Goal: Task Accomplishment & Management: Manage account settings

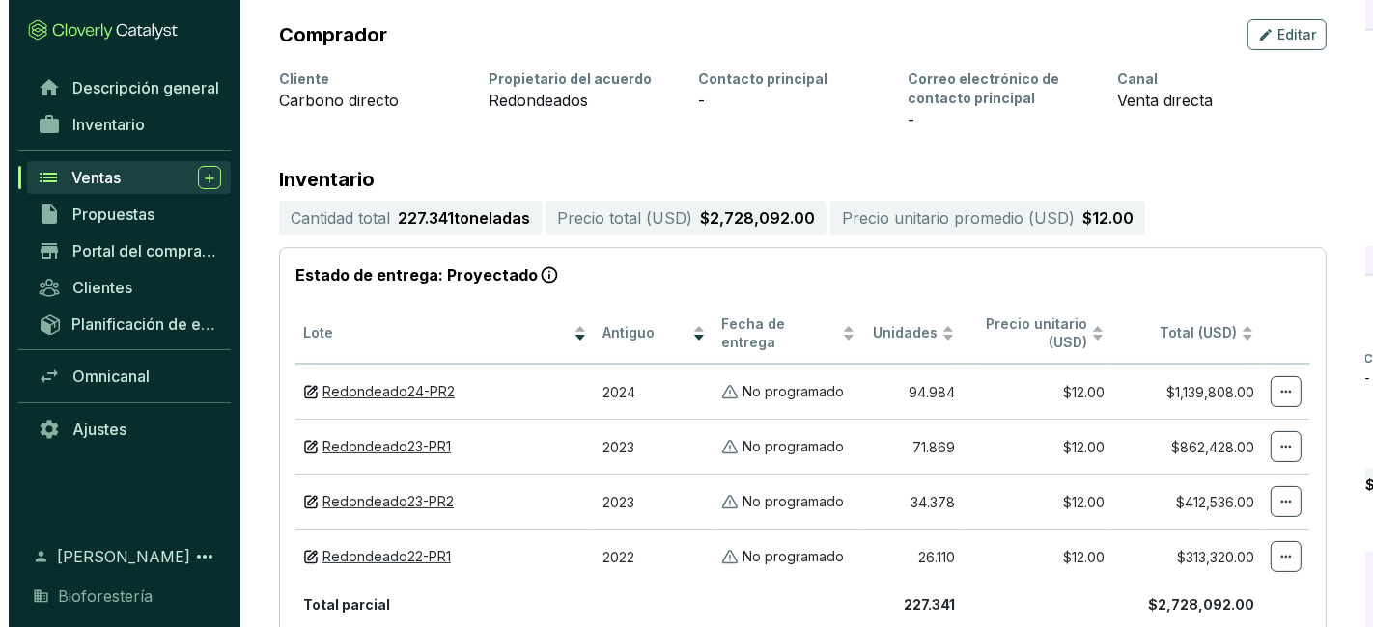
scroll to position [267, 0]
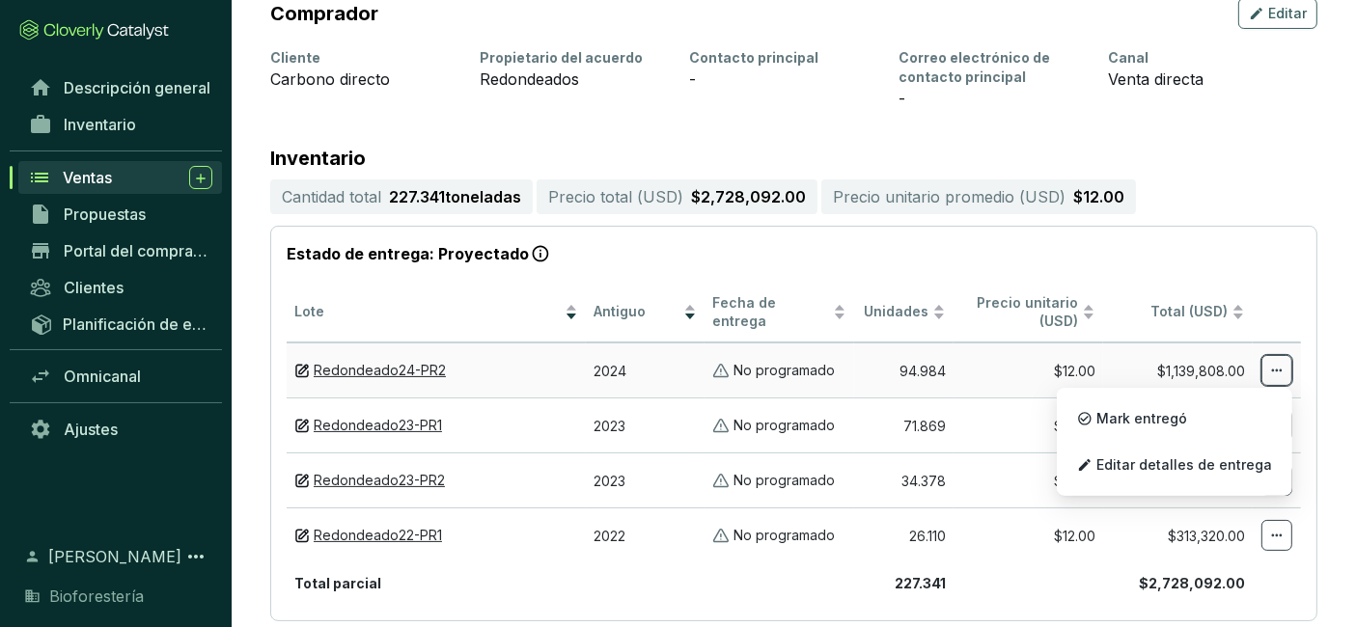
click at [1279, 376] on icon at bounding box center [1276, 370] width 15 height 23
click at [1212, 457] on font "Editar detalles de entrega" at bounding box center [1185, 465] width 176 height 16
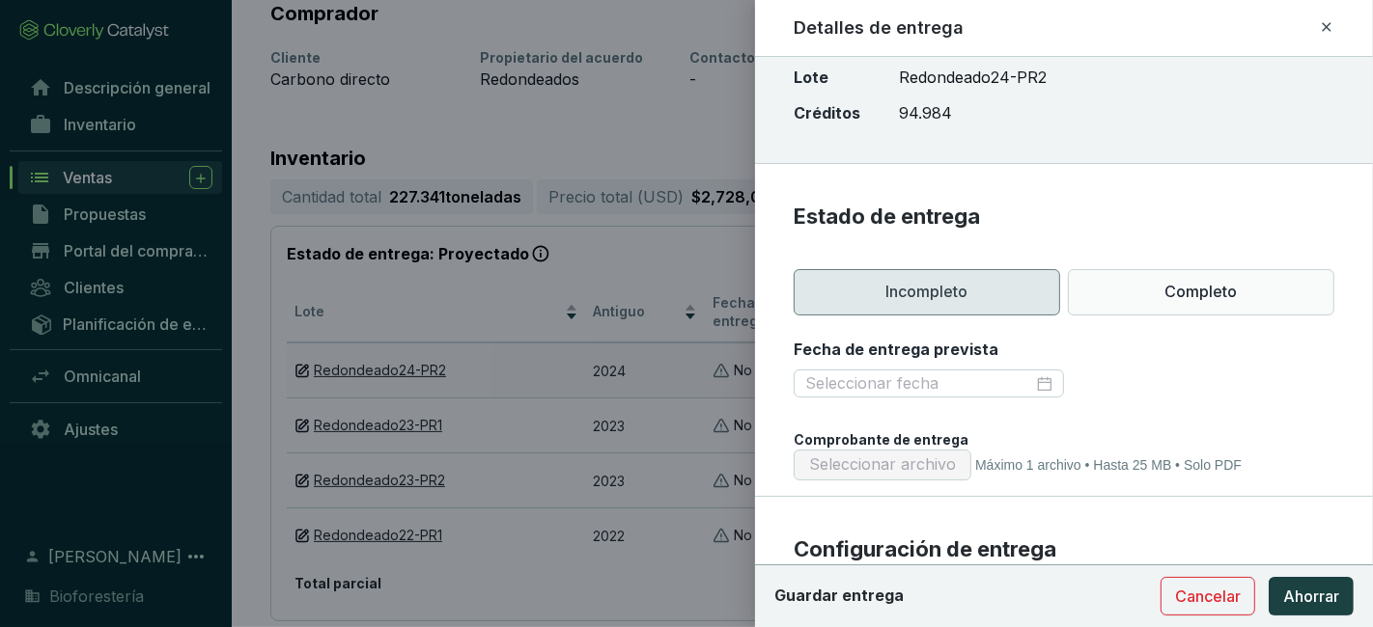
scroll to position [81, 0]
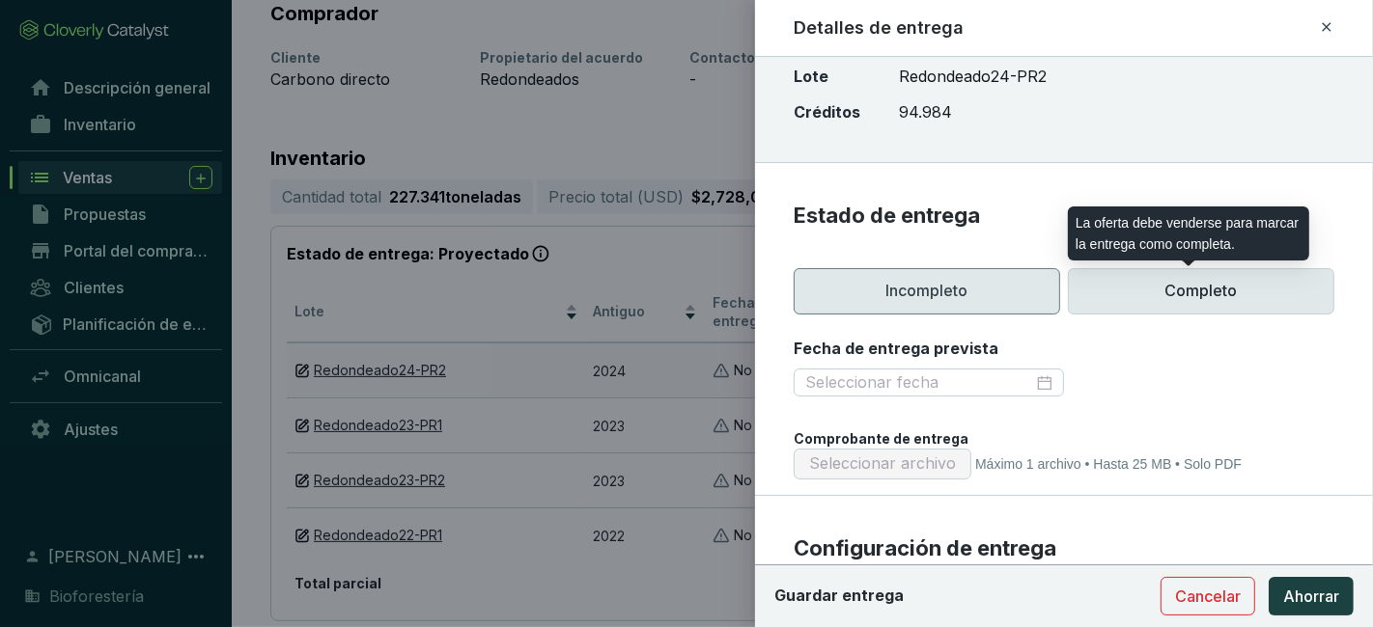
click at [1165, 300] on font "Completo" at bounding box center [1201, 291] width 72 height 21
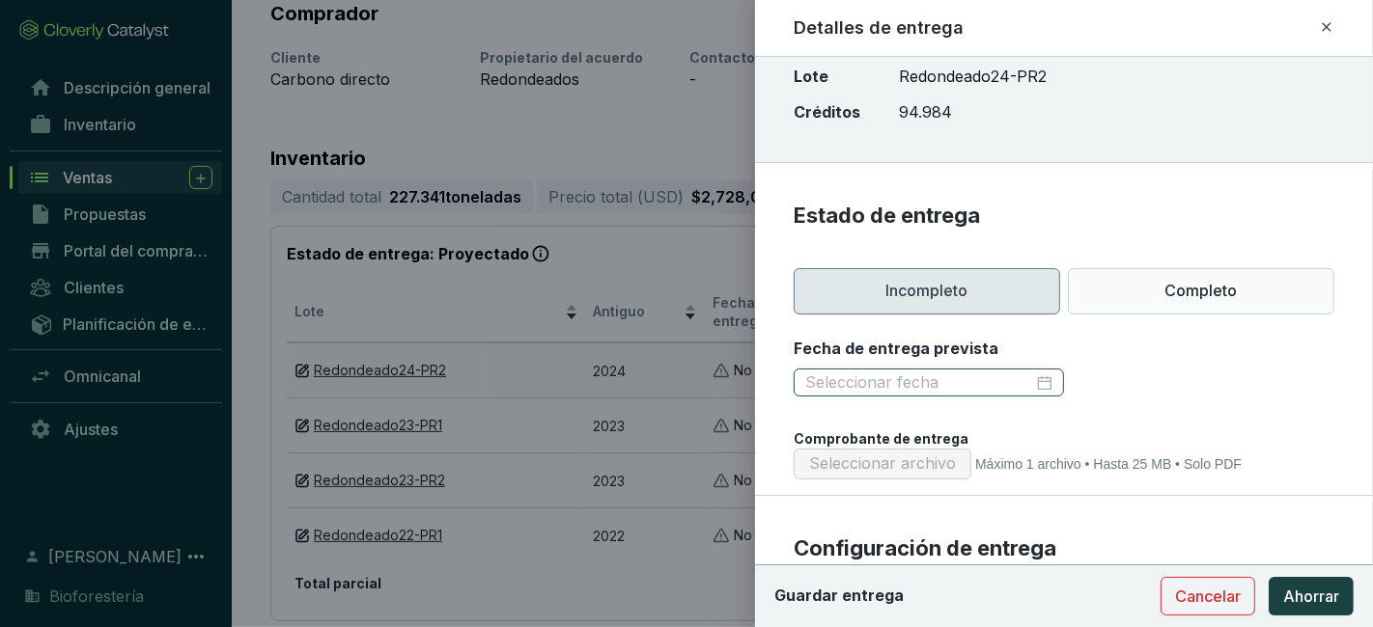
click at [1042, 375] on div at bounding box center [928, 383] width 247 height 21
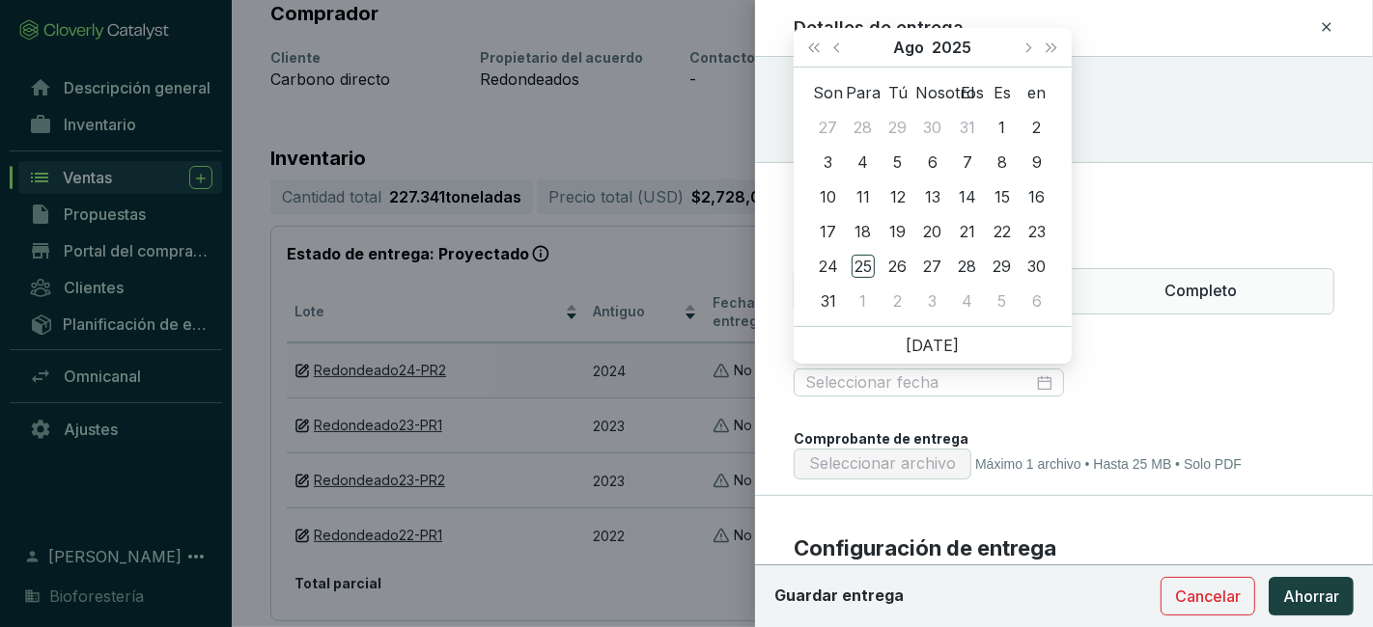
click at [1172, 373] on div at bounding box center [1063, 383] width 541 height 31
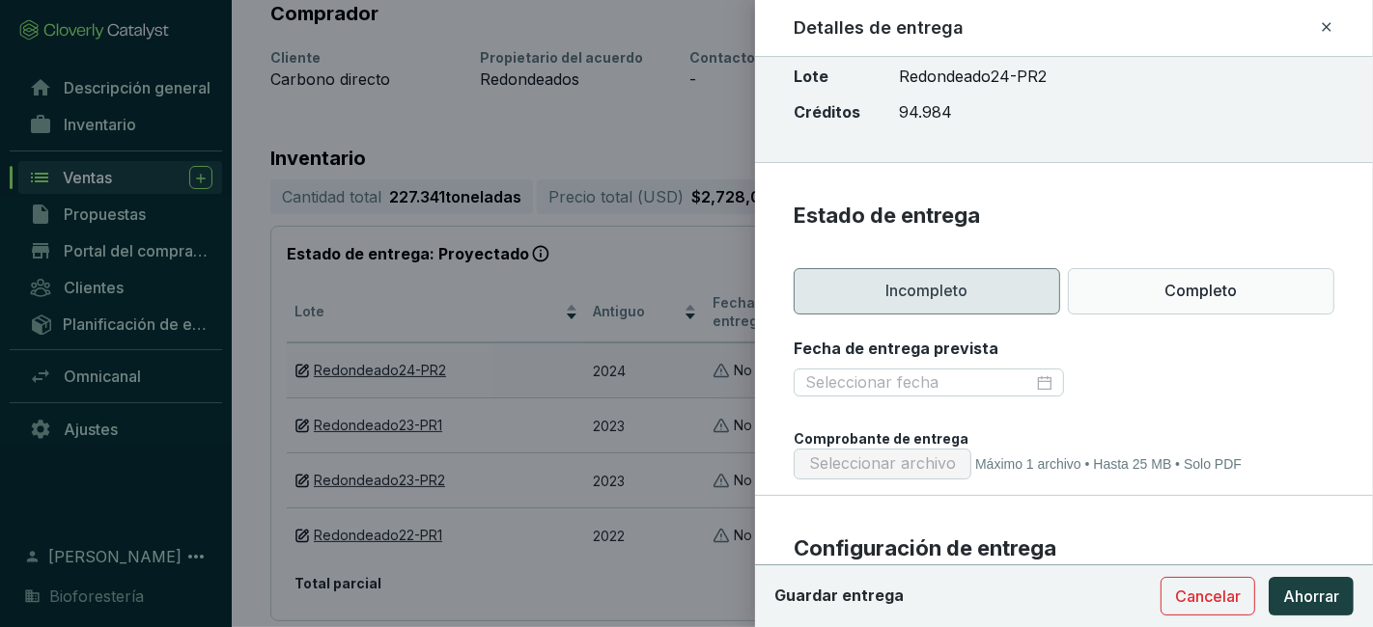
click at [667, 240] on div at bounding box center [686, 313] width 1373 height 627
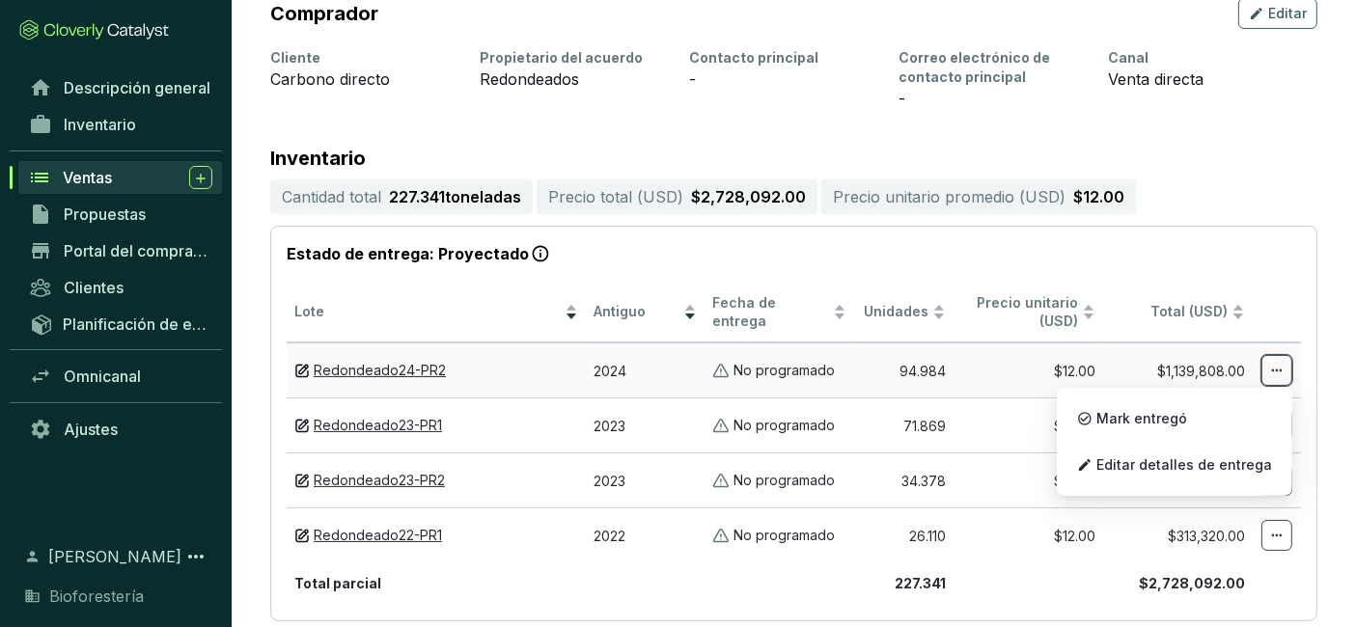
click at [1282, 363] on icon at bounding box center [1276, 370] width 15 height 23
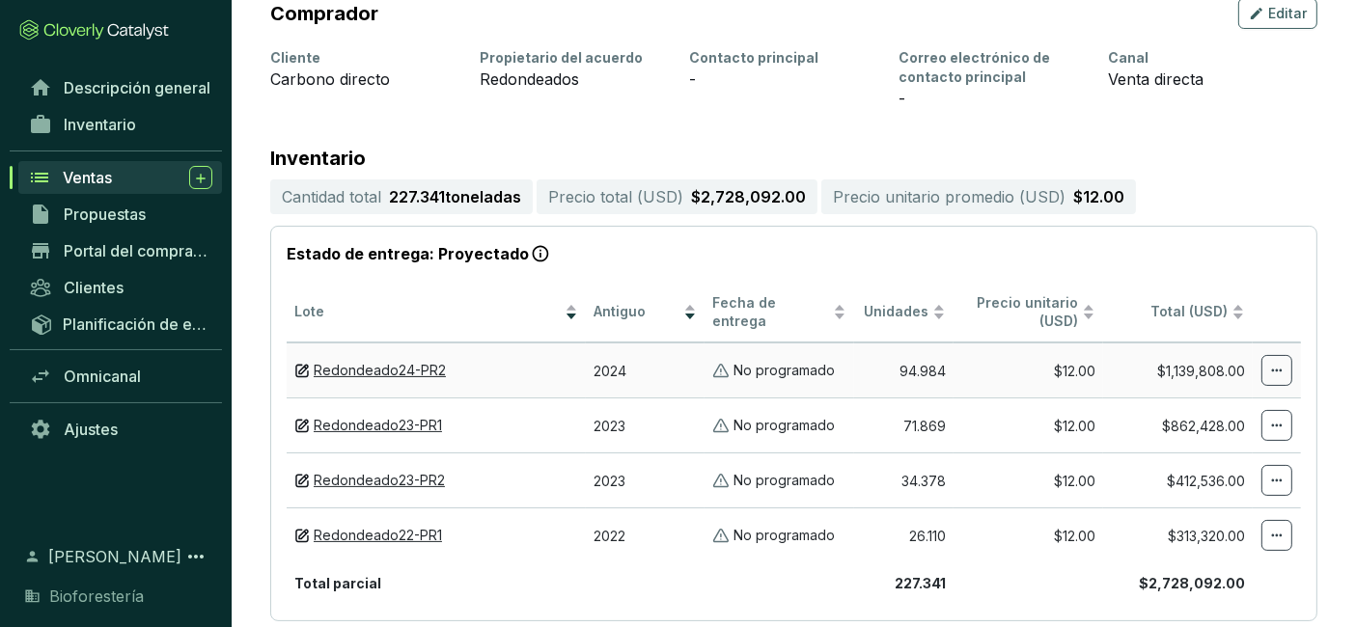
click at [803, 374] on font "No programado" at bounding box center [784, 370] width 101 height 16
click at [1276, 365] on icon at bounding box center [1276, 370] width 15 height 23
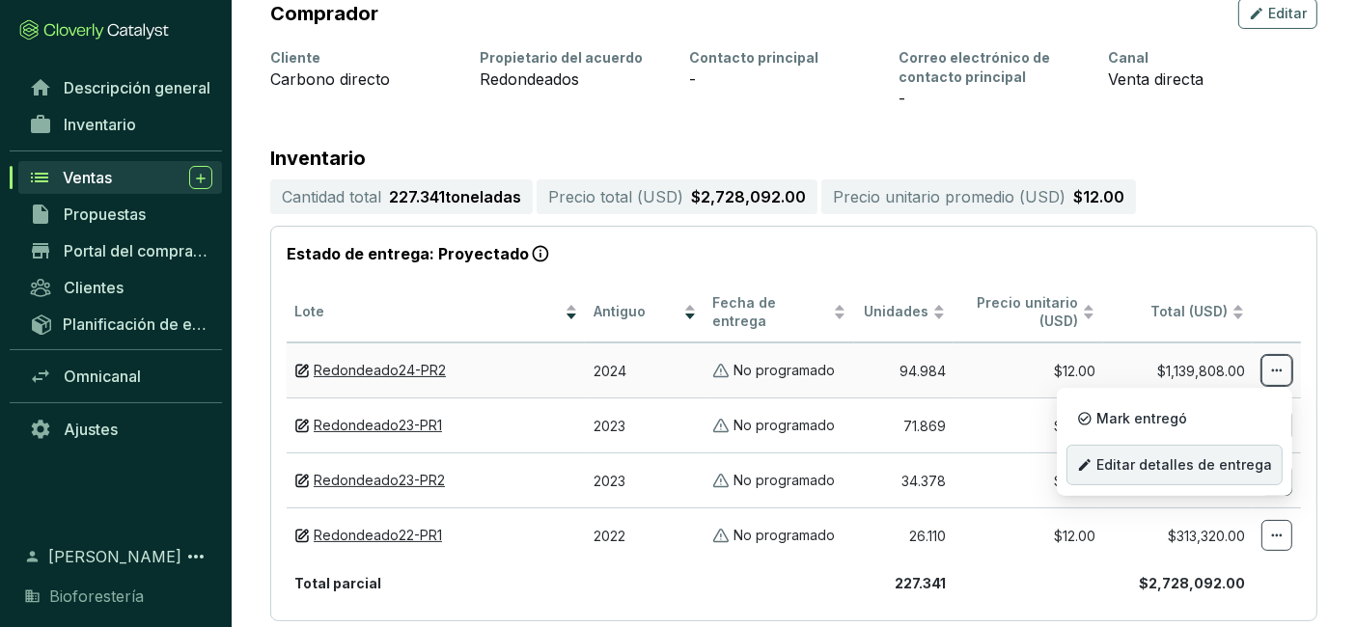
click at [1184, 459] on font "Editar detalles de entrega" at bounding box center [1185, 465] width 176 height 16
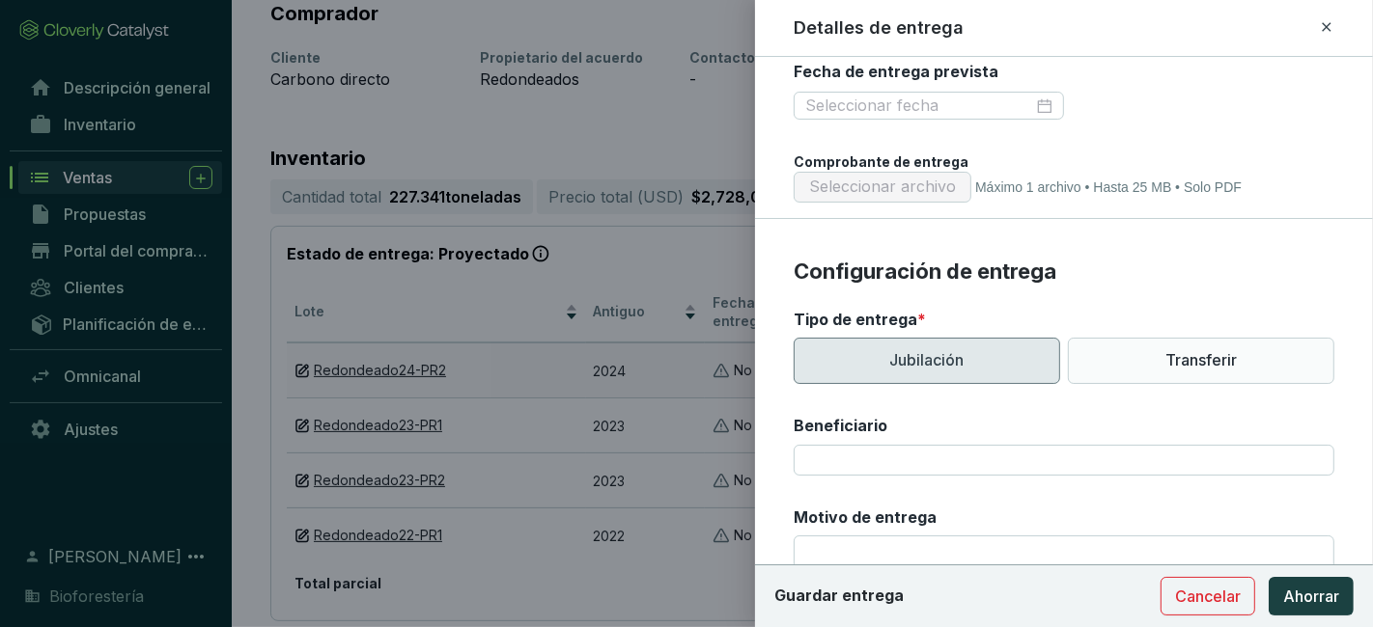
scroll to position [359, 0]
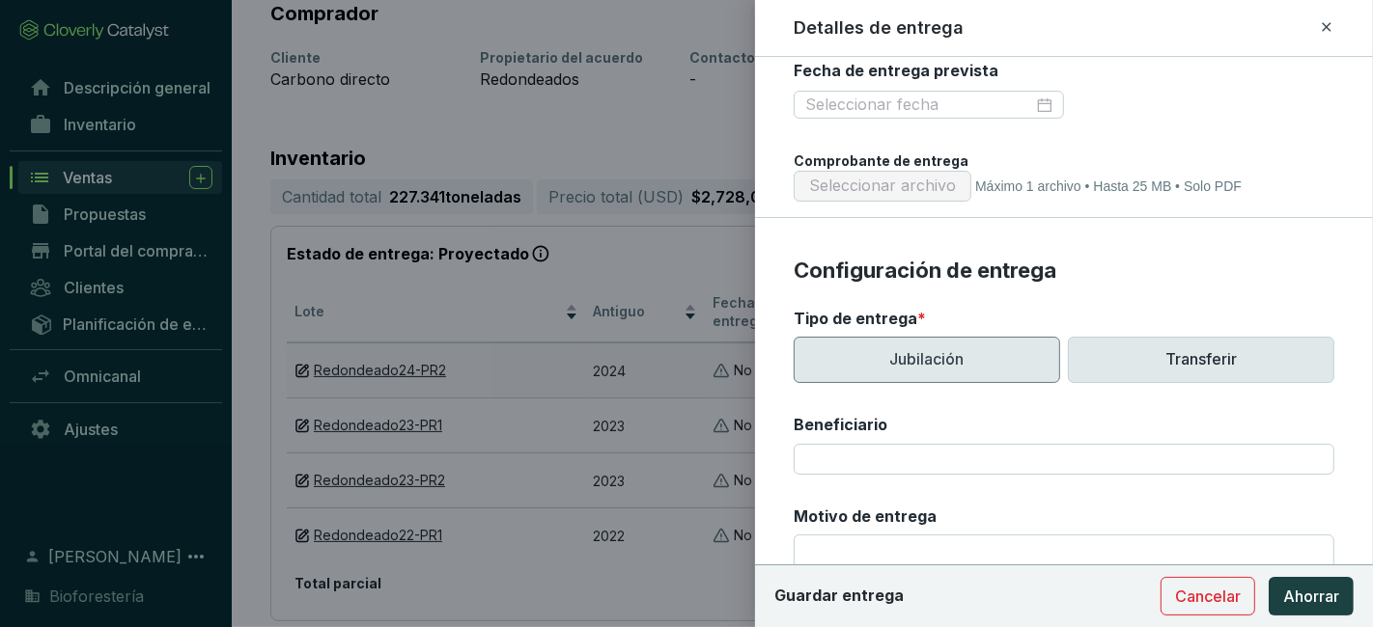
click at [1127, 338] on p "Transferir" at bounding box center [1201, 360] width 266 height 46
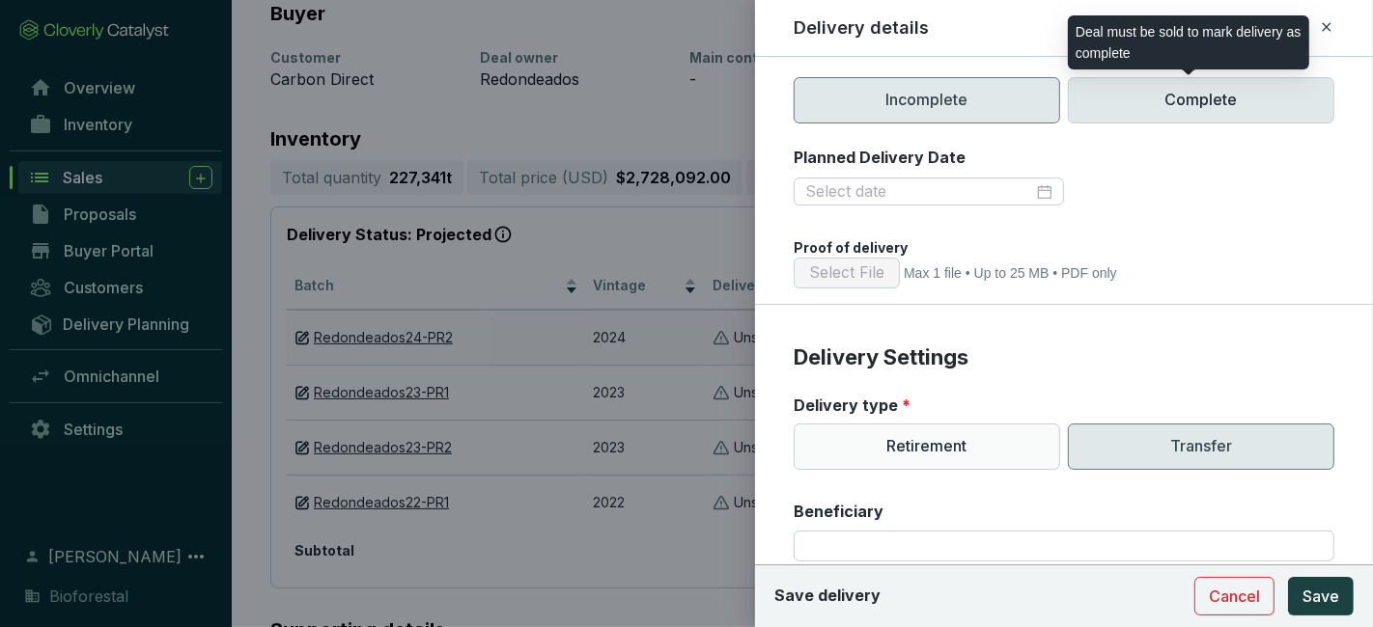
scroll to position [273, 0]
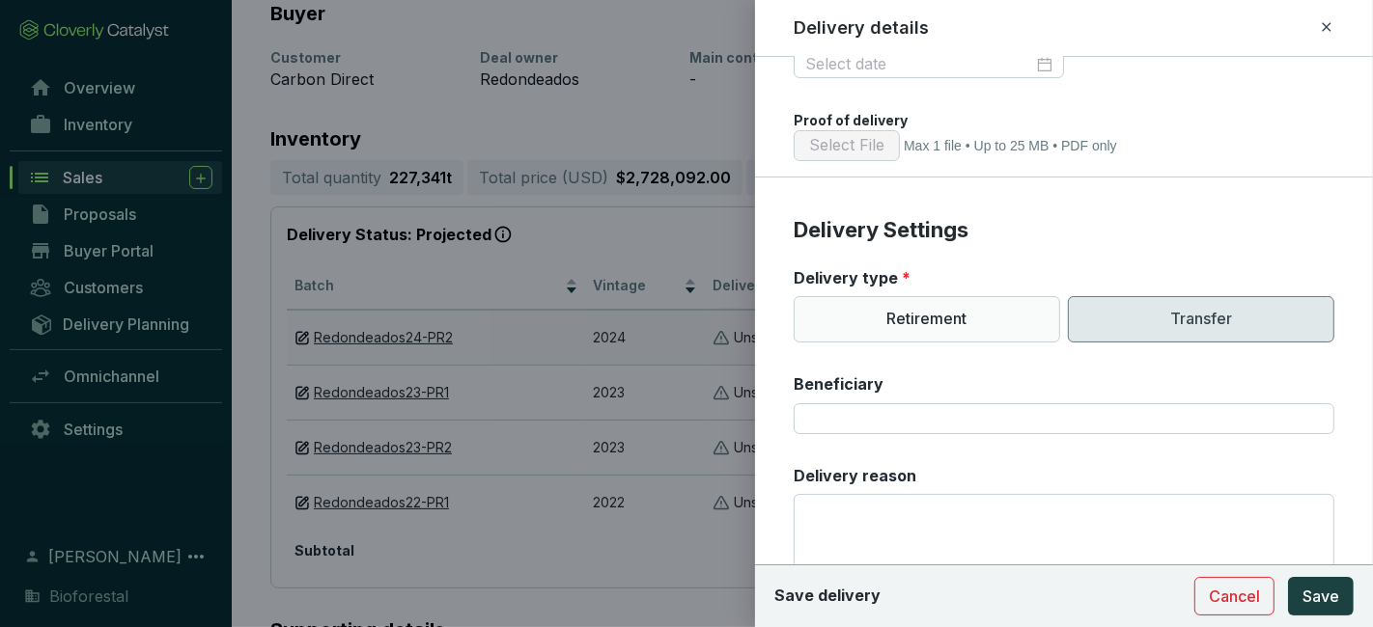
scroll to position [480, 0]
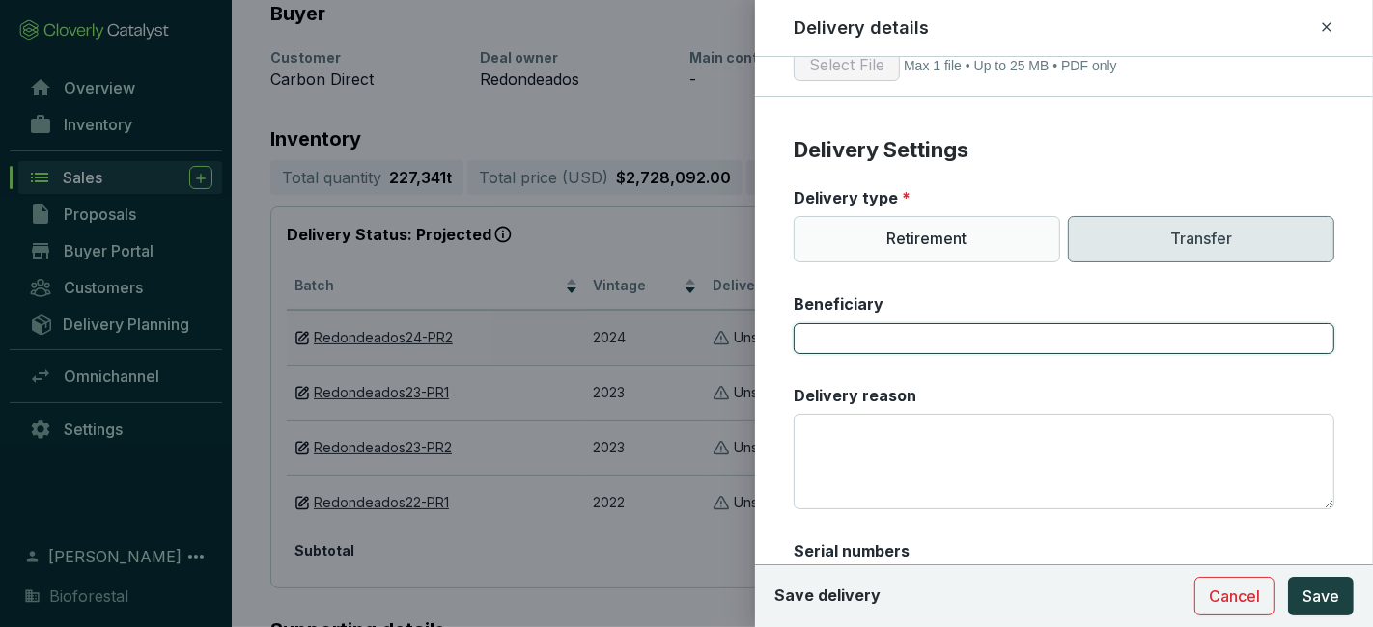
click at [822, 330] on input "Beneficiary" at bounding box center [1063, 338] width 541 height 31
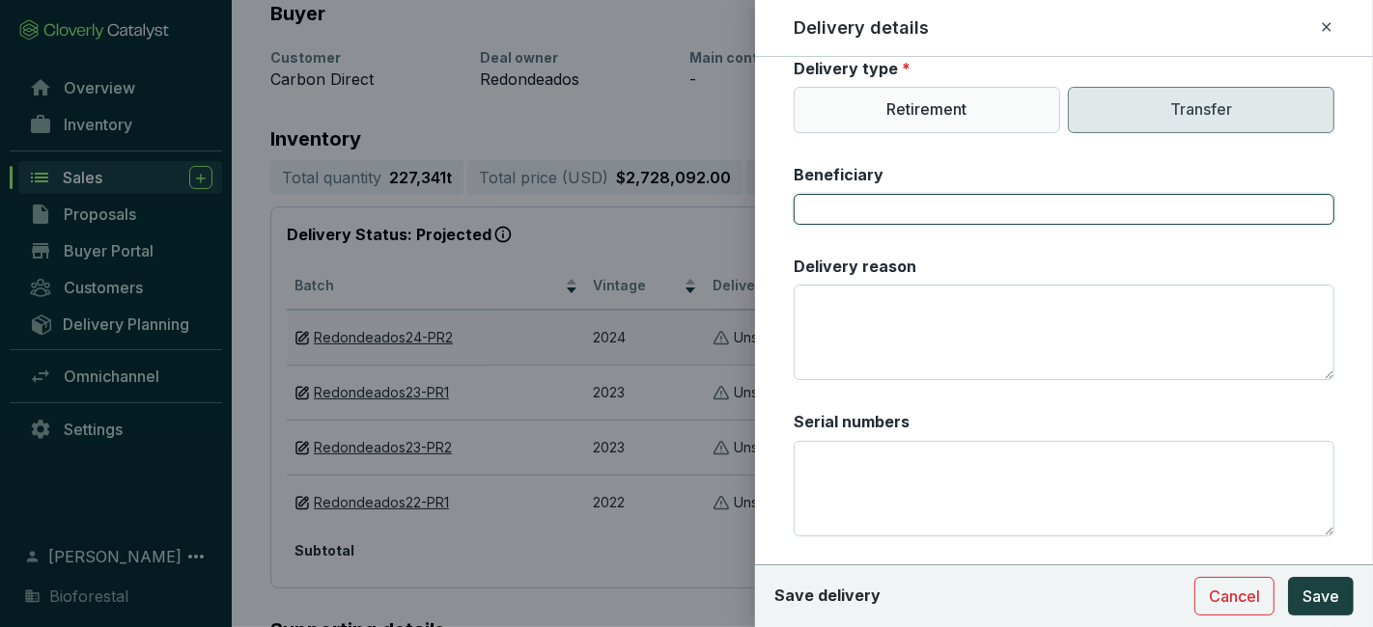
scroll to position [610, 0]
click at [822, 330] on textarea "Delivery reason" at bounding box center [1063, 332] width 541 height 96
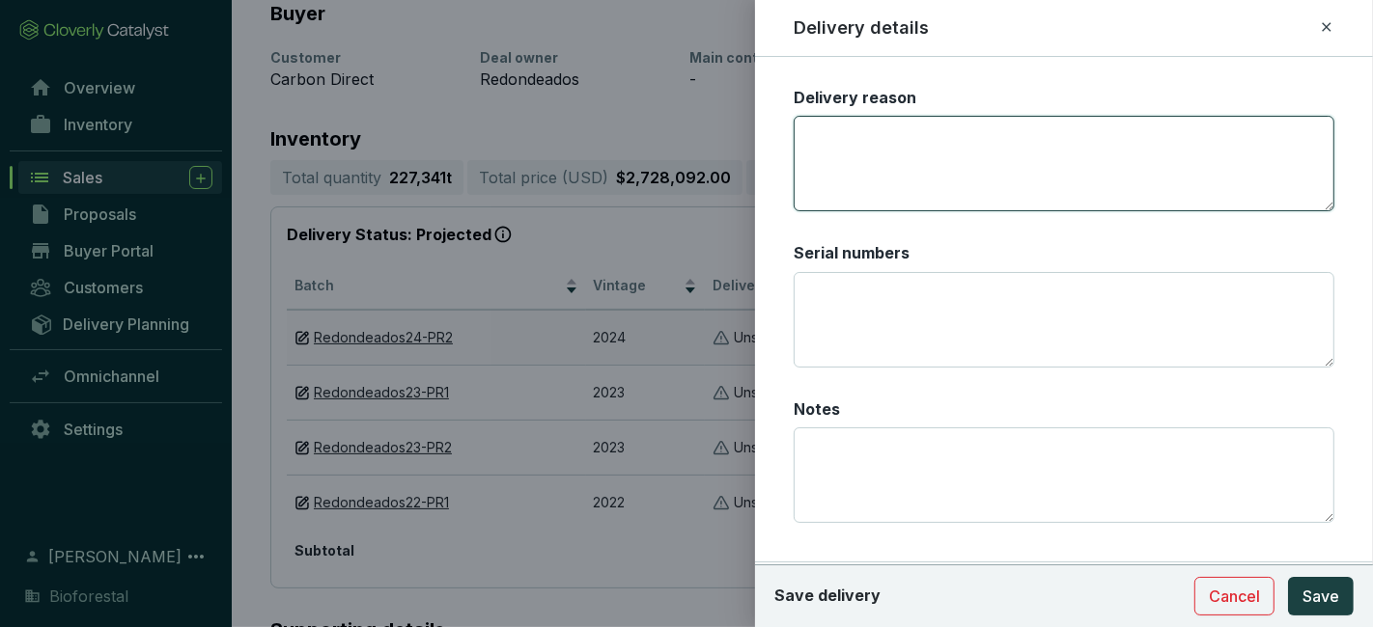
scroll to position [823, 0]
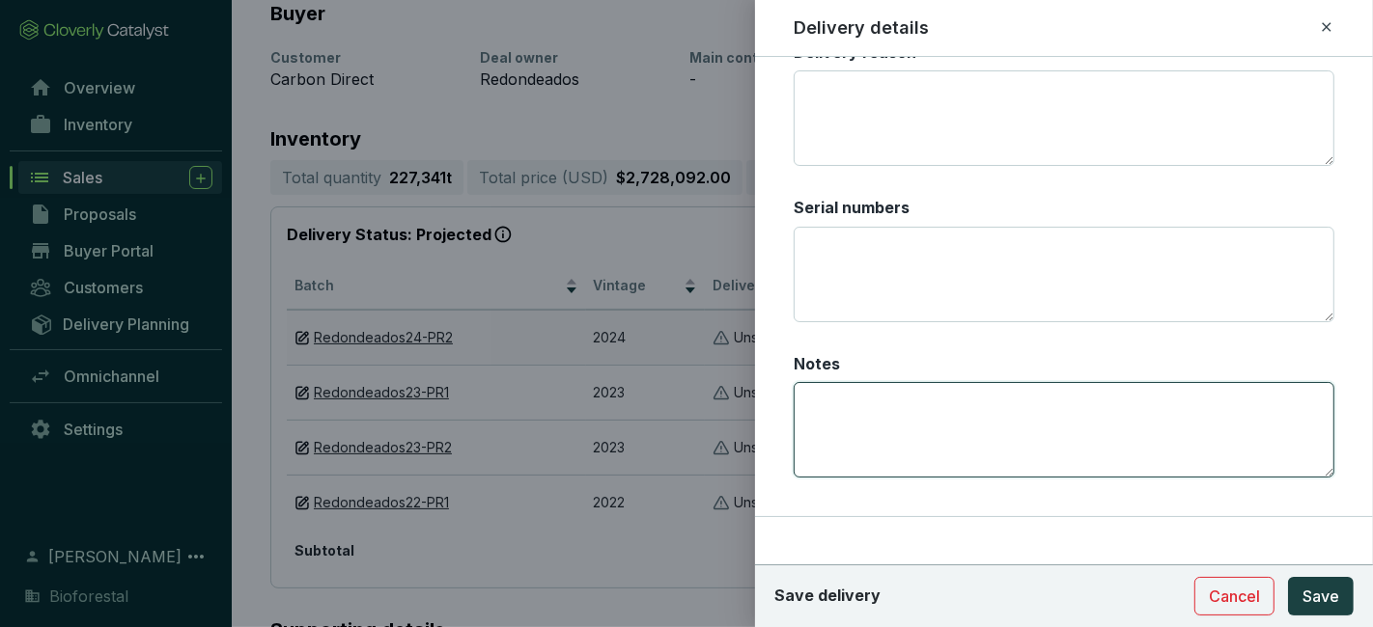
click at [874, 418] on textarea "Notes" at bounding box center [1063, 430] width 541 height 96
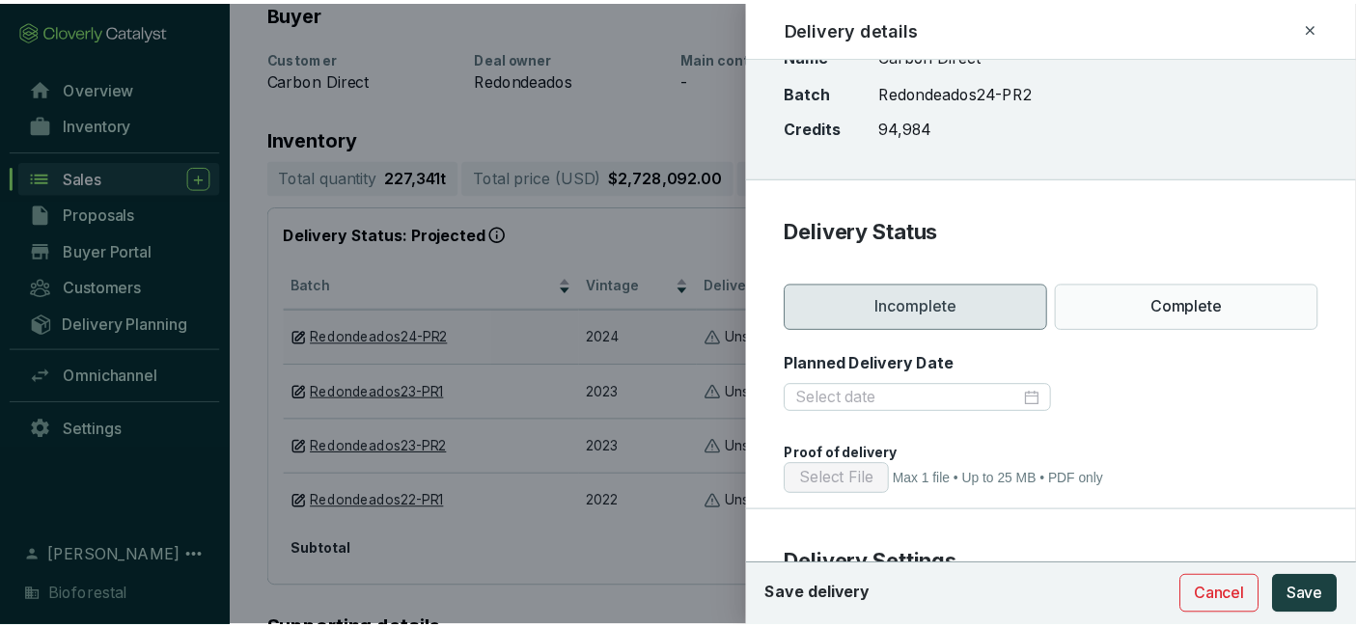
scroll to position [64, 0]
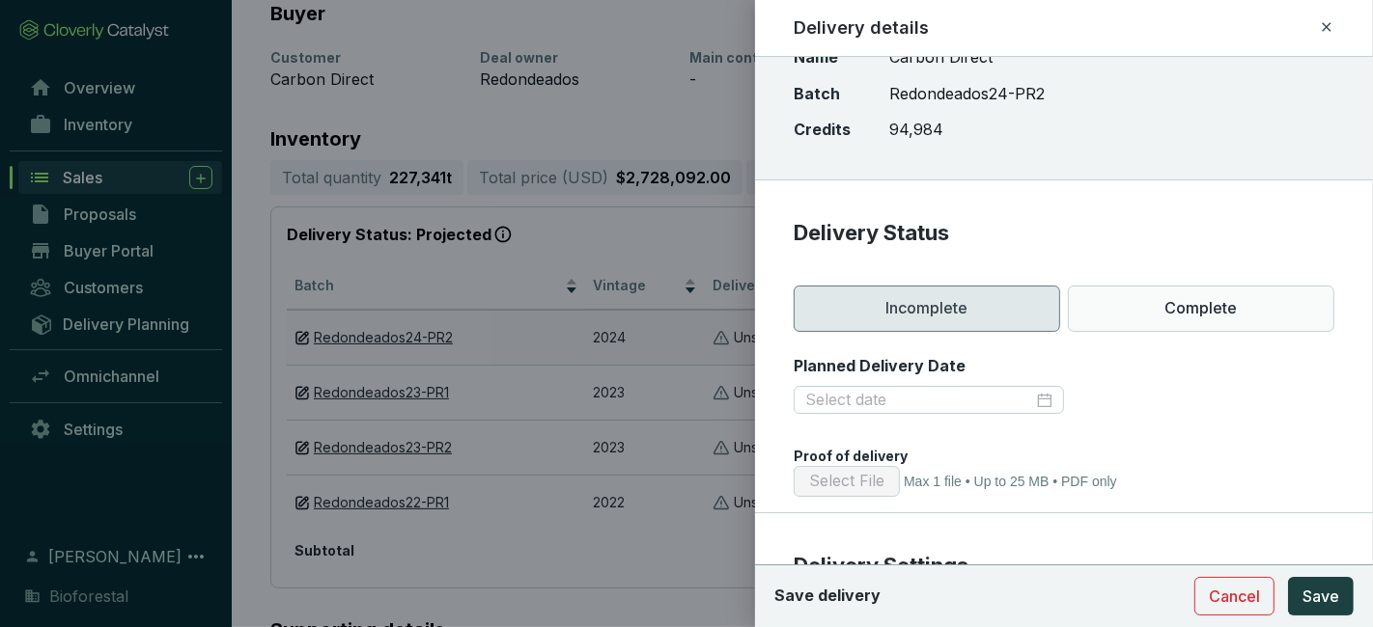
click at [631, 221] on div at bounding box center [686, 313] width 1373 height 627
click at [686, 180] on div at bounding box center [686, 313] width 1373 height 627
click at [1240, 586] on span "Cancel" at bounding box center [1234, 596] width 51 height 23
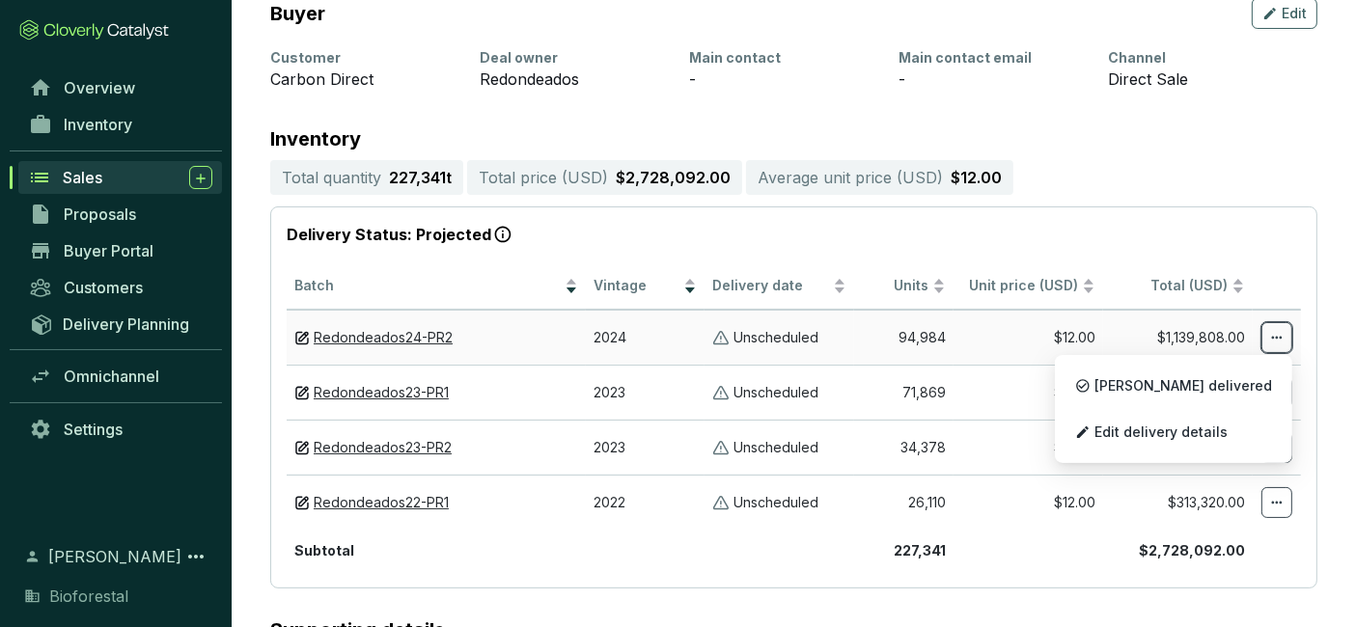
click at [1275, 338] on icon at bounding box center [1276, 337] width 15 height 23
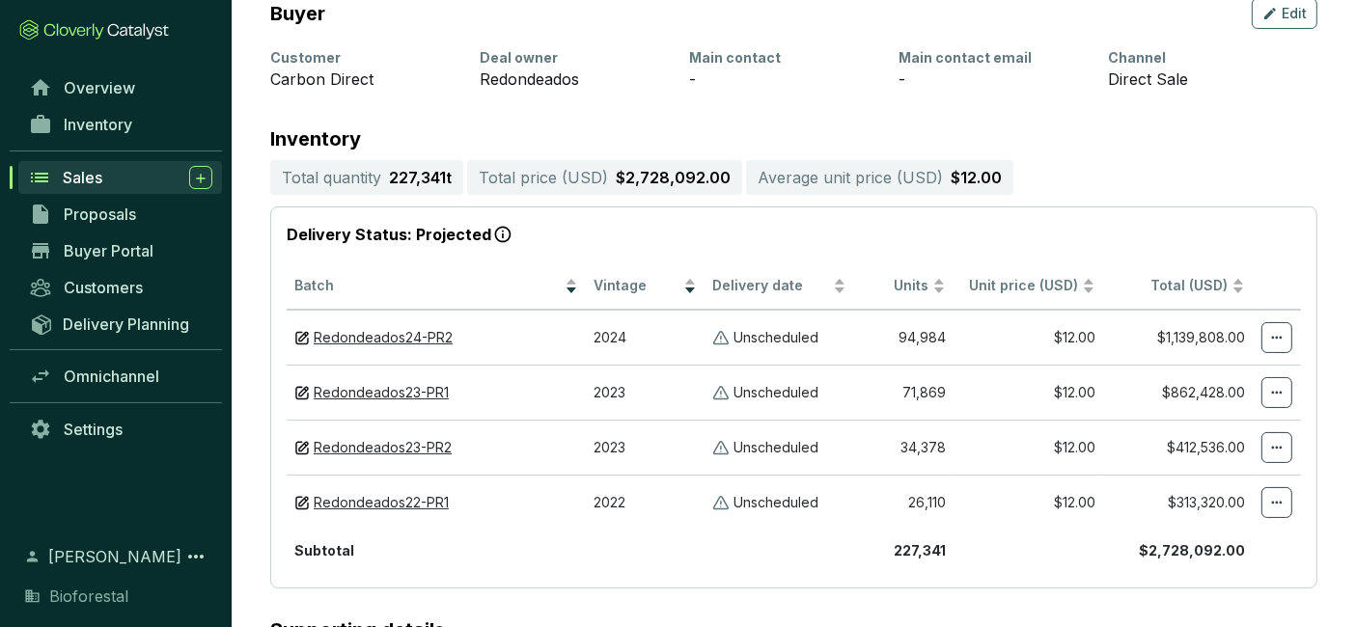
scroll to position [0, 0]
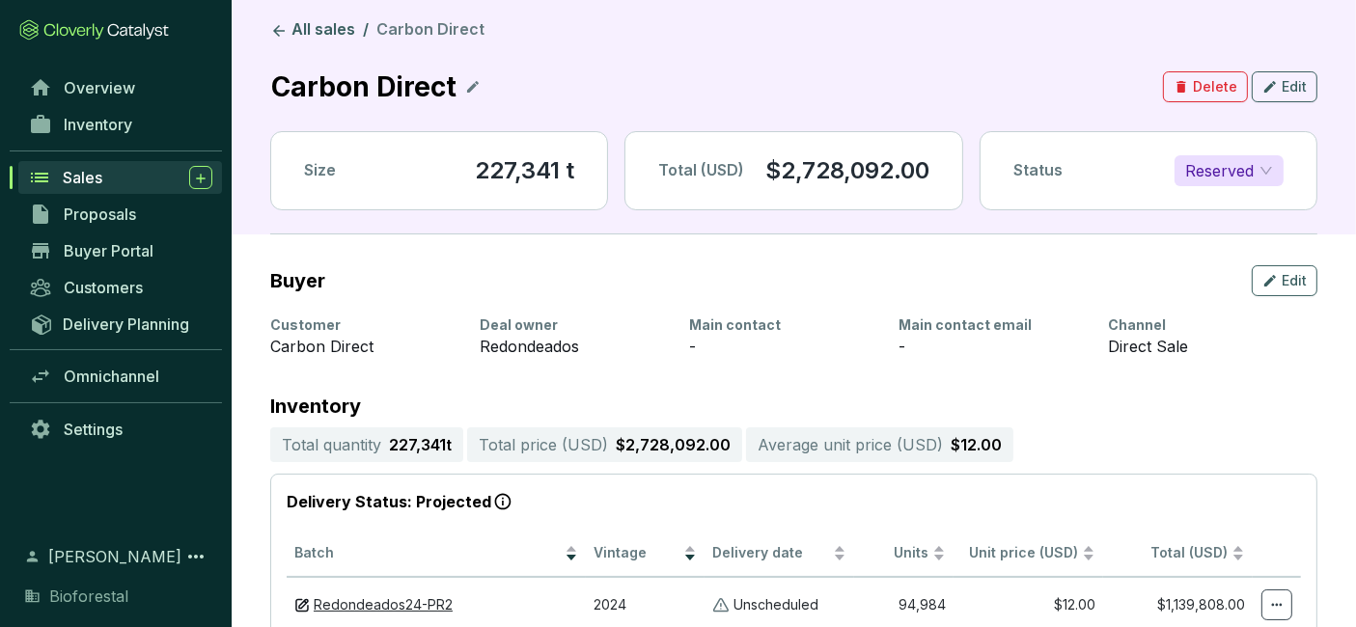
click at [1258, 169] on span "Reserved" at bounding box center [1229, 170] width 88 height 29
click at [1230, 207] on div "Sold" at bounding box center [1229, 208] width 78 height 21
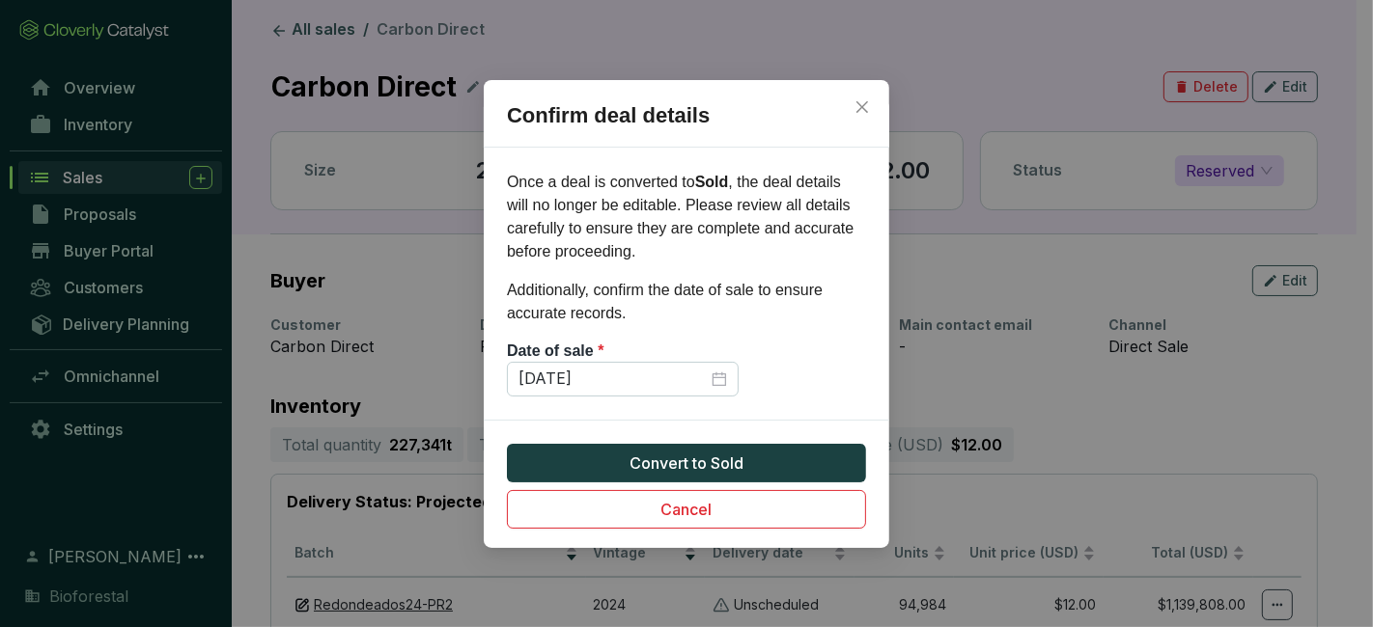
click at [1067, 384] on div "Confirm deal details Once a deal is converted to Sold , the deal details will n…" at bounding box center [686, 313] width 1373 height 627
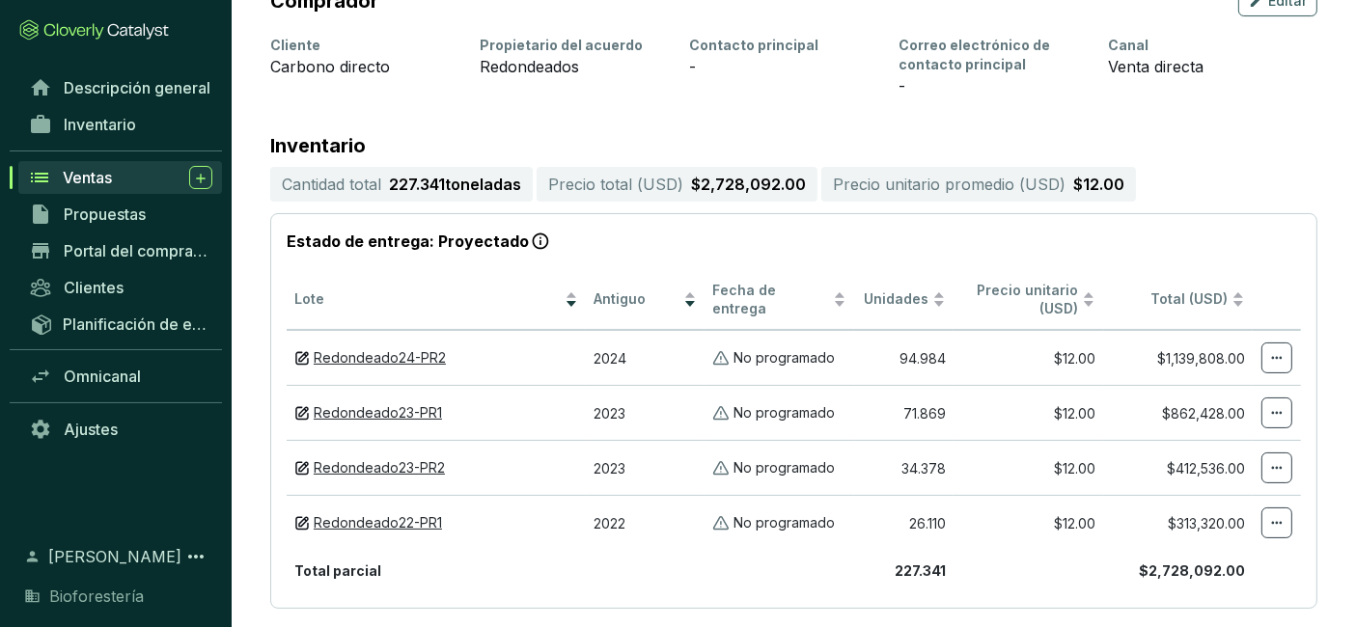
scroll to position [287, 0]
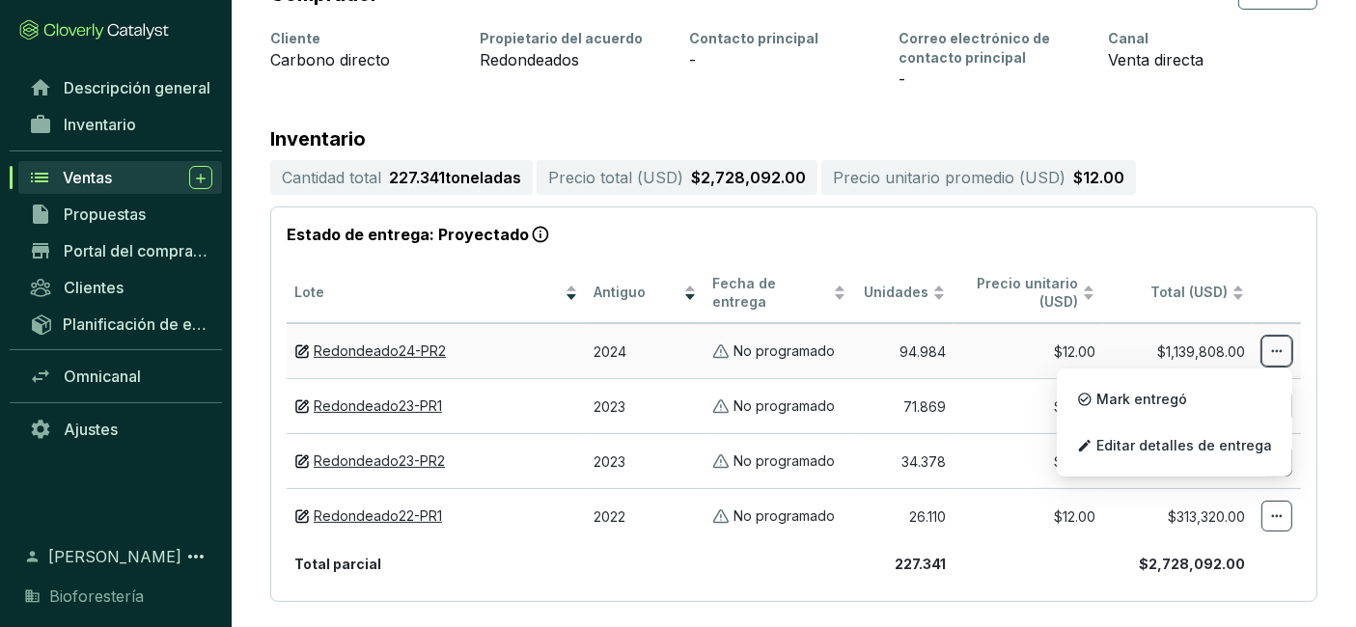
click at [1292, 348] on span at bounding box center [1277, 351] width 31 height 31
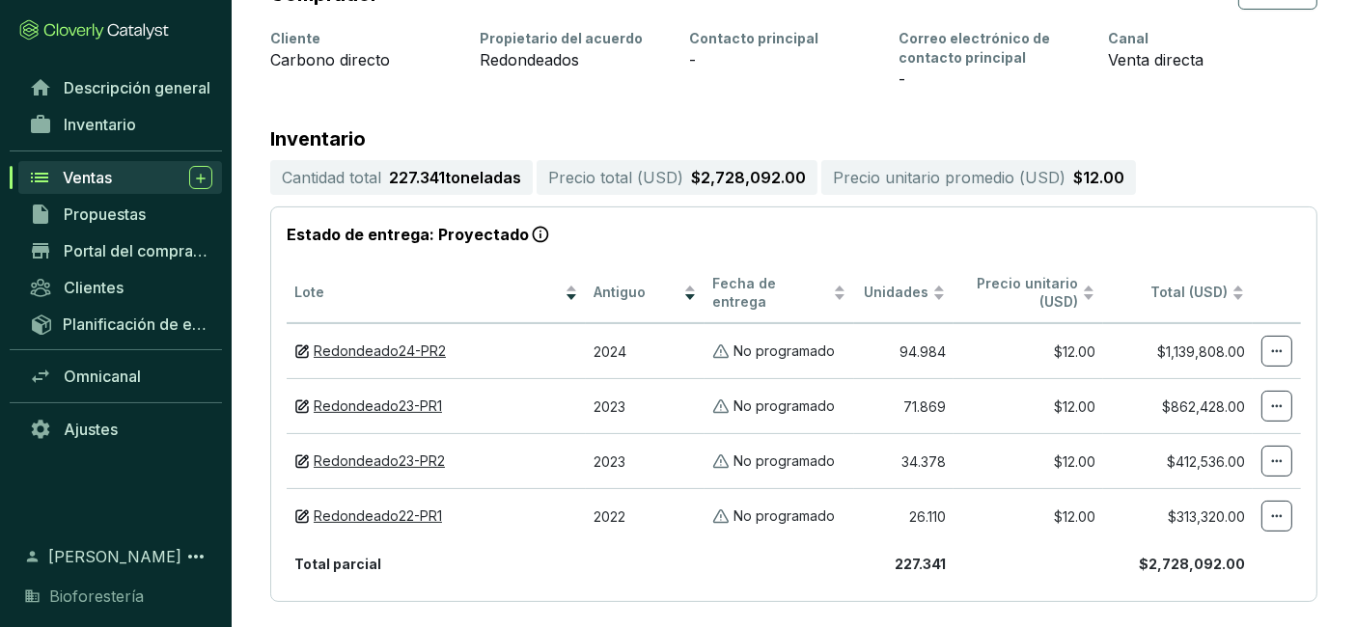
click at [1245, 133] on p "Inventario" at bounding box center [793, 138] width 1047 height 19
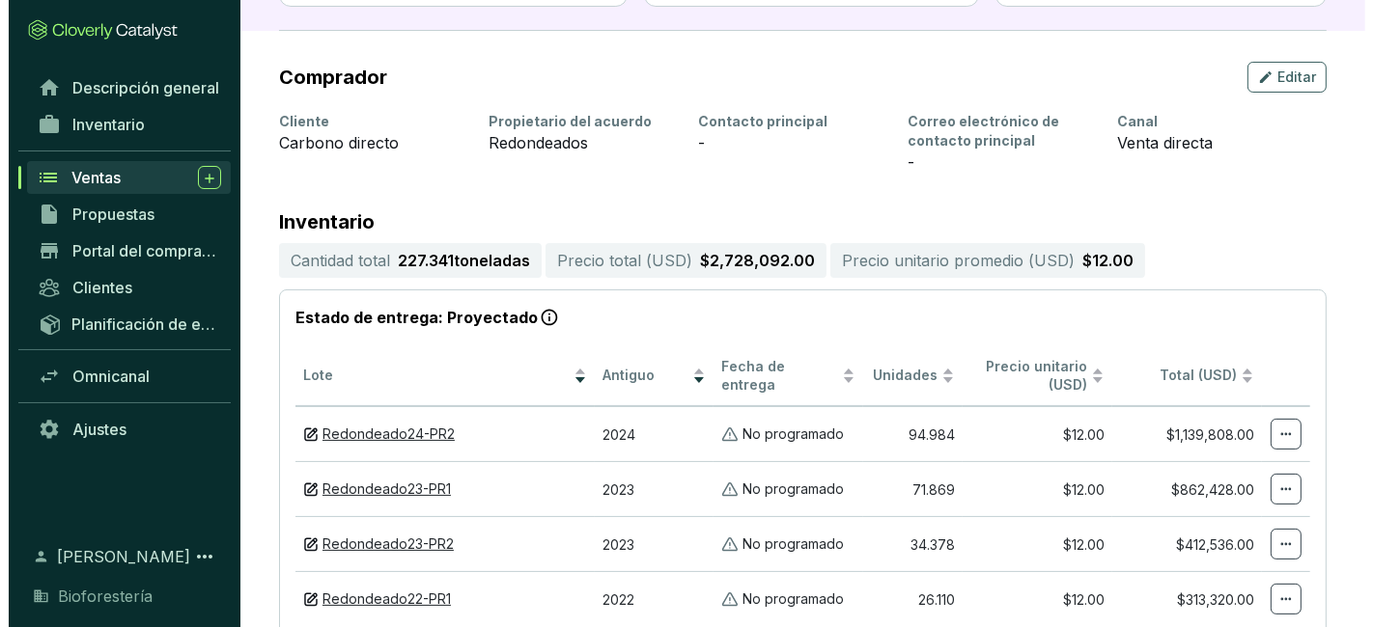
scroll to position [203, 0]
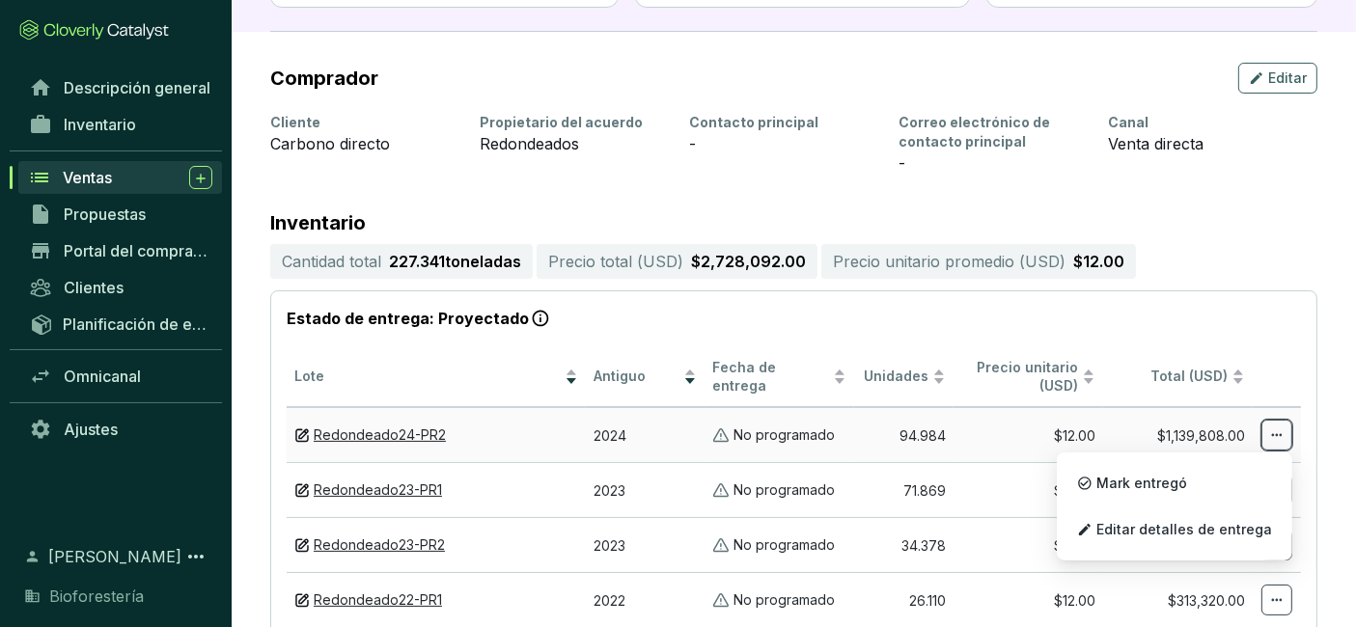
click at [1269, 440] on icon at bounding box center [1276, 435] width 15 height 23
click at [1171, 516] on p "Editar detalles de entrega" at bounding box center [1175, 530] width 216 height 41
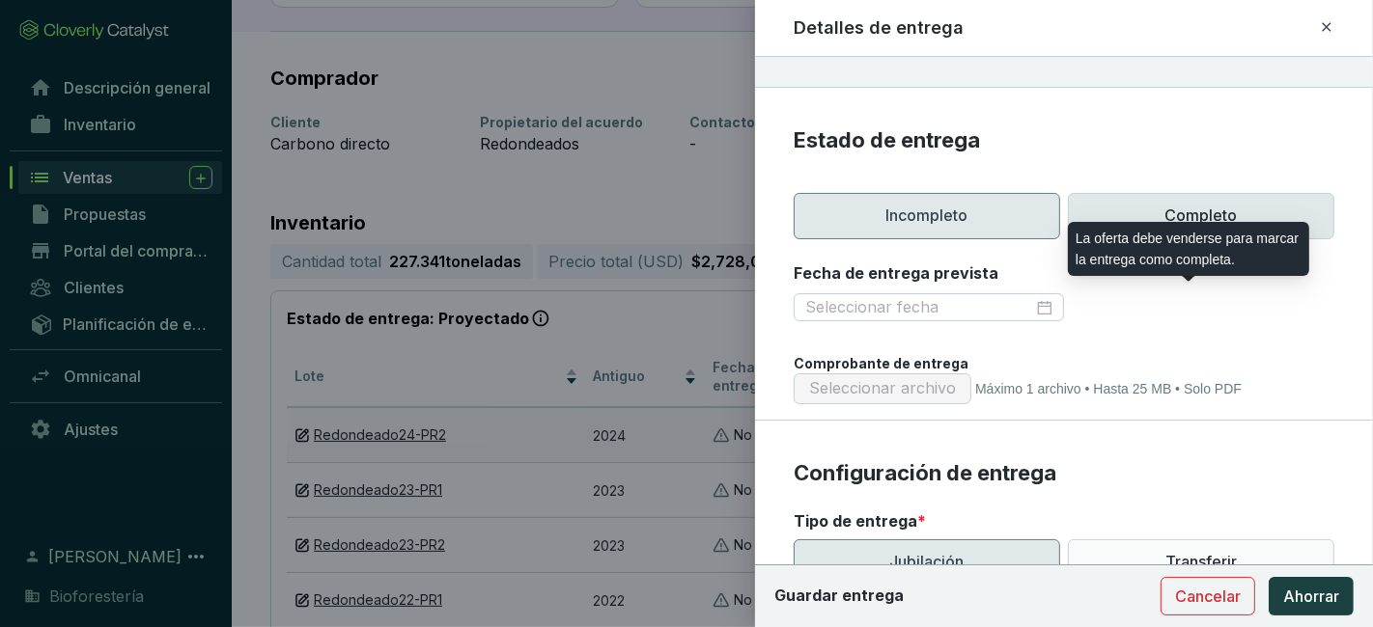
scroll to position [165, 0]
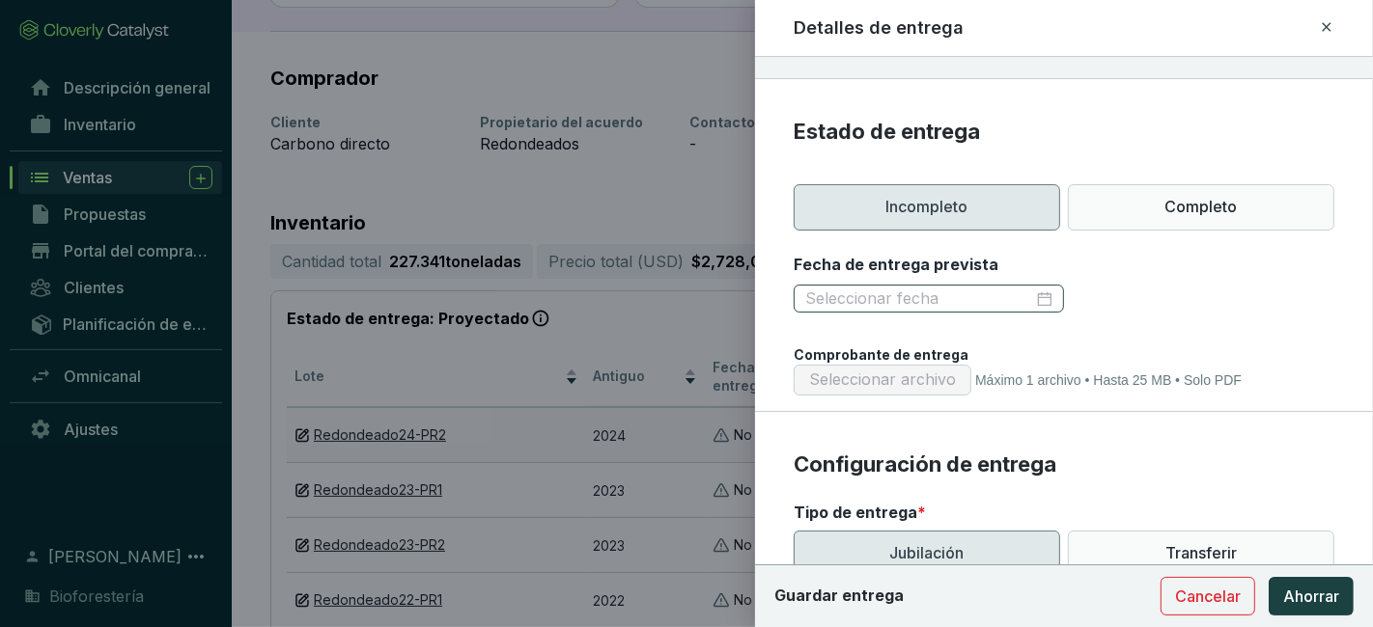
click at [1043, 295] on div at bounding box center [928, 299] width 247 height 21
click at [1157, 294] on div at bounding box center [1063, 299] width 541 height 31
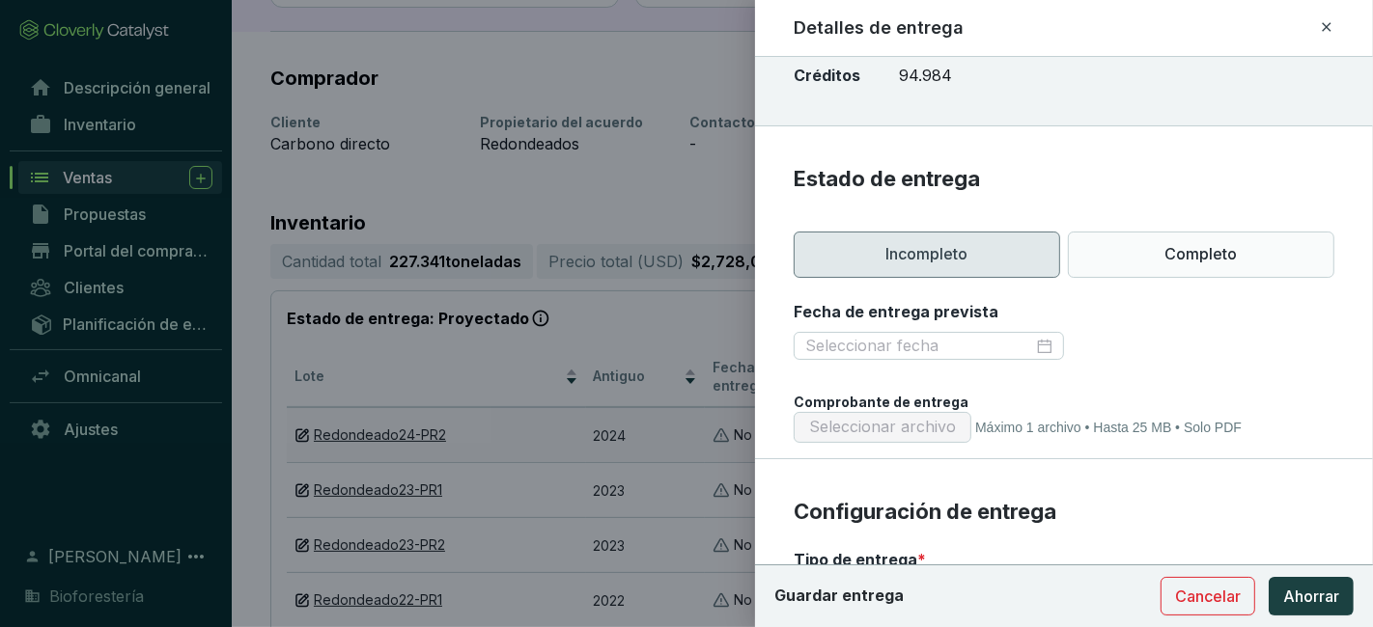
scroll to position [0, 0]
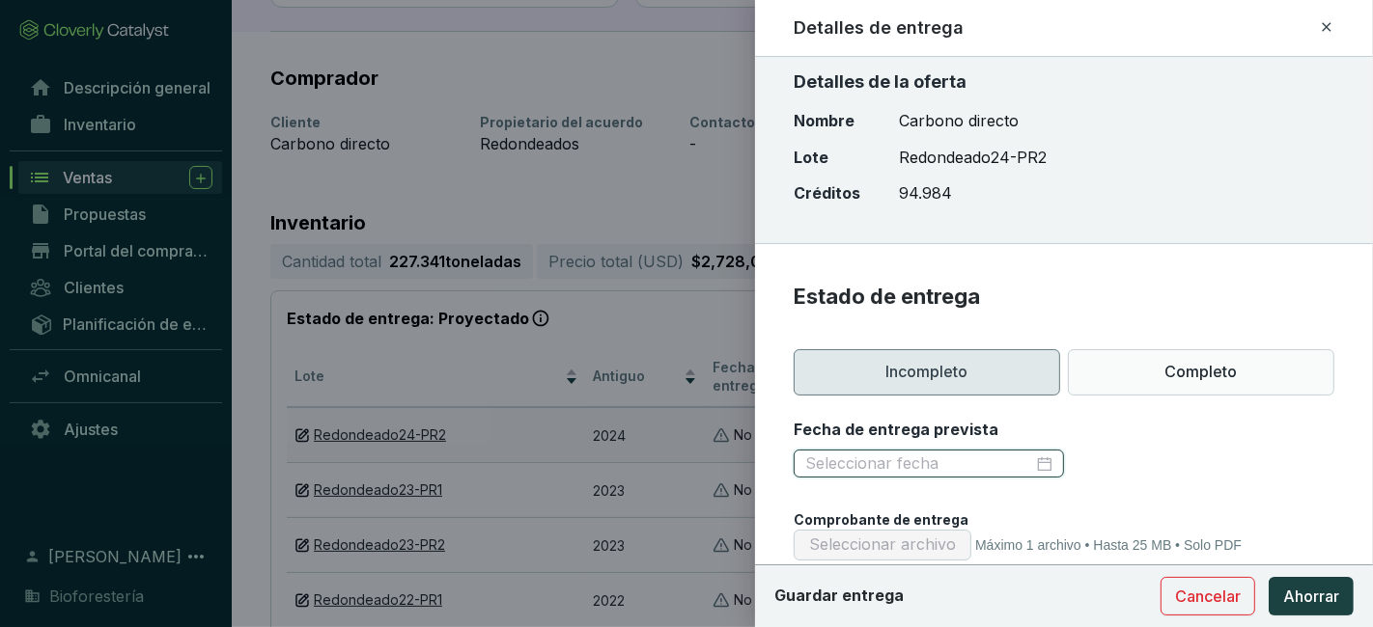
click at [948, 463] on input "Fecha de entrega prevista" at bounding box center [919, 464] width 228 height 21
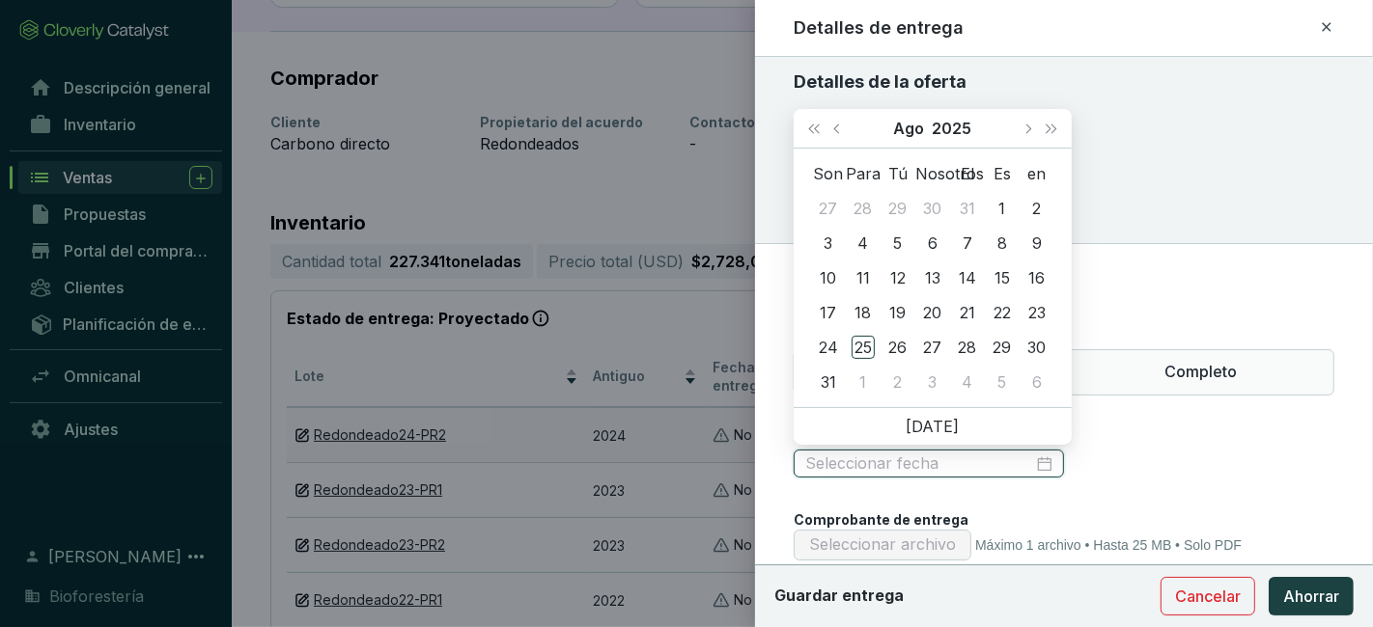
click at [1034, 465] on div at bounding box center [928, 464] width 247 height 21
type input "[DATE]"
click at [846, 130] on button "Mes anterior (Re Pág.)" at bounding box center [838, 128] width 25 height 39
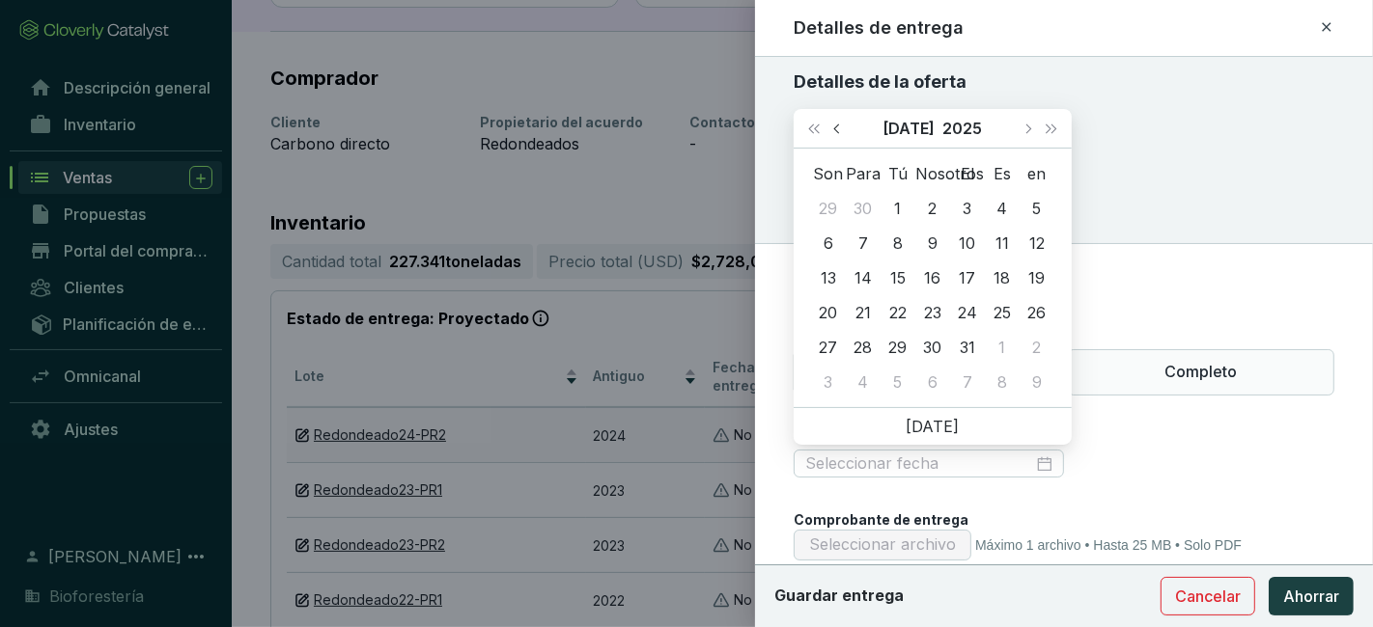
click at [846, 130] on button "Mes anterior (Re Pág.)" at bounding box center [838, 128] width 25 height 39
type input "[DATE]"
click at [899, 270] on div "17" at bounding box center [897, 277] width 23 height 23
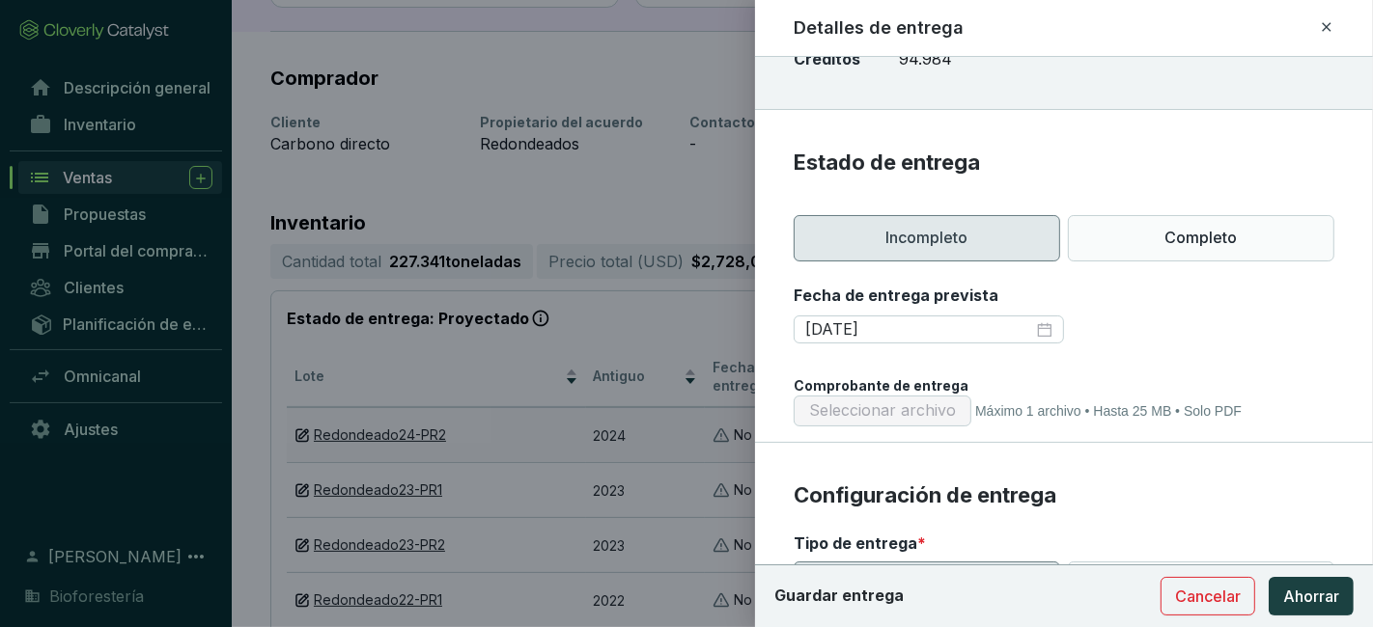
scroll to position [126, 0]
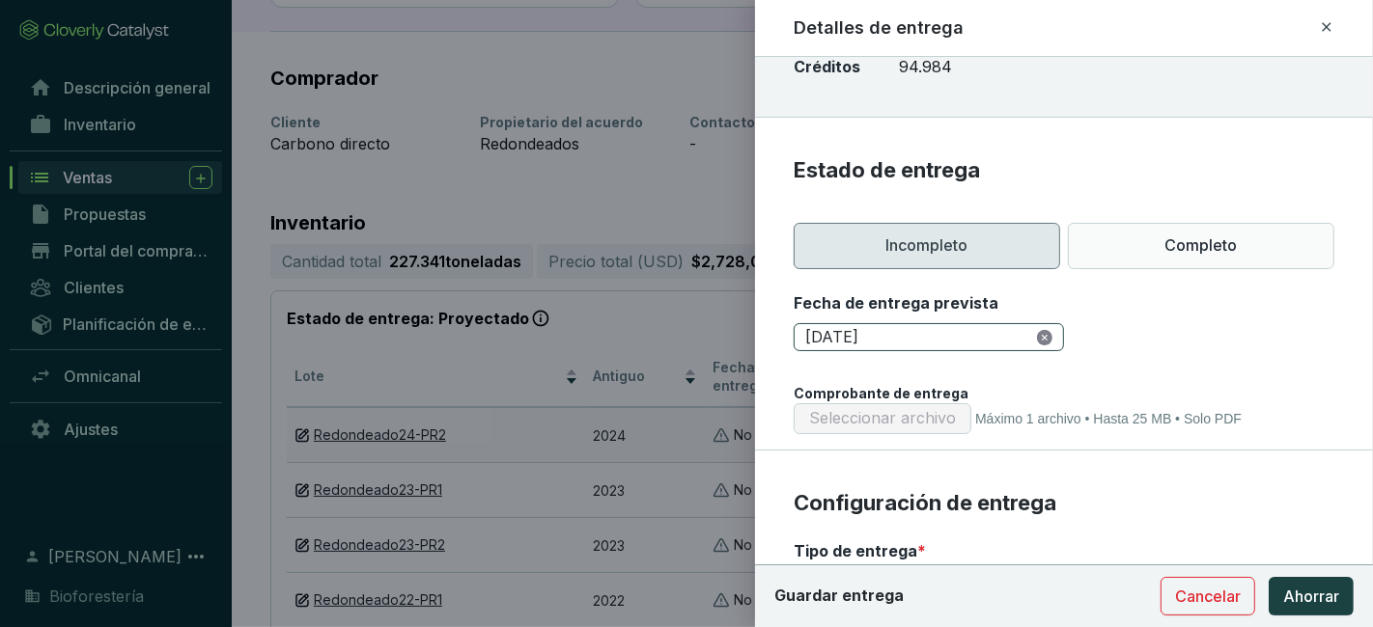
click at [1038, 339] on icon "círculo cerrado" at bounding box center [1044, 337] width 15 height 15
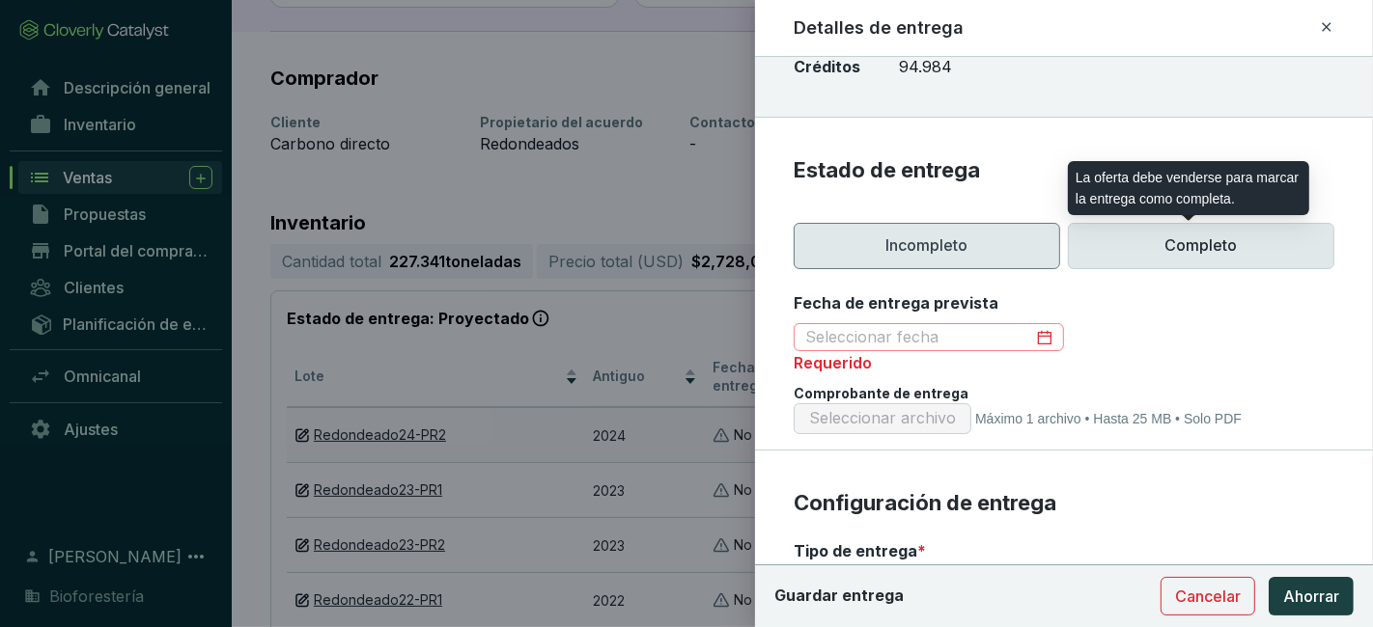
click at [1175, 236] on font "Completo" at bounding box center [1201, 246] width 72 height 21
click at [1168, 242] on font "Completo" at bounding box center [1201, 245] width 72 height 19
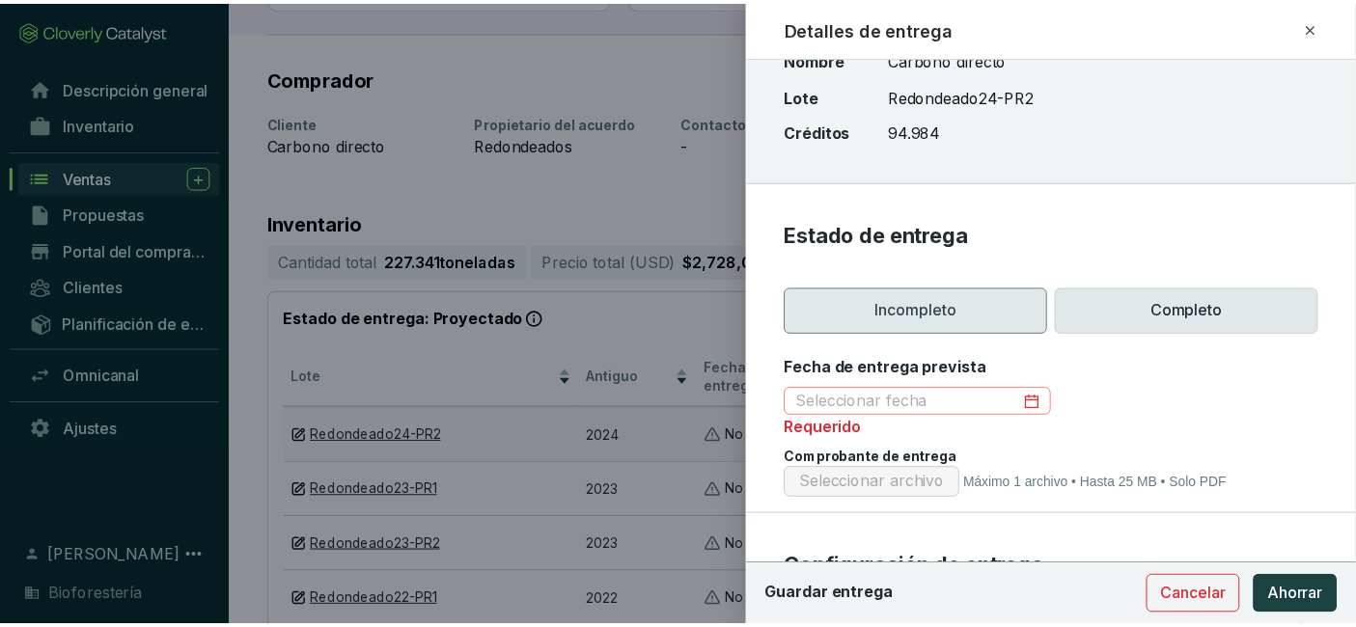
scroll to position [0, 0]
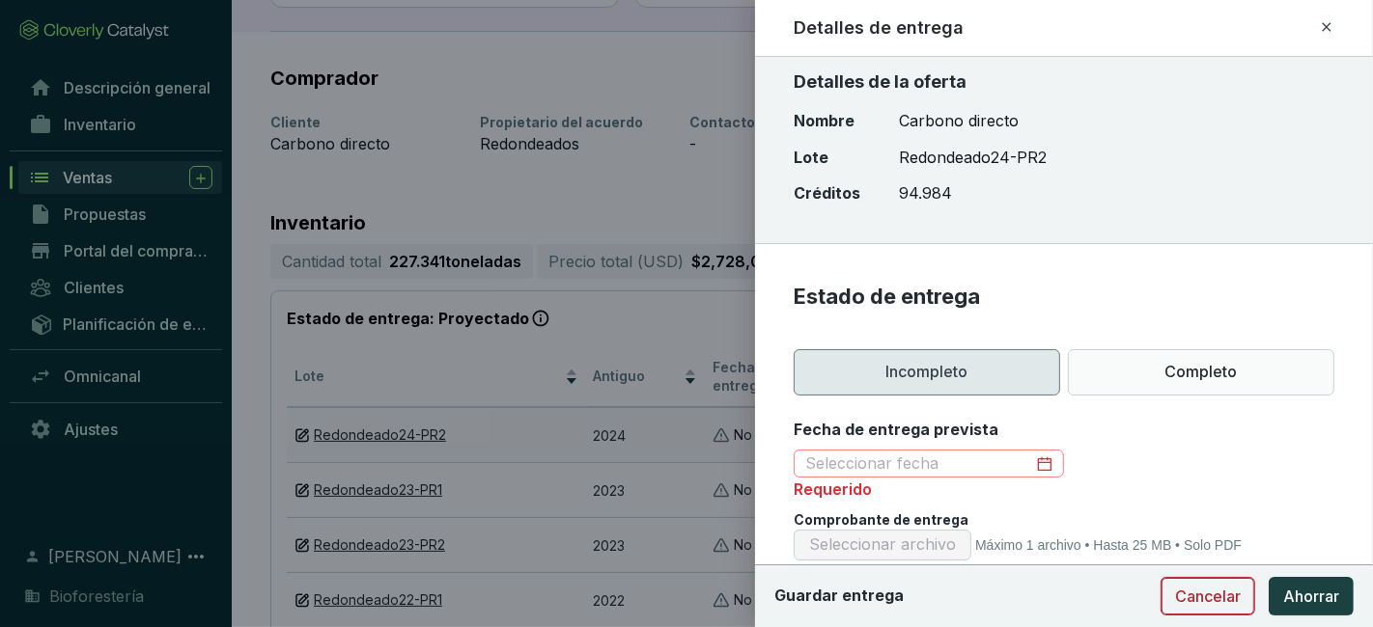
click at [1219, 598] on font "Cancelar" at bounding box center [1208, 596] width 66 height 19
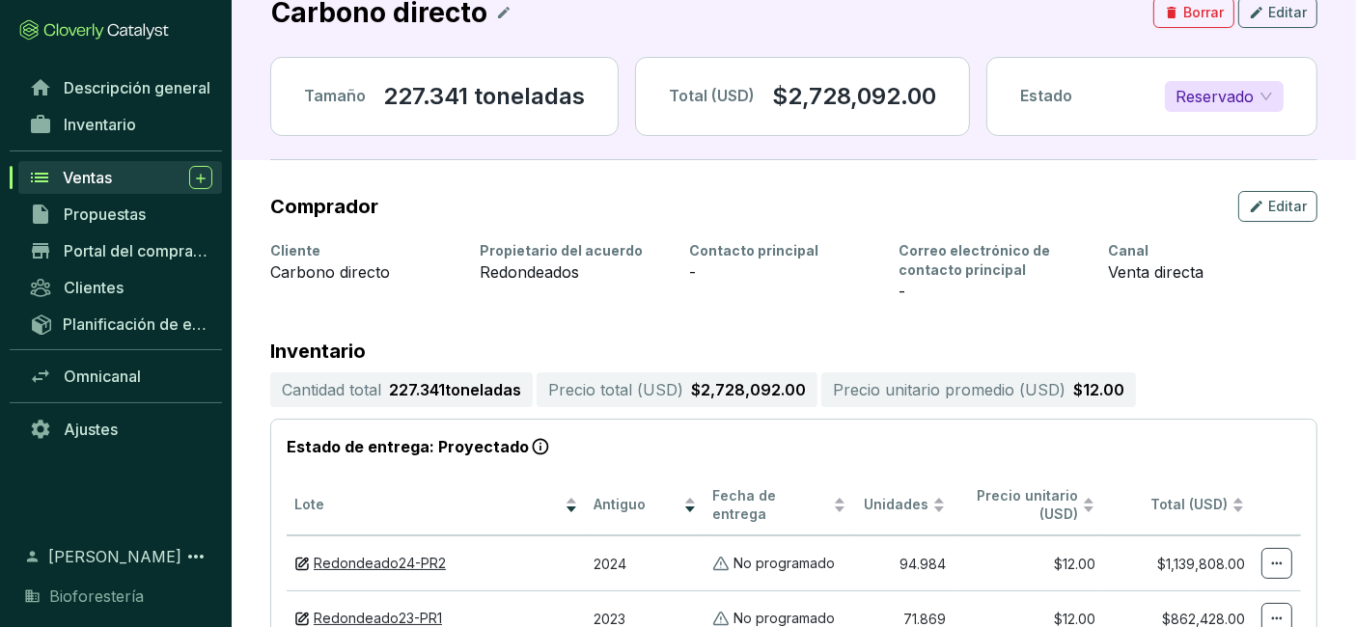
scroll to position [72, 0]
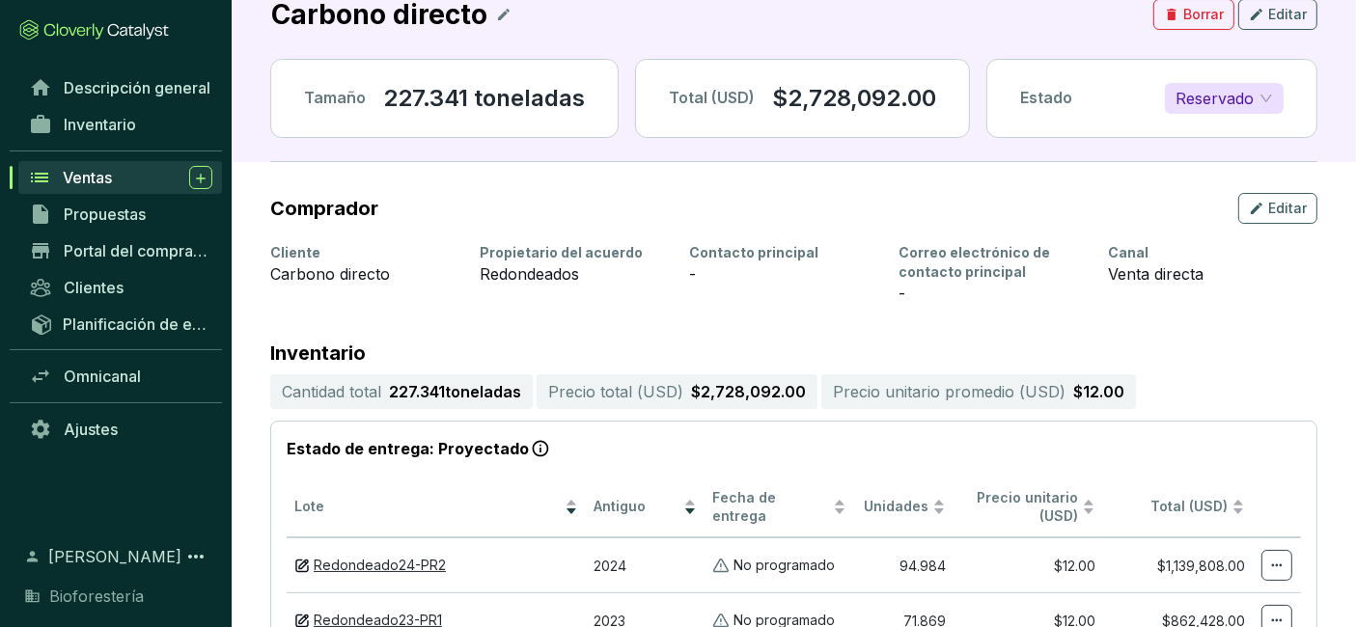
click at [1228, 93] on font "Reservado" at bounding box center [1215, 98] width 78 height 19
click at [1233, 147] on div "Vendido" at bounding box center [1225, 136] width 111 height 31
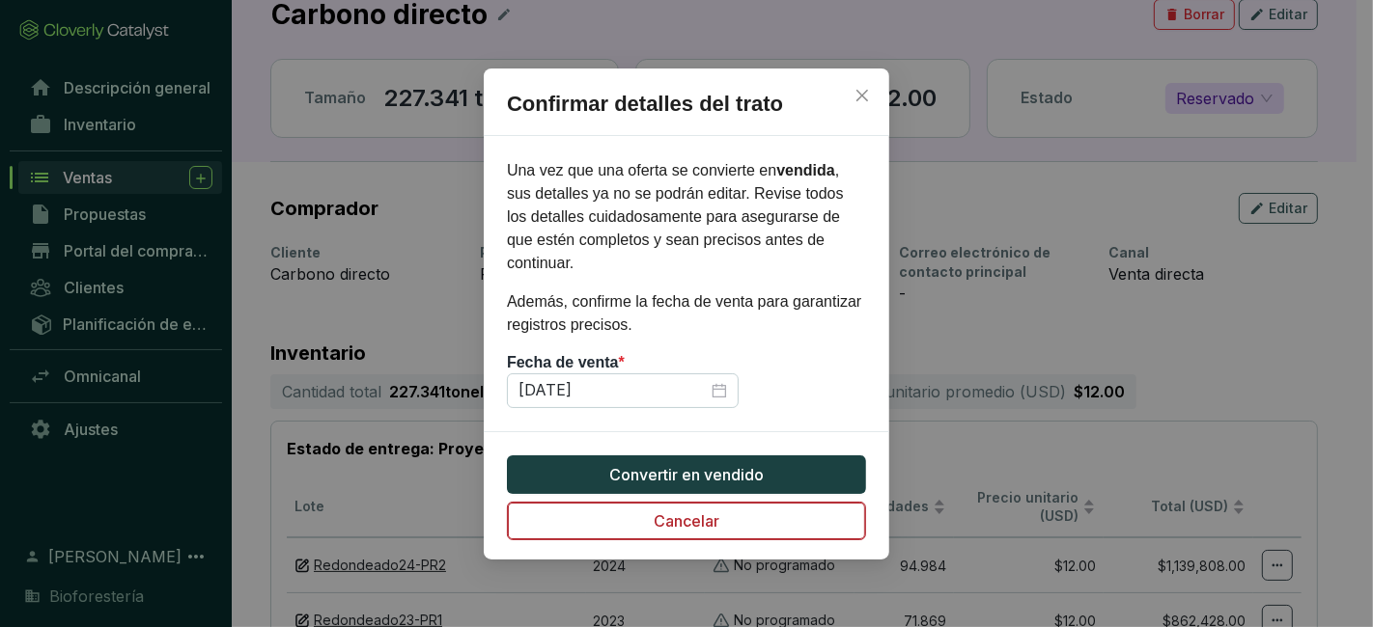
click at [823, 514] on button "Cancelar" at bounding box center [686, 521] width 359 height 39
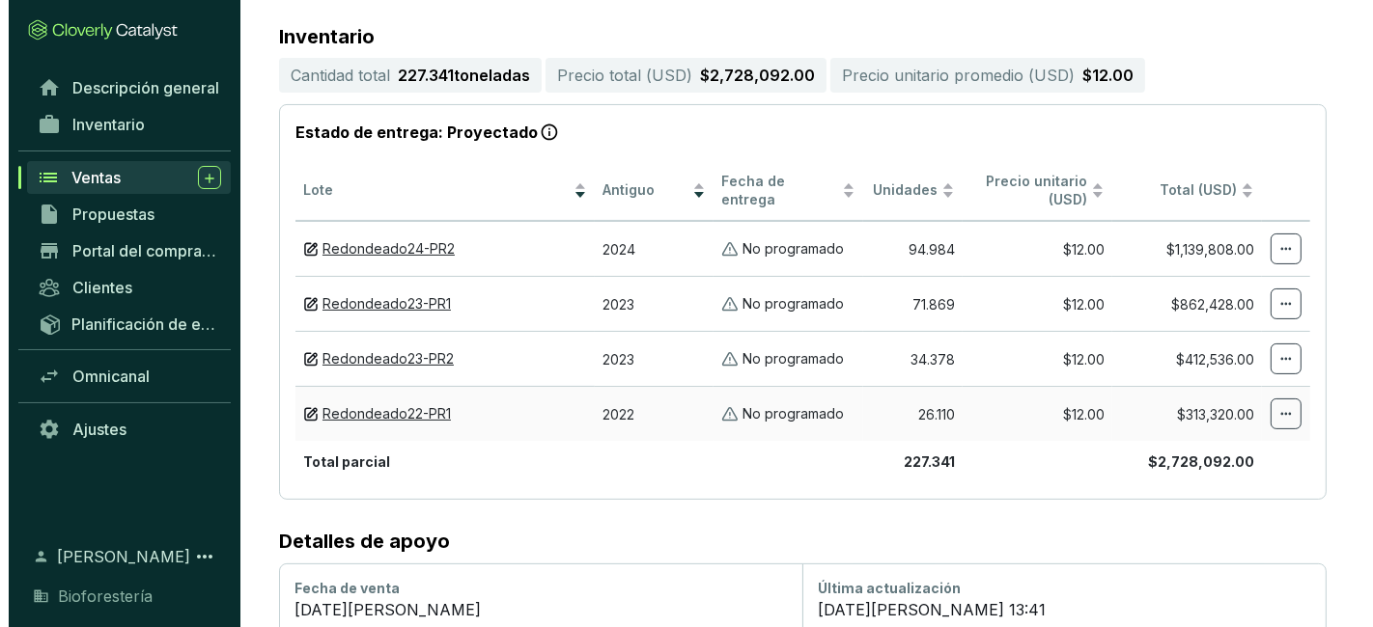
scroll to position [401, 0]
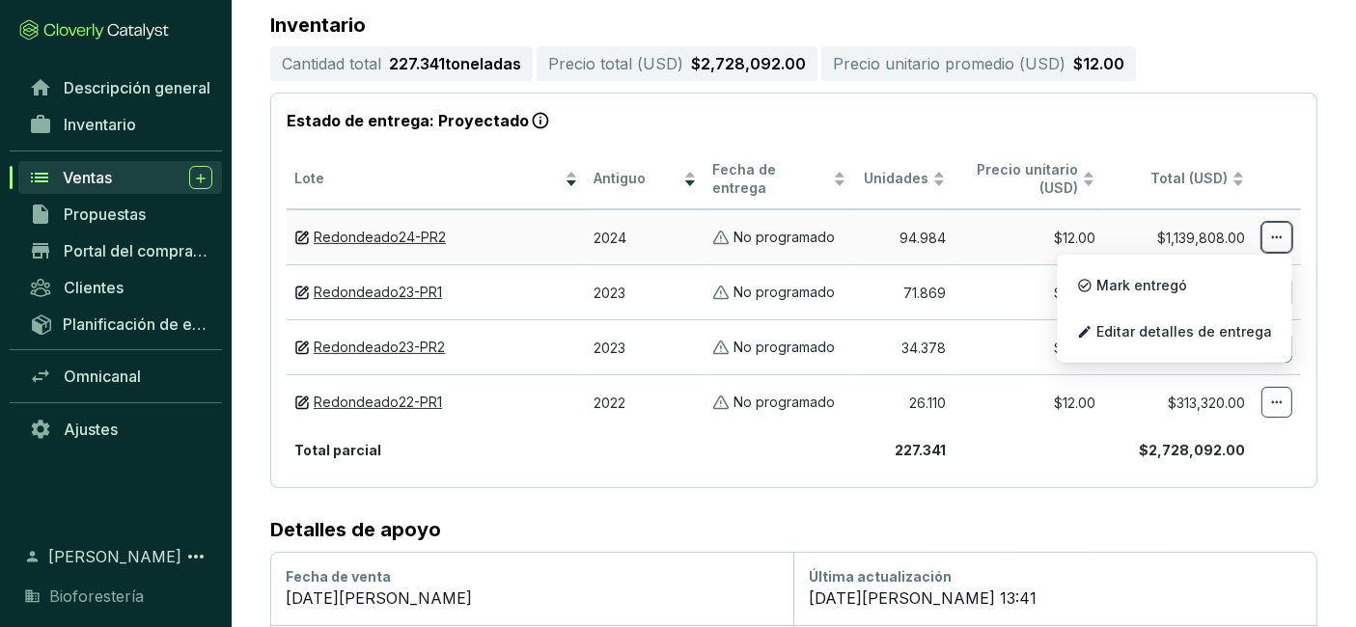
click at [1279, 236] on icon at bounding box center [1276, 237] width 15 height 23
click at [1194, 338] on font "Editar detalles de entrega" at bounding box center [1185, 331] width 176 height 16
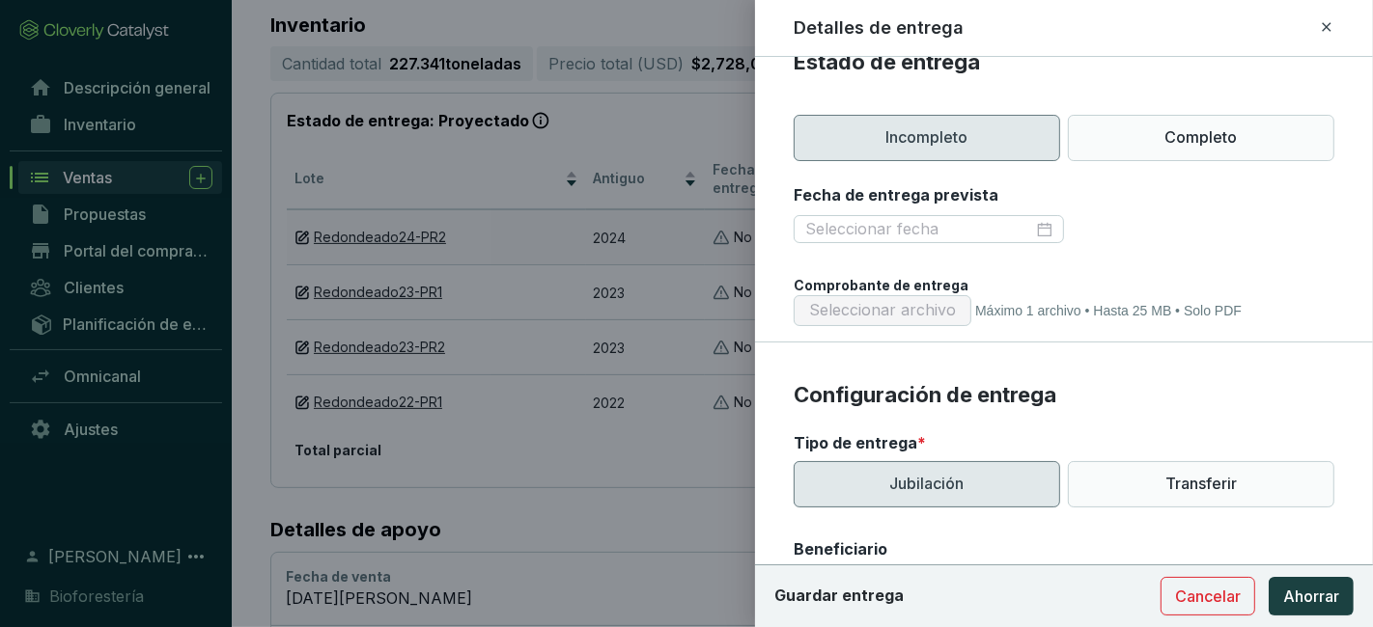
scroll to position [236, 0]
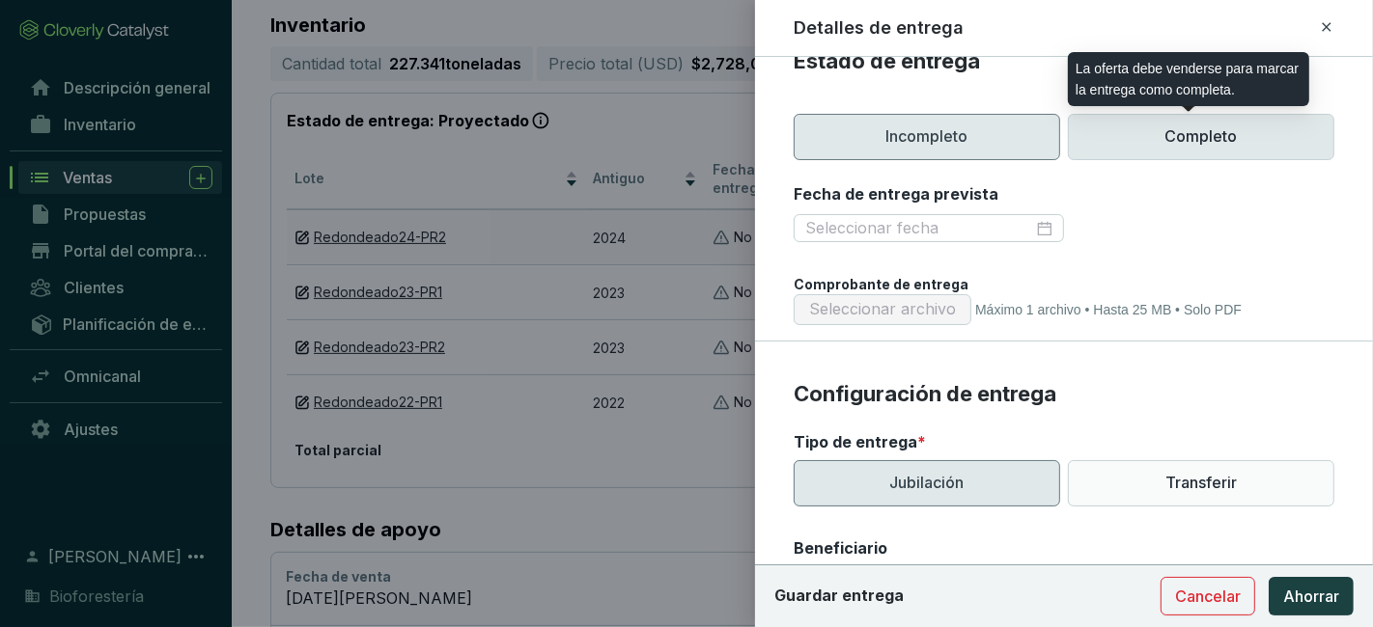
click at [1145, 139] on p "Completo" at bounding box center [1201, 137] width 266 height 46
click at [1201, 147] on p "Completo" at bounding box center [1201, 137] width 266 height 46
click at [1268, 145] on p "Completo" at bounding box center [1201, 137] width 266 height 46
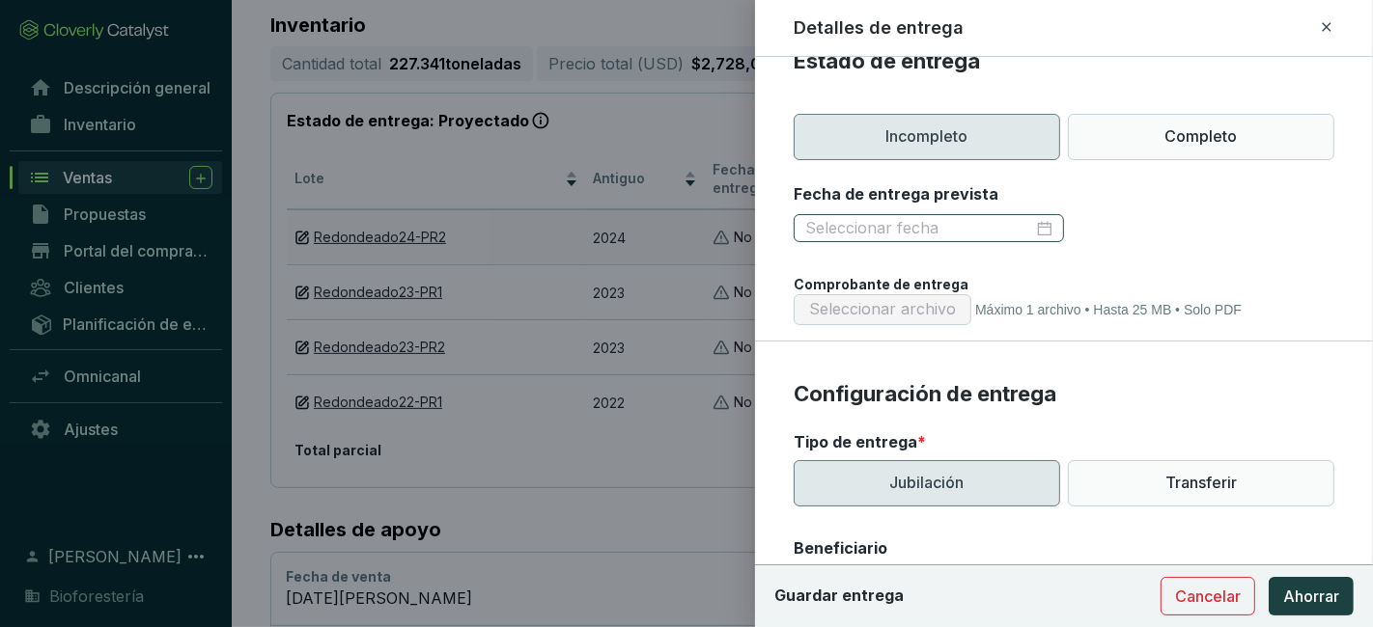
click at [1040, 222] on div at bounding box center [928, 228] width 247 height 21
click at [1172, 238] on div at bounding box center [1063, 228] width 541 height 31
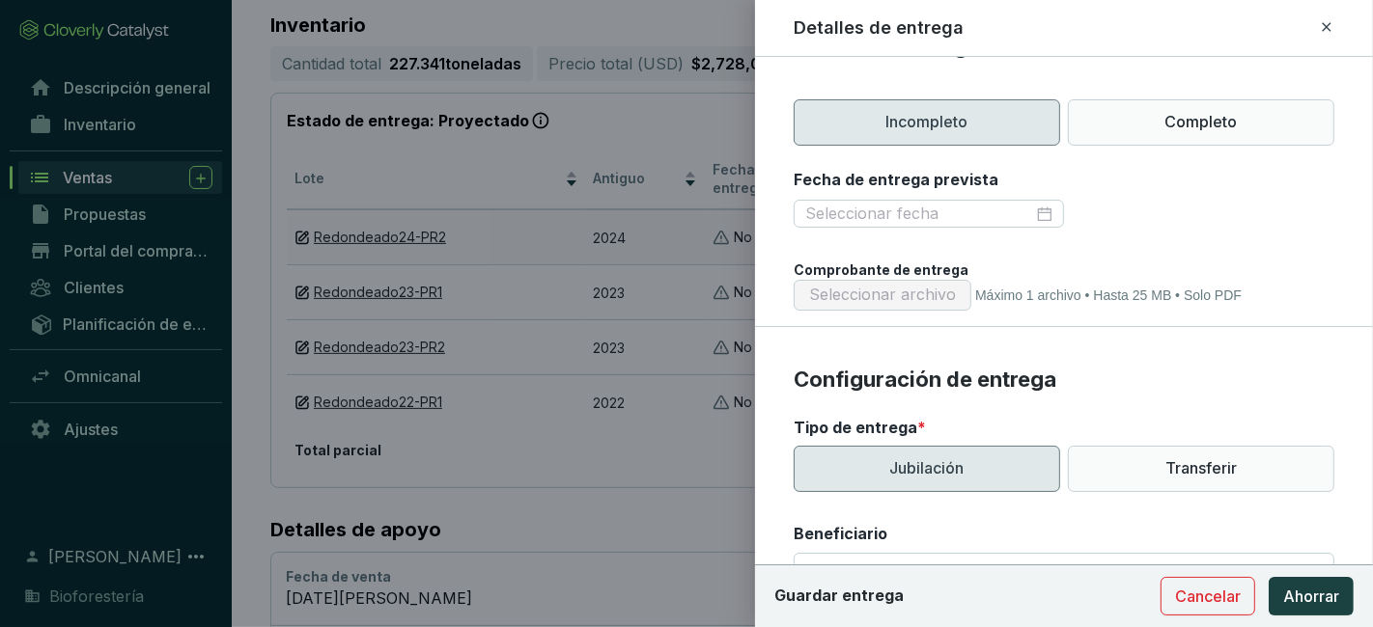
scroll to position [251, 0]
click at [1152, 173] on div "Fecha de entrega prevista" at bounding box center [1063, 198] width 541 height 61
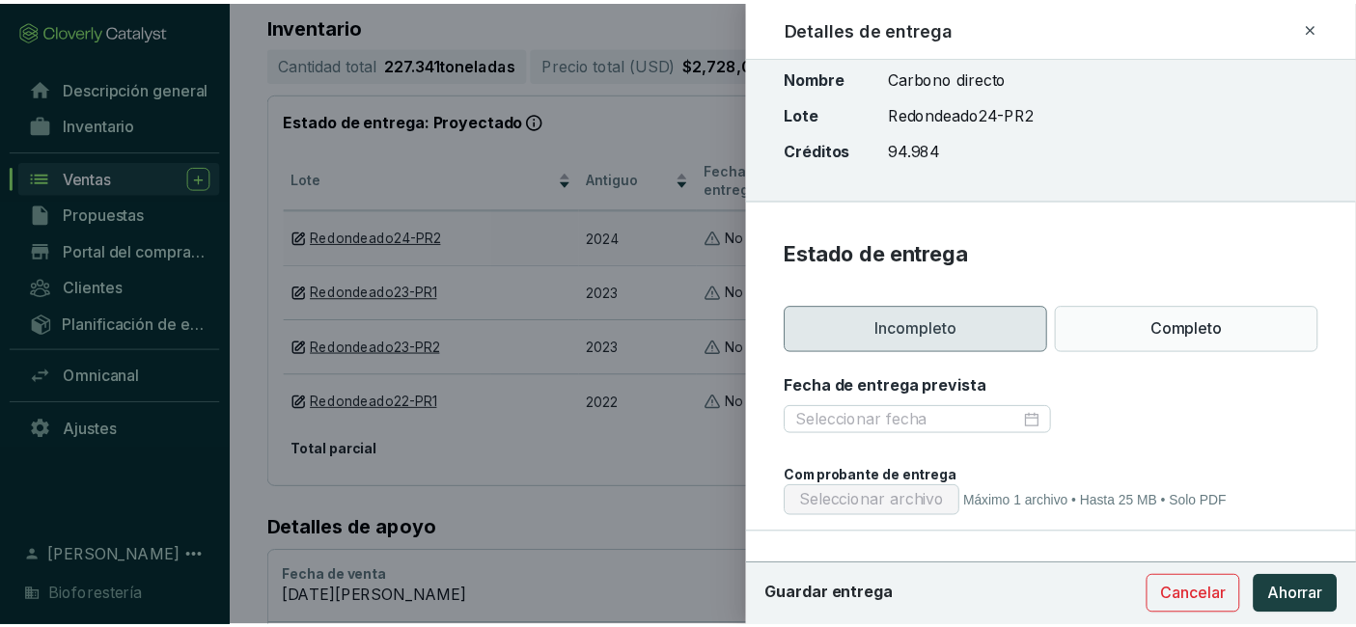
scroll to position [0, 0]
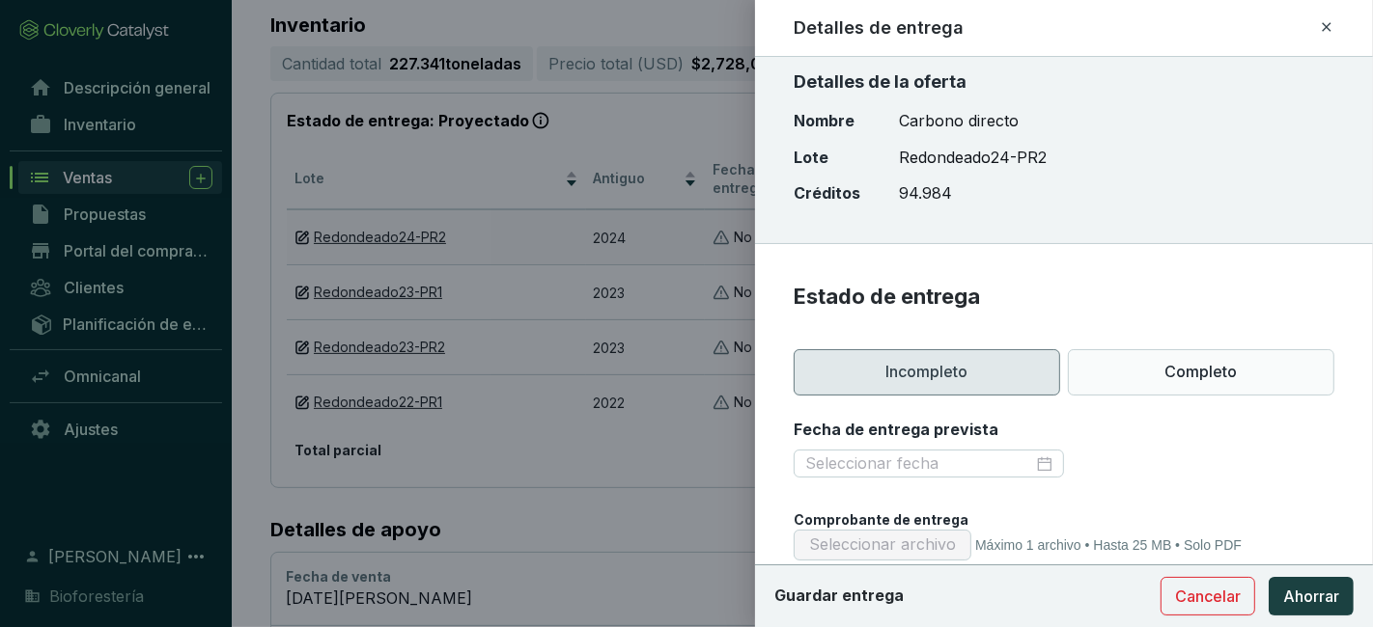
click at [425, 459] on div at bounding box center [686, 313] width 1373 height 627
click at [1234, 609] on button "Cancelar" at bounding box center [1207, 596] width 95 height 39
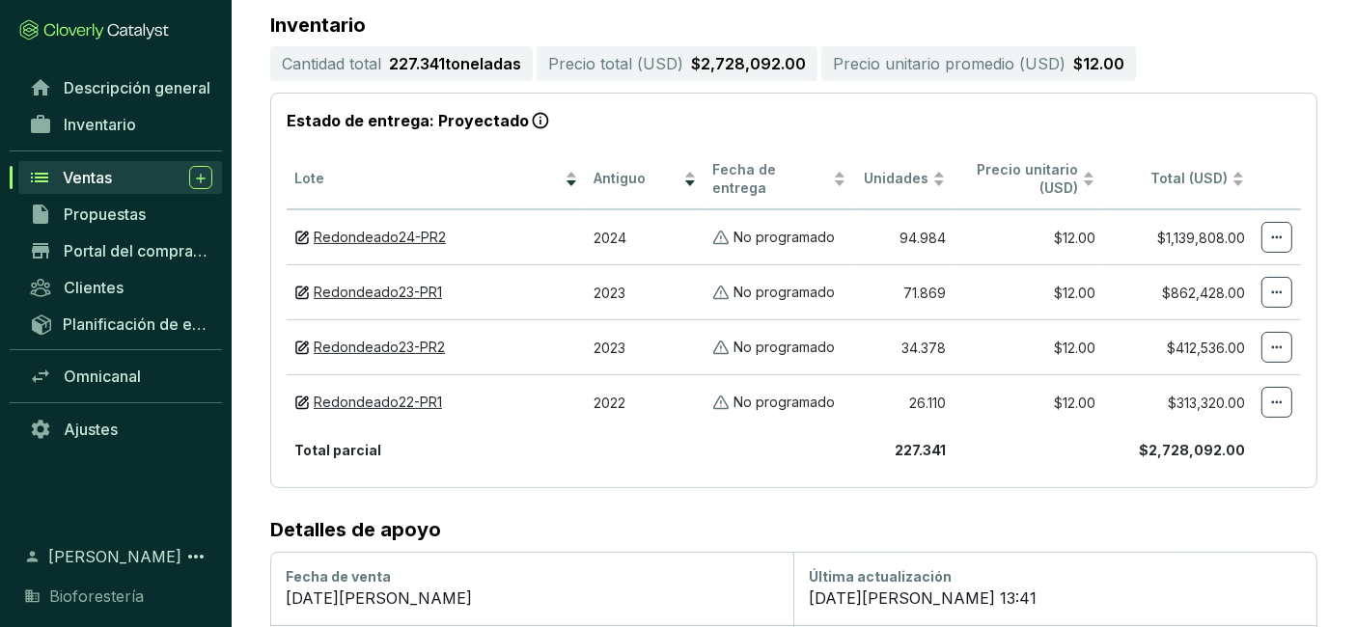
click at [96, 170] on font "Ventas" at bounding box center [87, 177] width 49 height 19
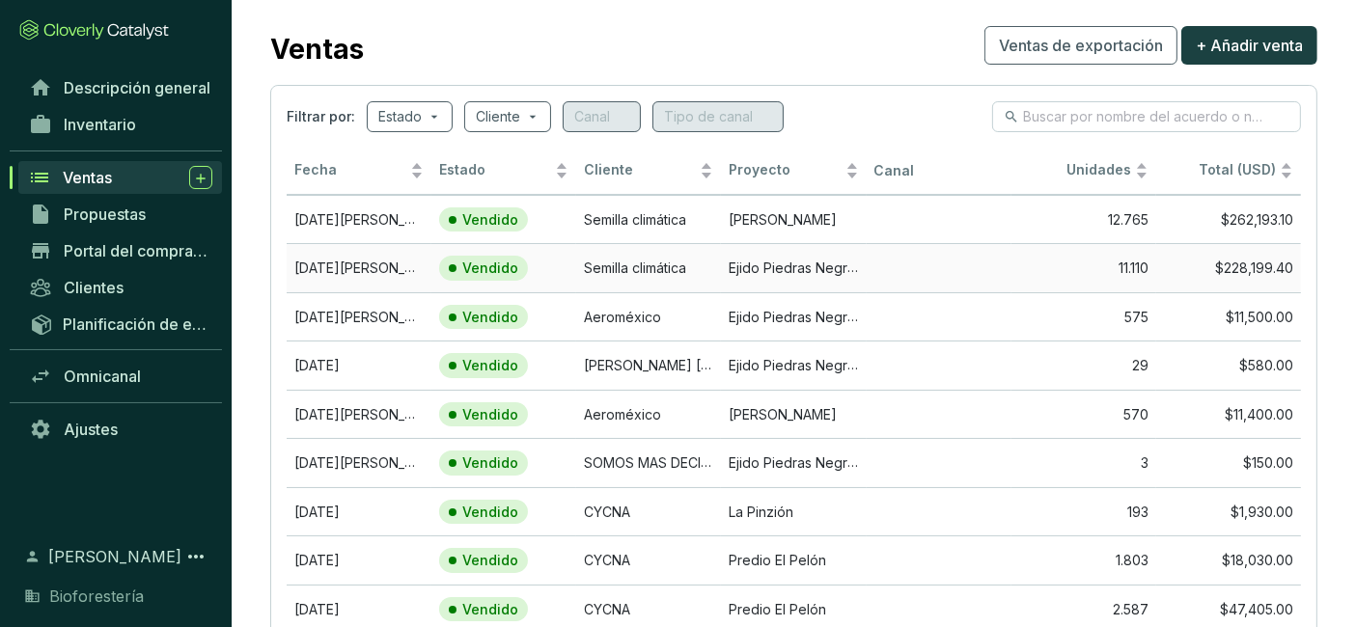
scroll to position [8, 0]
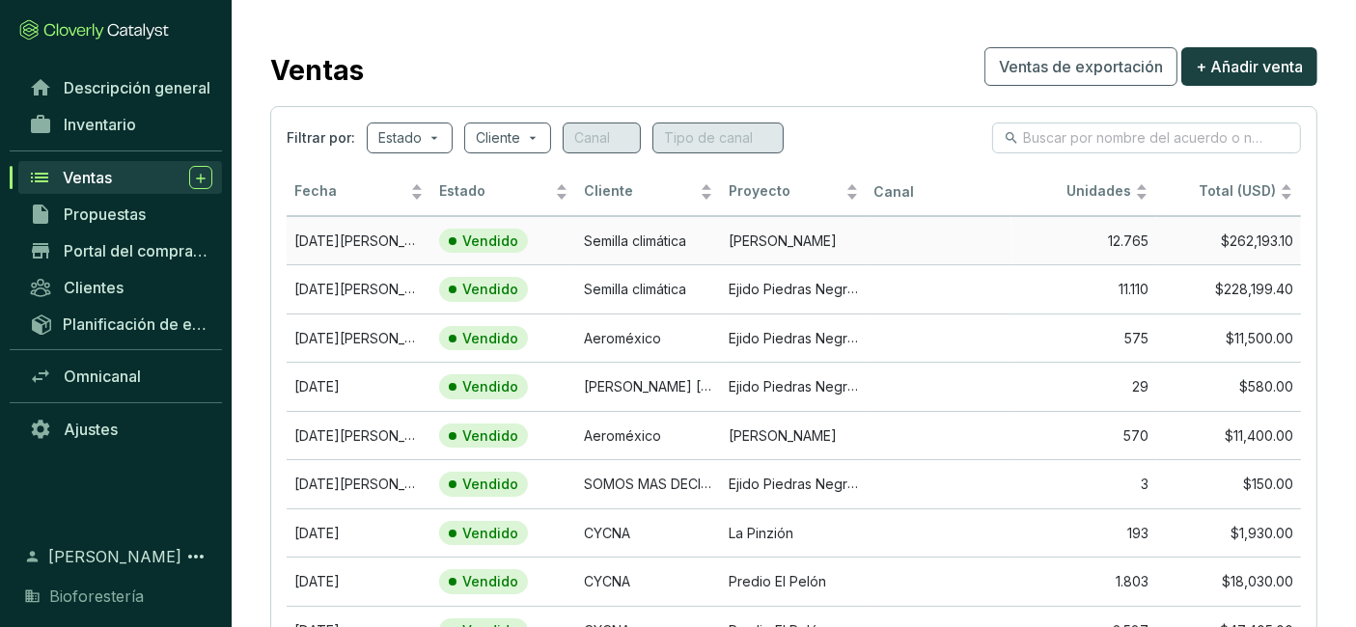
click at [541, 252] on td "Vendido" at bounding box center [503, 240] width 145 height 49
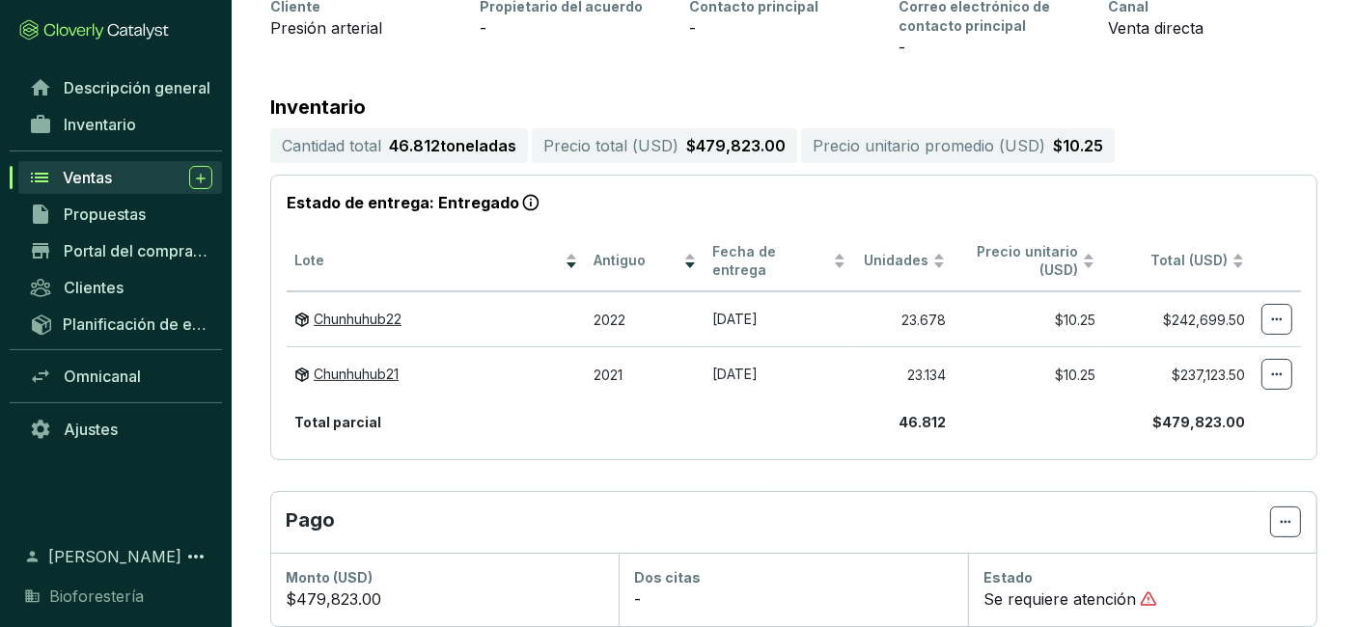
scroll to position [310, 0]
click at [139, 166] on div "Ventas" at bounding box center [138, 177] width 150 height 23
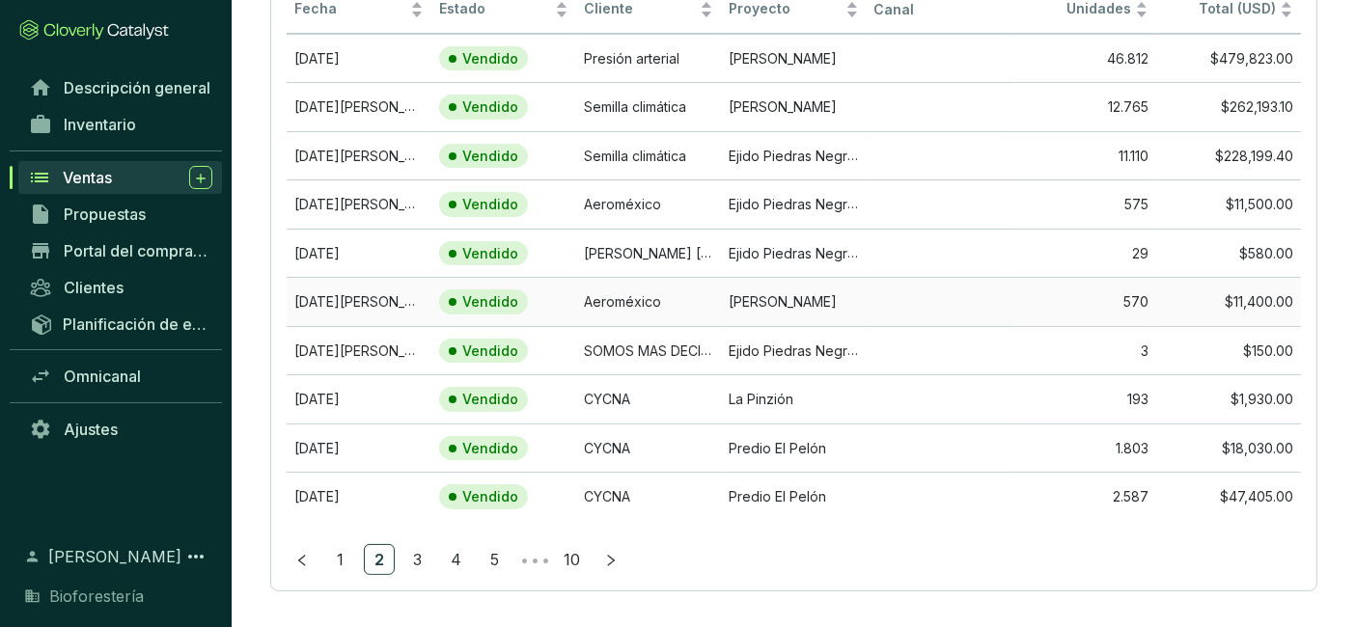
scroll to position [200, 0]
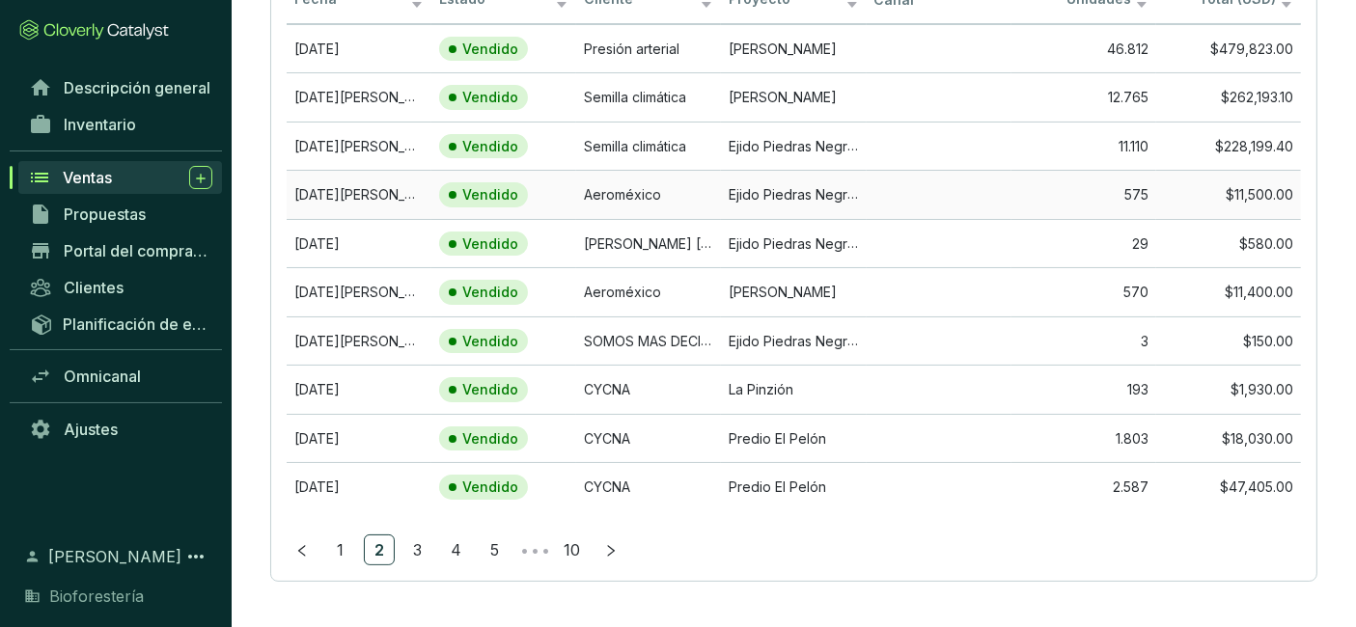
click at [805, 181] on td "Ejido Piedras Negras" at bounding box center [793, 194] width 145 height 49
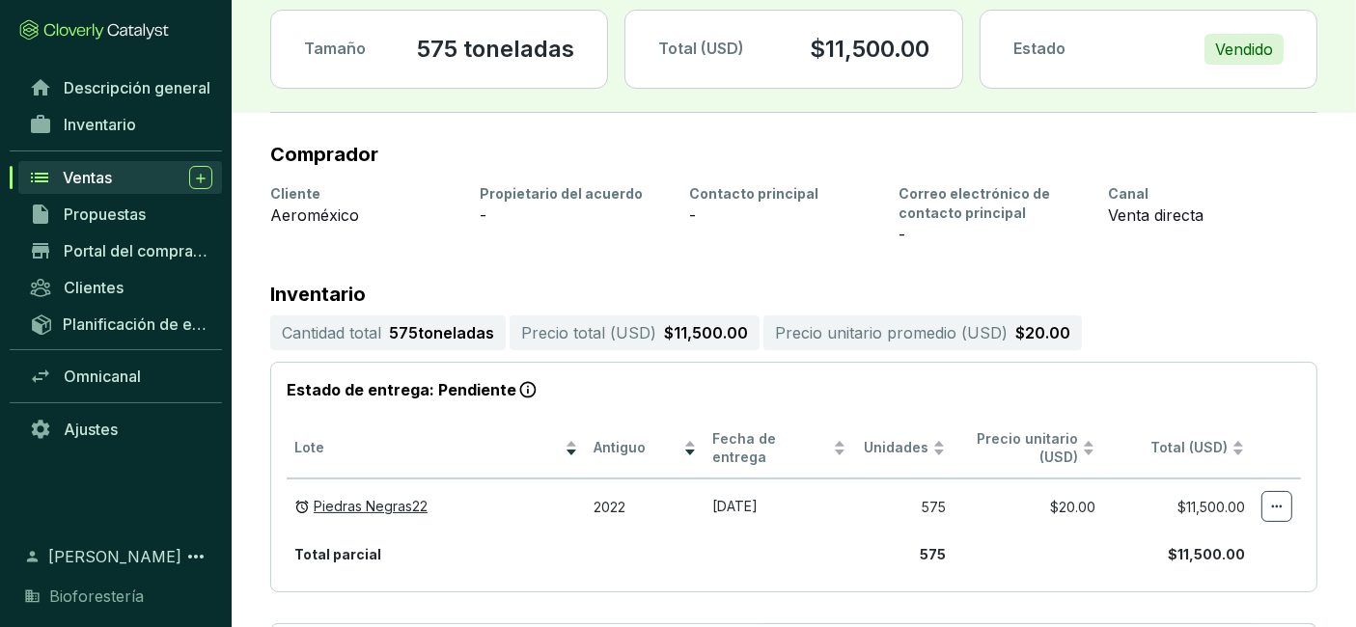
scroll to position [267, 0]
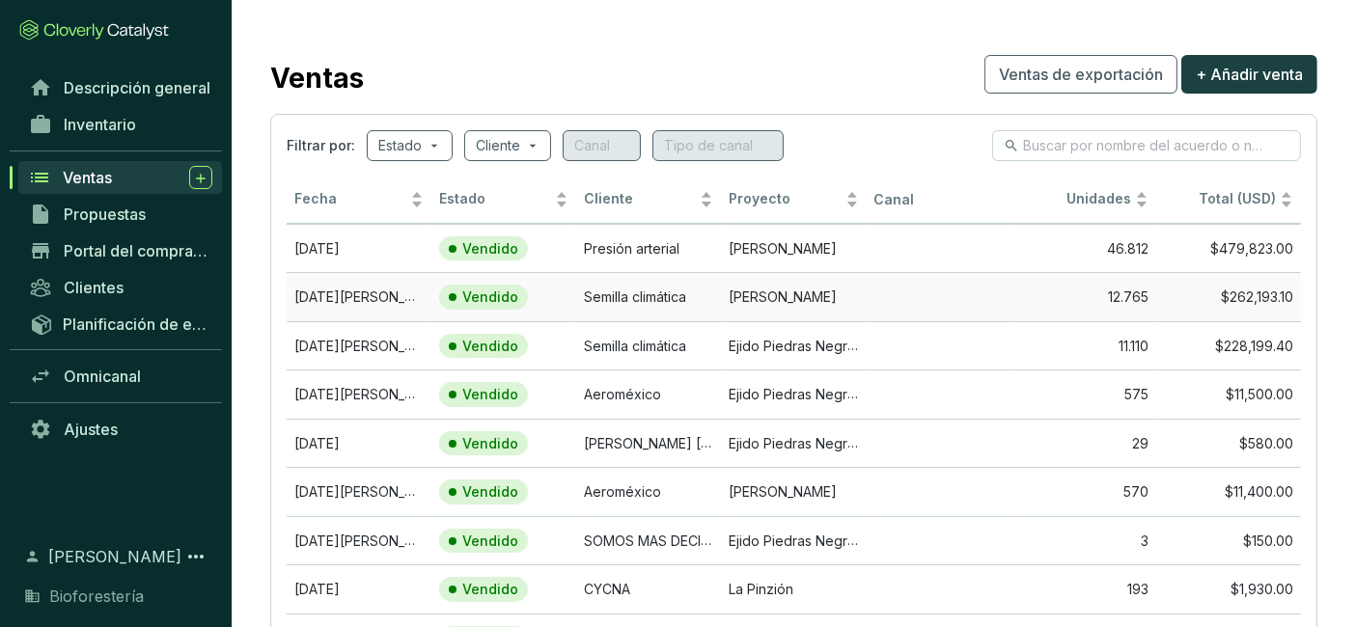
scroll to position [200, 0]
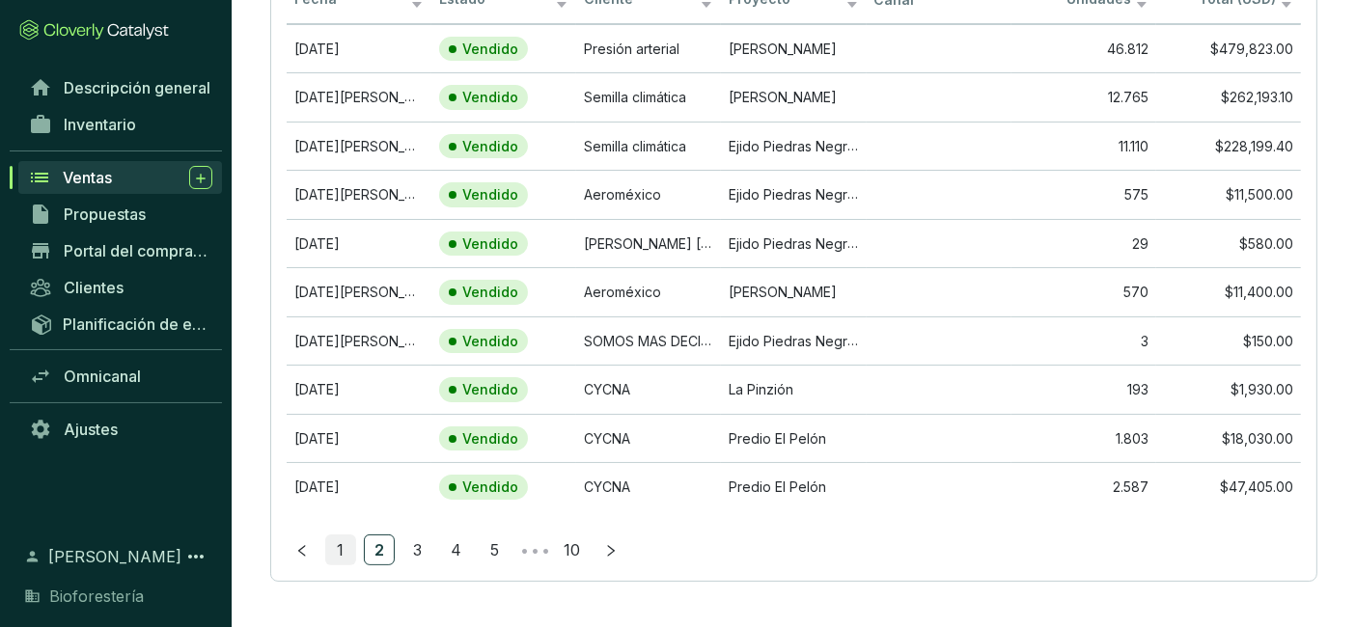
click at [340, 555] on link "1" at bounding box center [340, 550] width 29 height 29
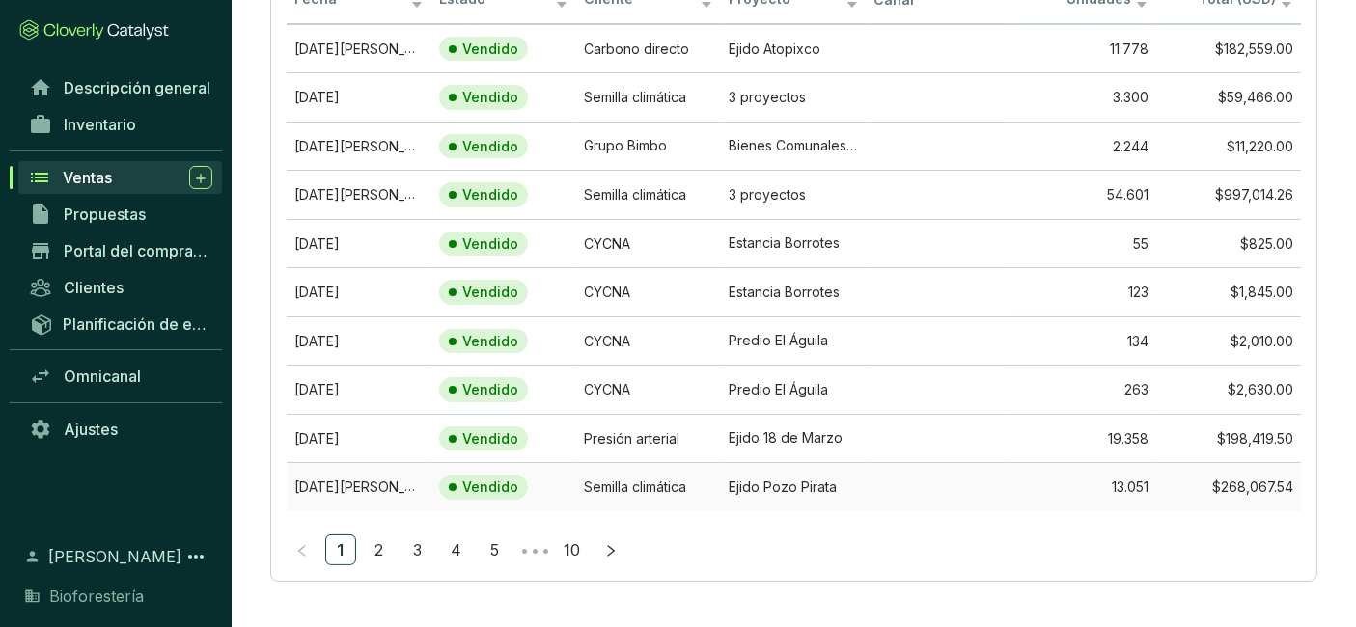
click at [756, 468] on td "Ejido Pozo Pirata" at bounding box center [793, 486] width 145 height 49
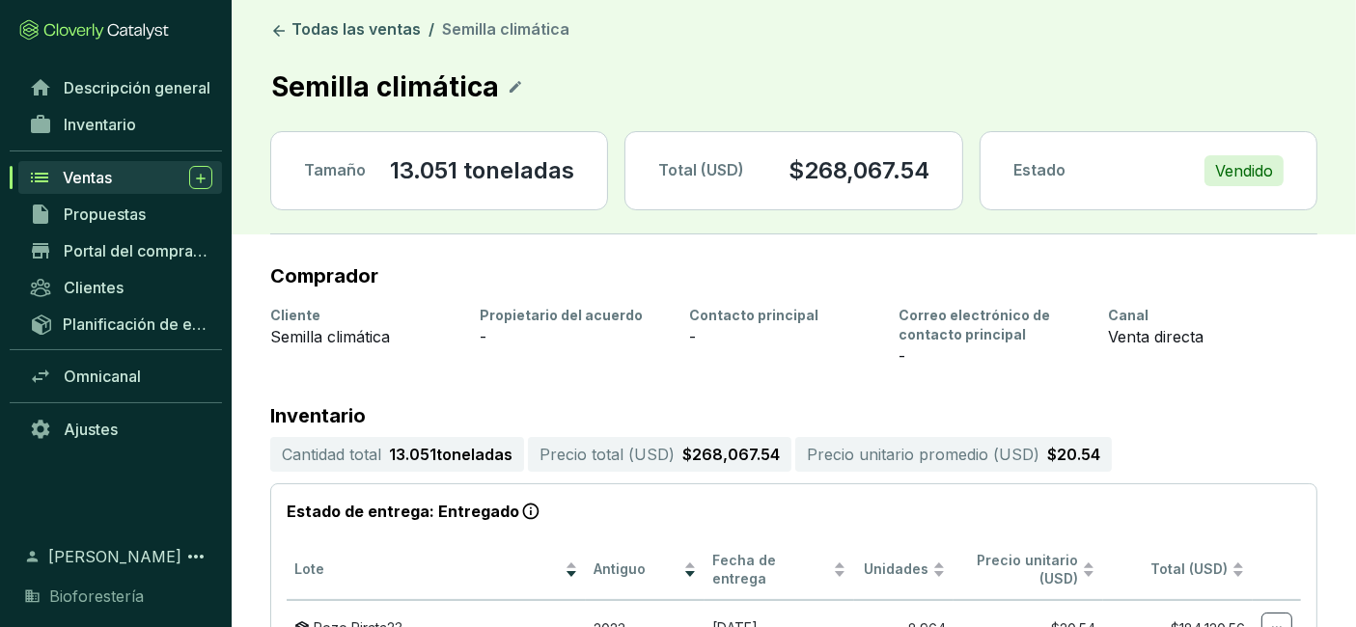
click at [85, 174] on font "Ventas" at bounding box center [87, 177] width 49 height 19
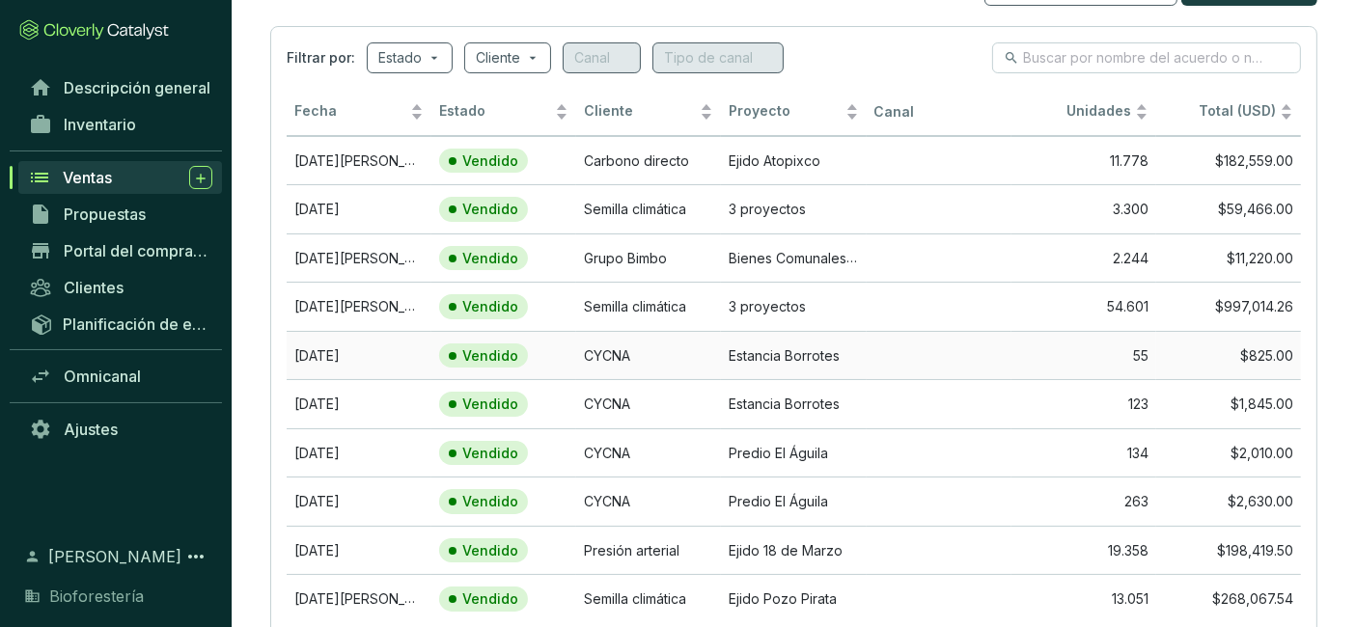
scroll to position [98, 0]
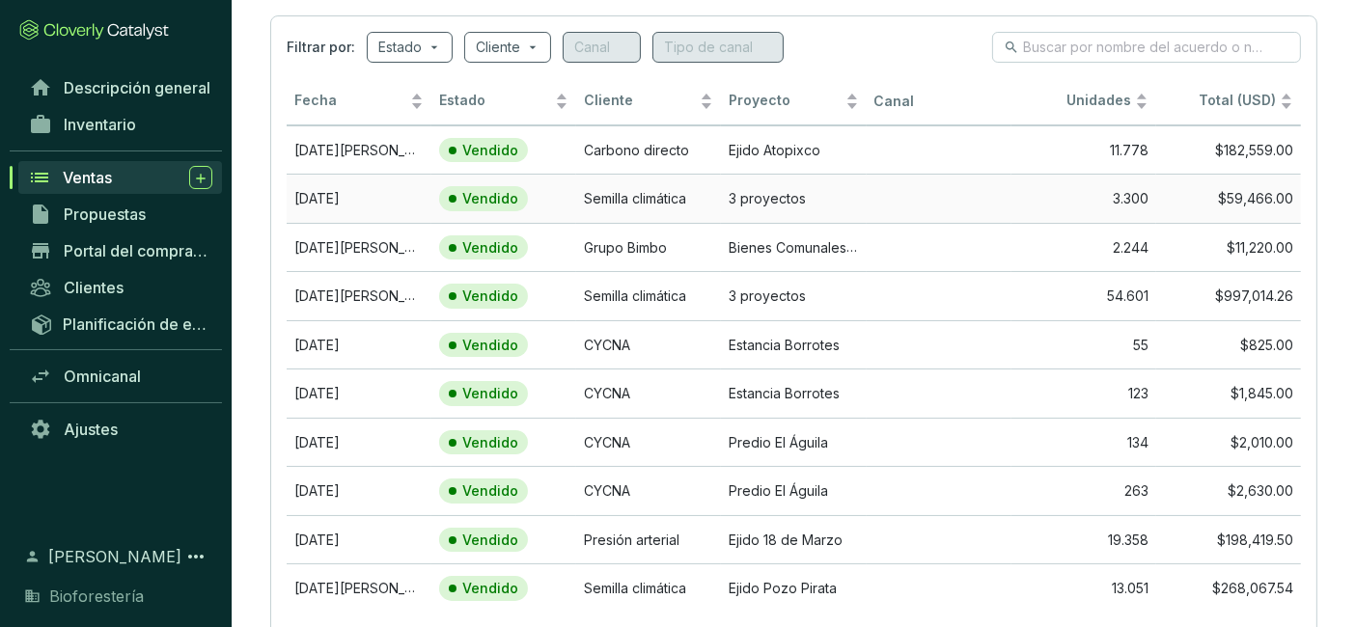
click at [755, 191] on font "3 proyectos" at bounding box center [767, 198] width 77 height 16
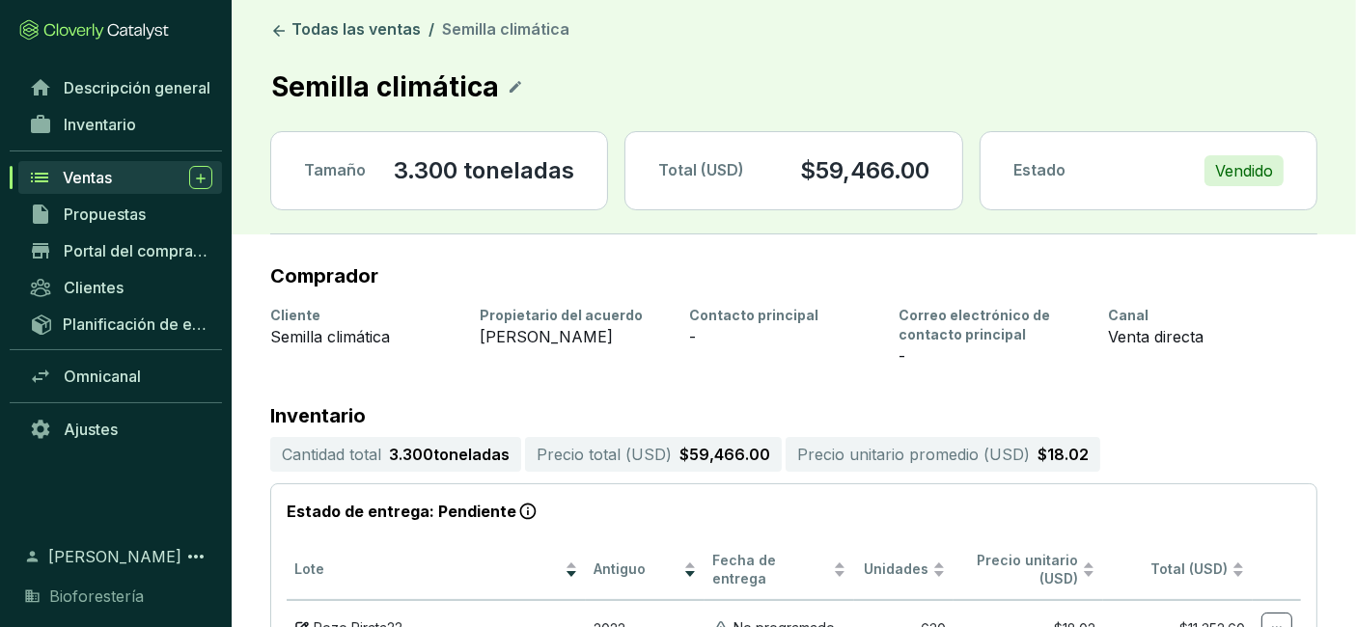
click at [126, 170] on div "Ventas" at bounding box center [138, 177] width 150 height 23
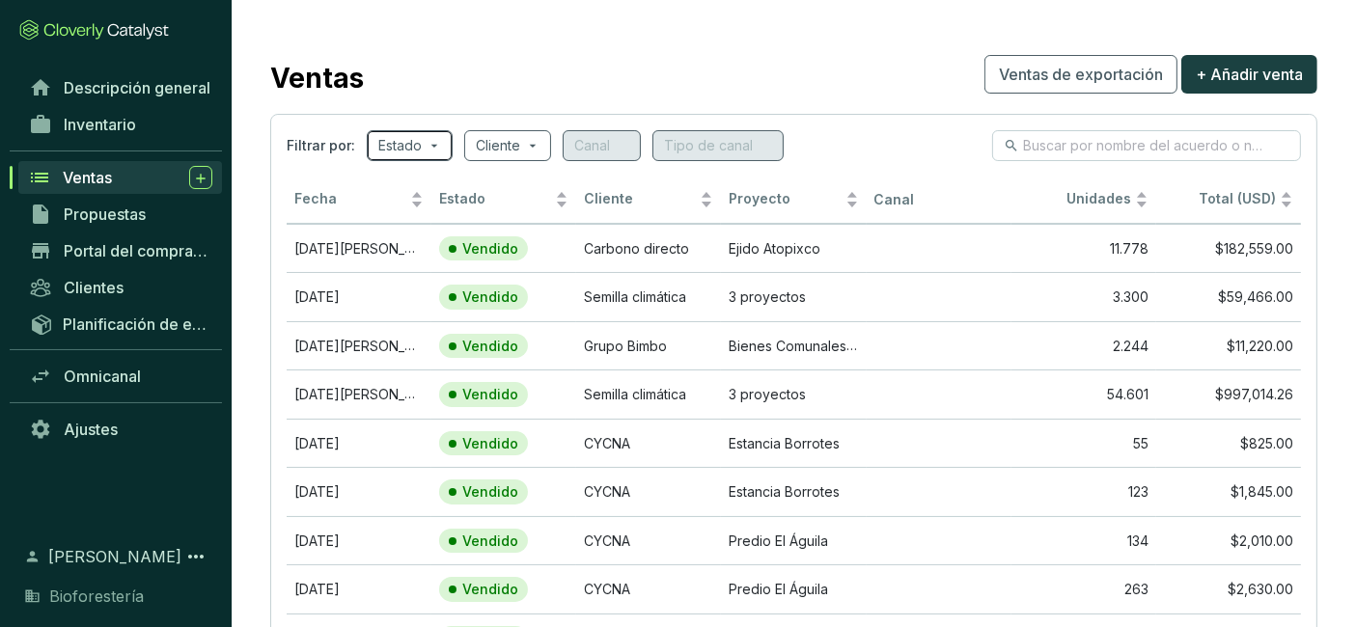
click at [433, 149] on span at bounding box center [409, 145] width 63 height 29
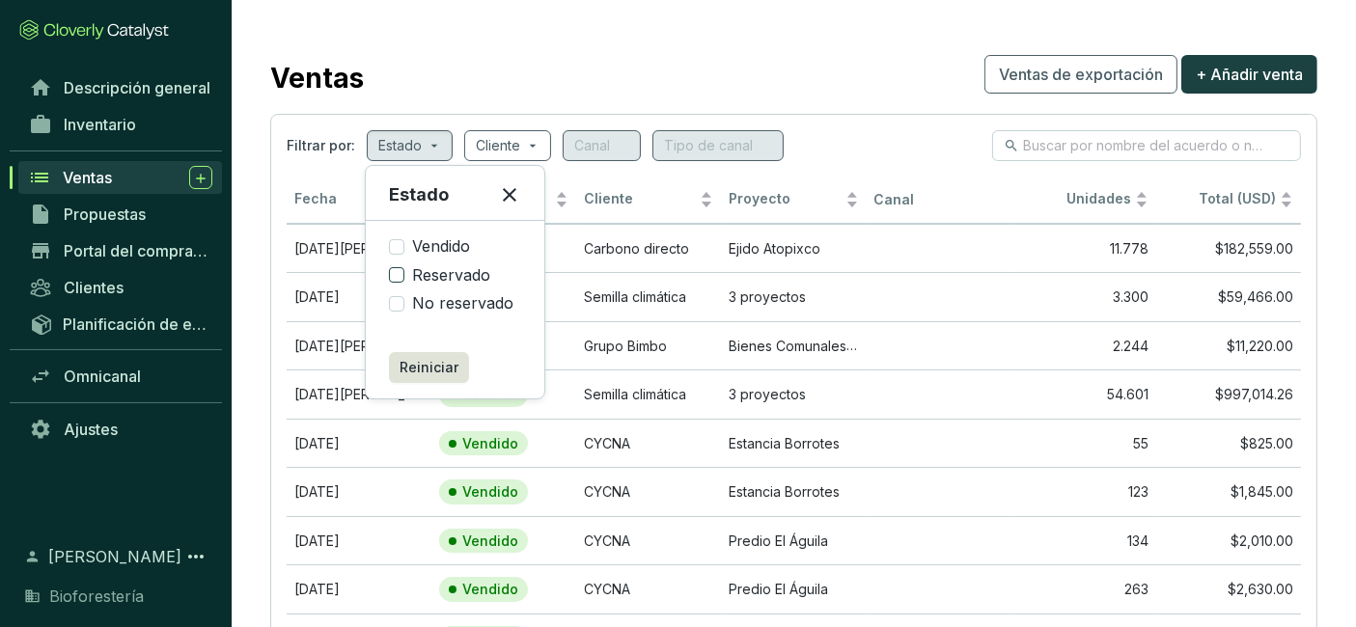
click at [452, 280] on font "Reservado" at bounding box center [451, 274] width 78 height 19
click at [404, 280] on input "Reservado" at bounding box center [396, 274] width 15 height 15
checkbox input "true"
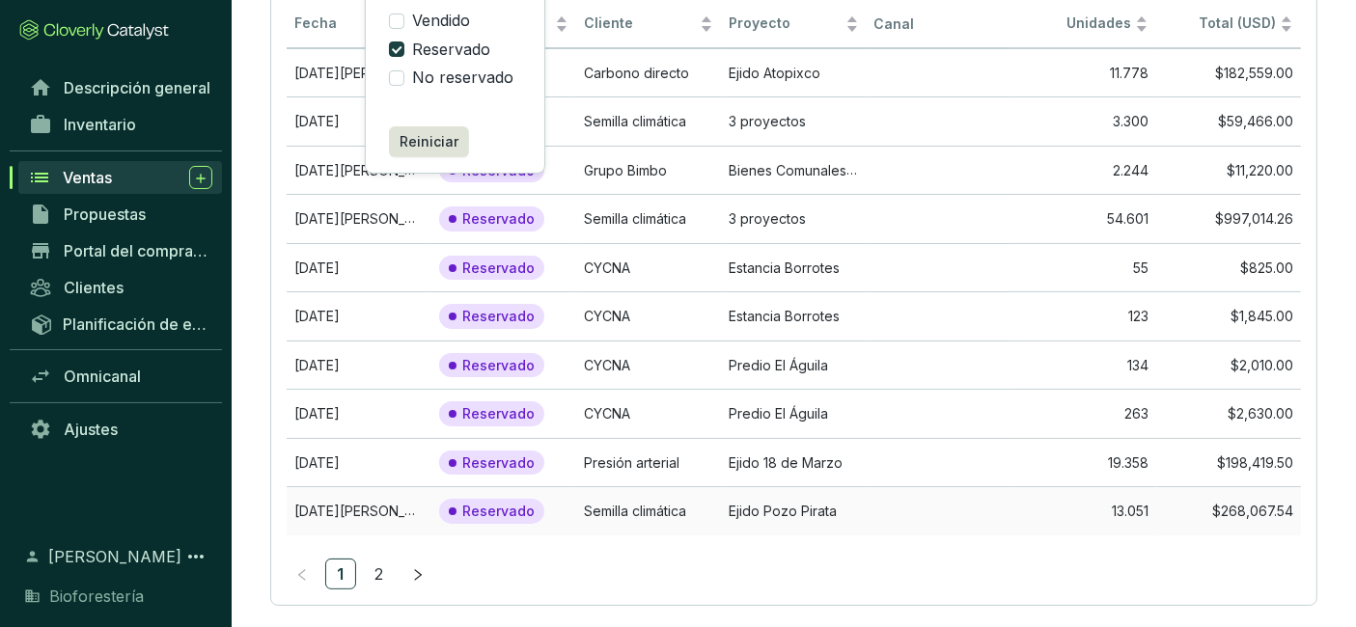
scroll to position [250, 0]
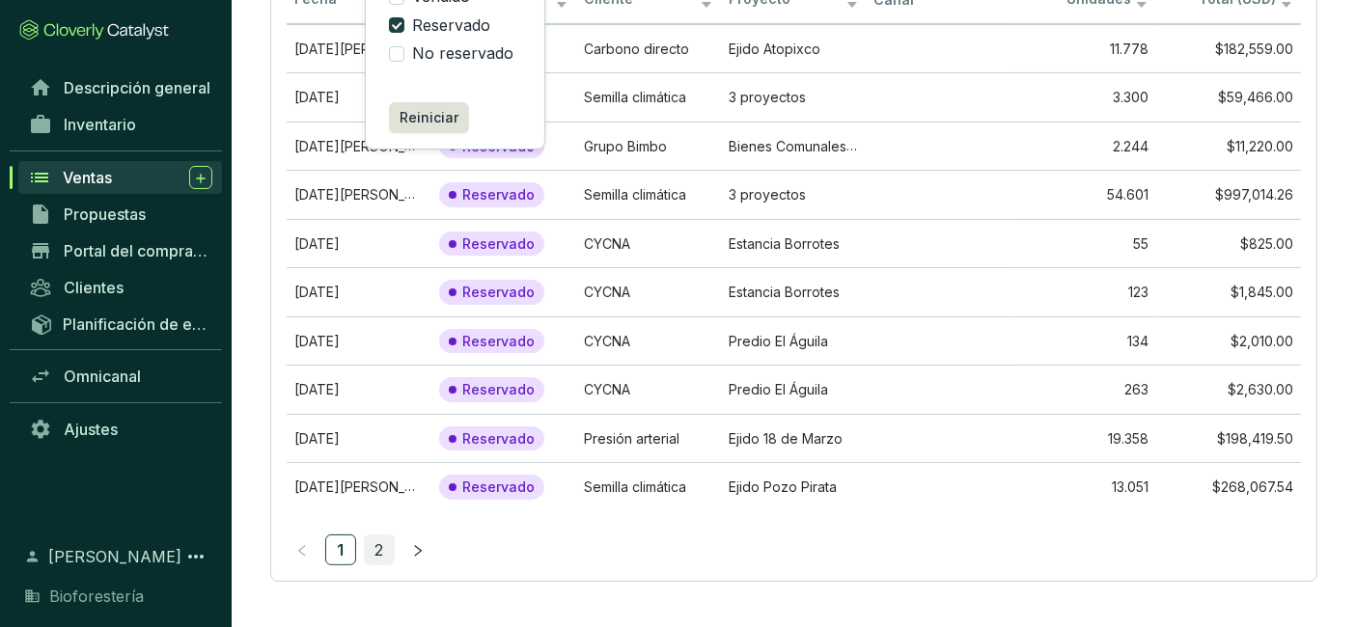
click at [391, 547] on link "2" at bounding box center [379, 550] width 29 height 29
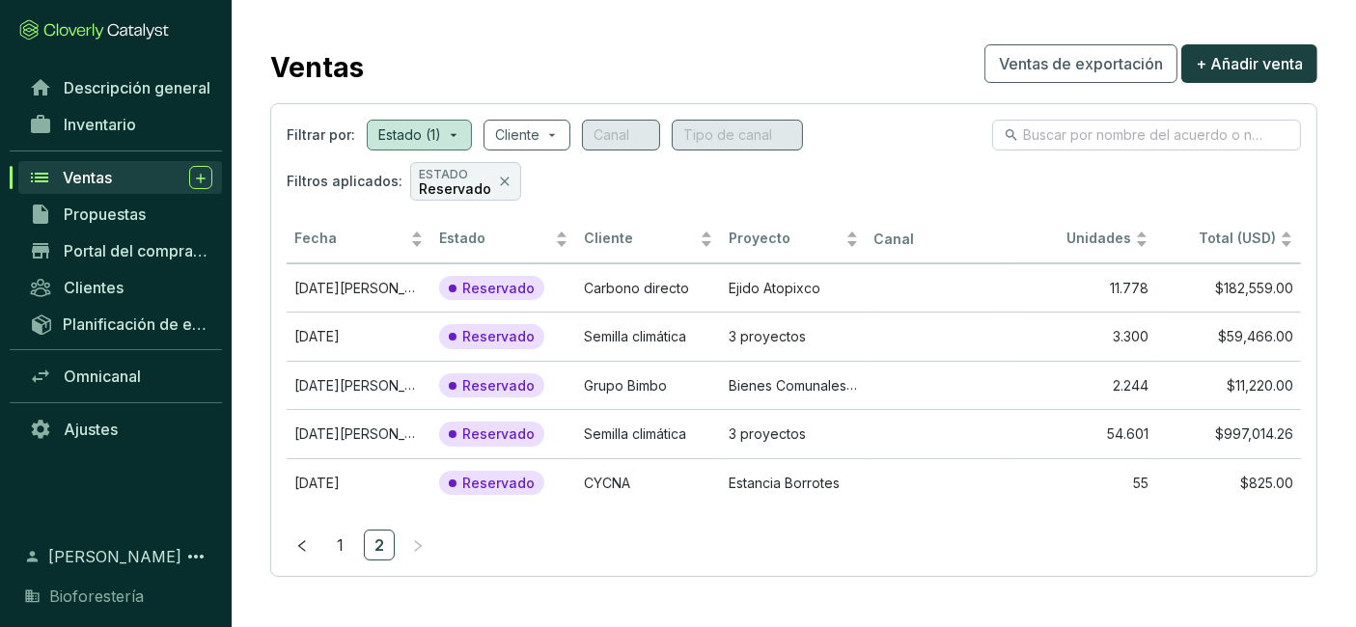
scroll to position [8, 0]
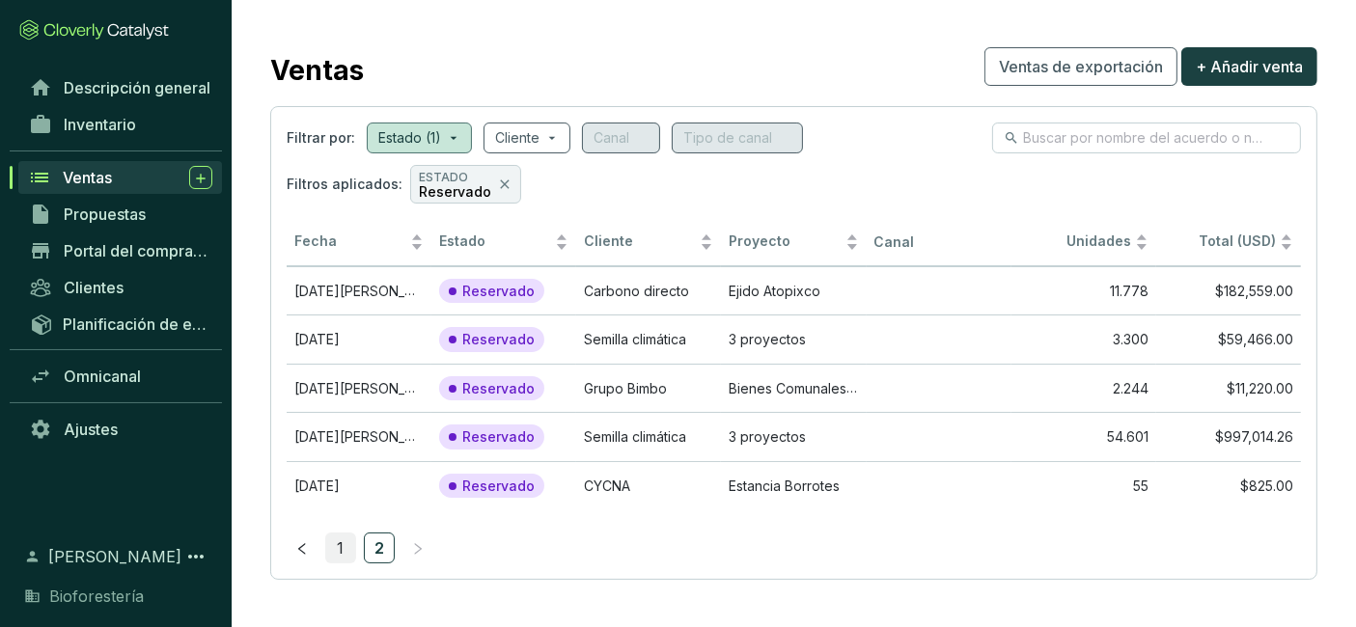
click at [338, 549] on font "1" at bounding box center [341, 548] width 7 height 19
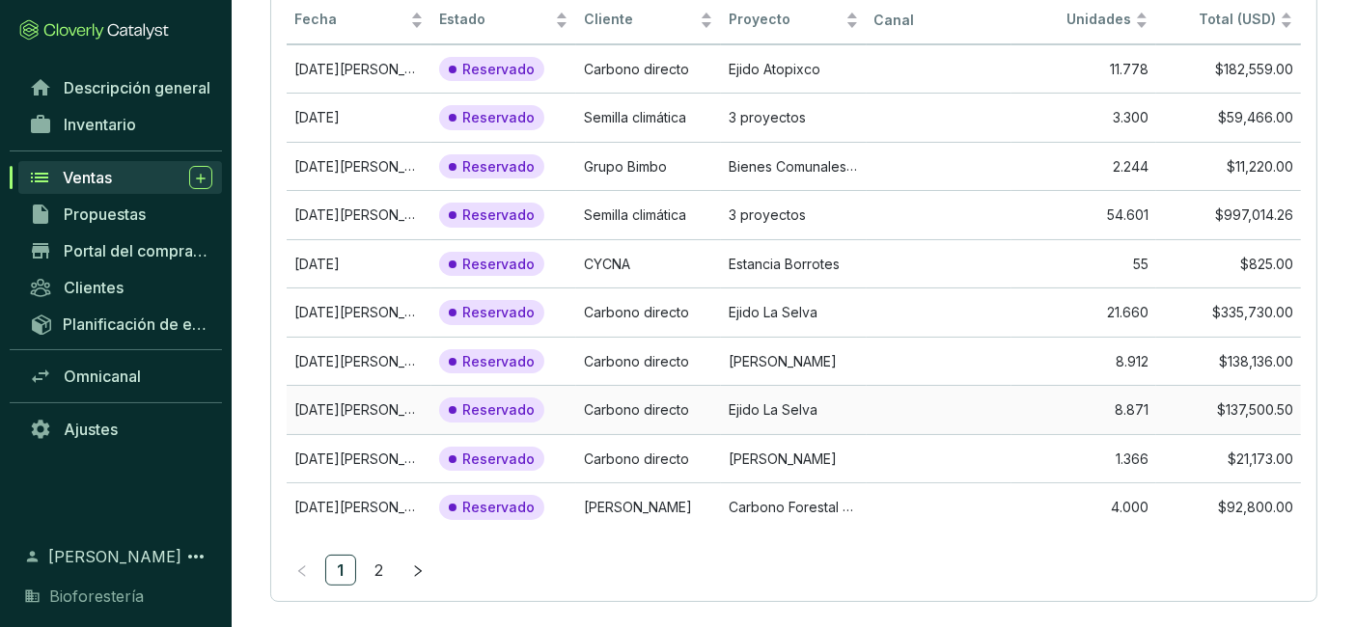
scroll to position [250, 0]
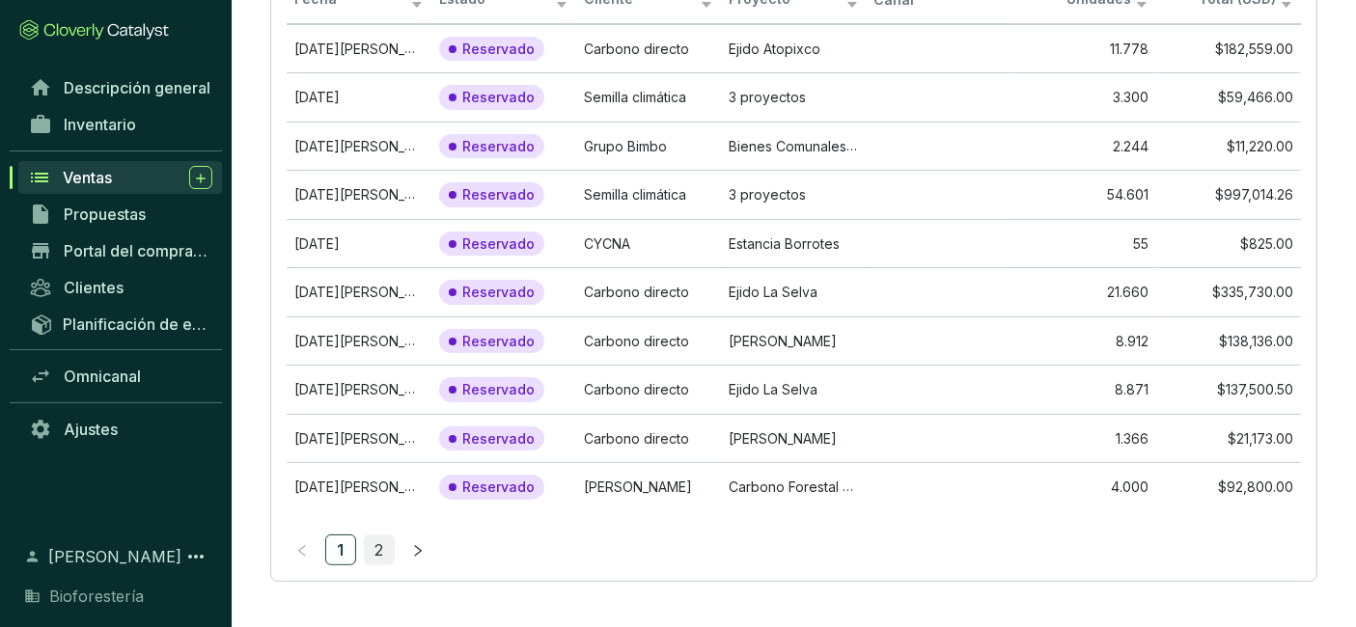
click at [372, 536] on link "2" at bounding box center [379, 550] width 29 height 29
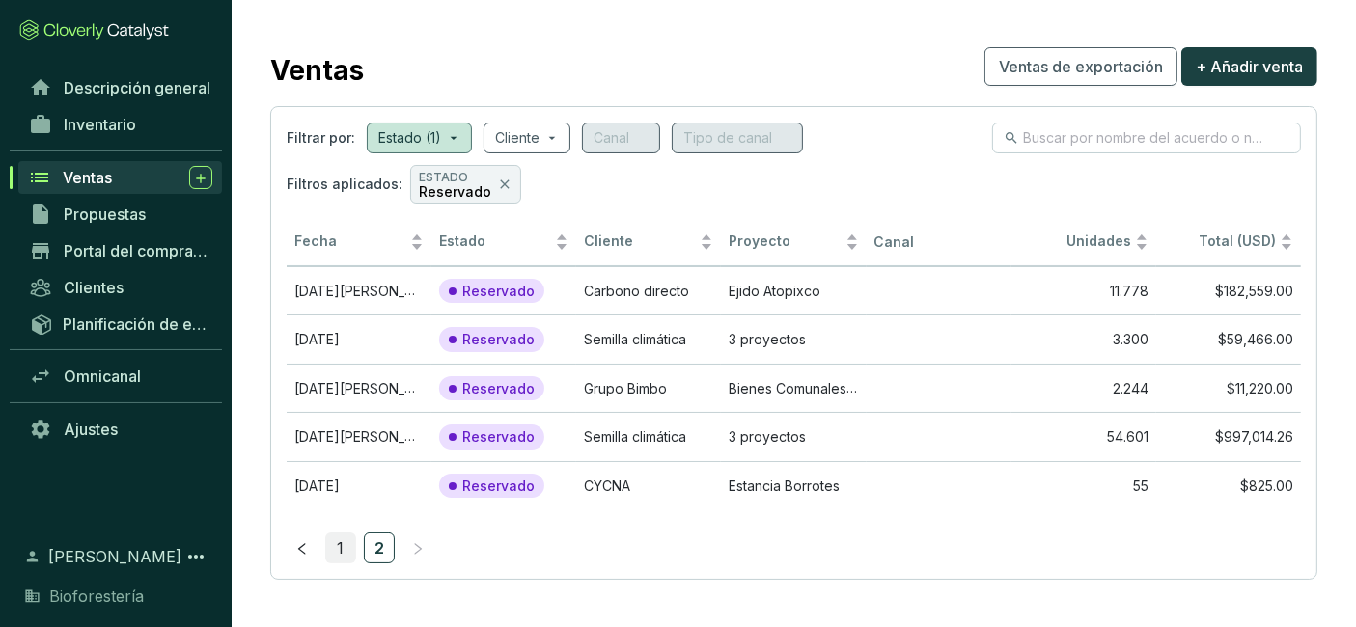
click at [333, 551] on link "1" at bounding box center [340, 548] width 29 height 29
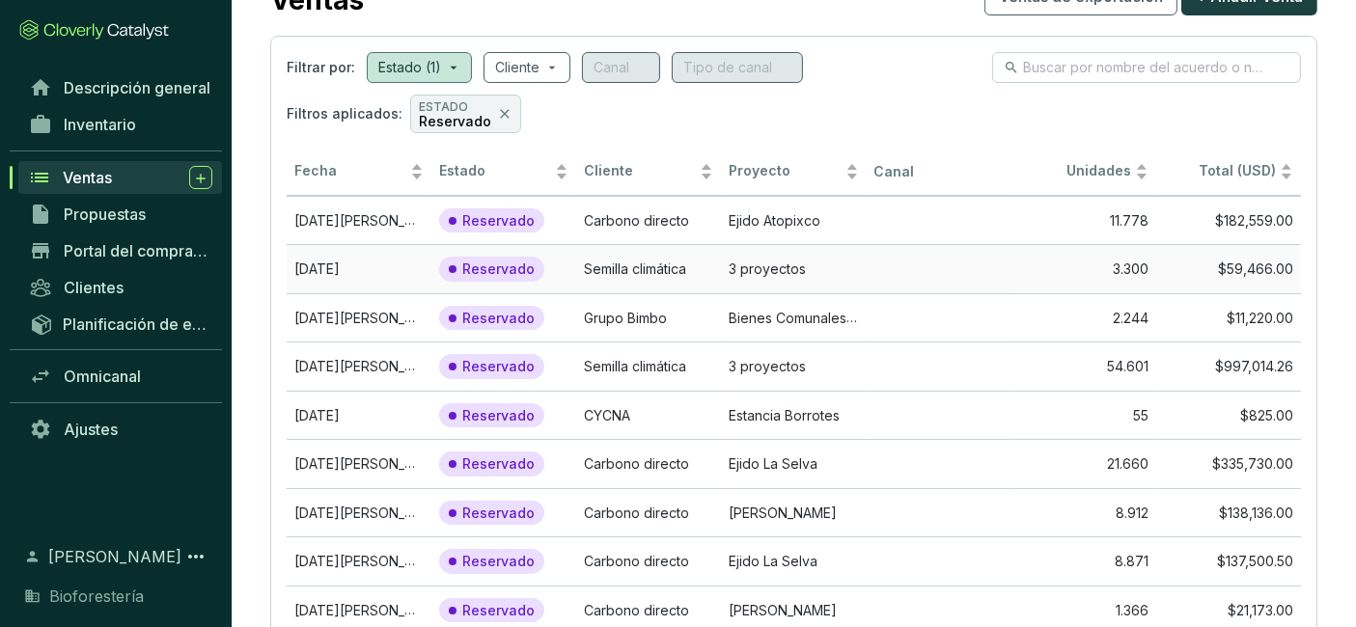
scroll to position [87, 0]
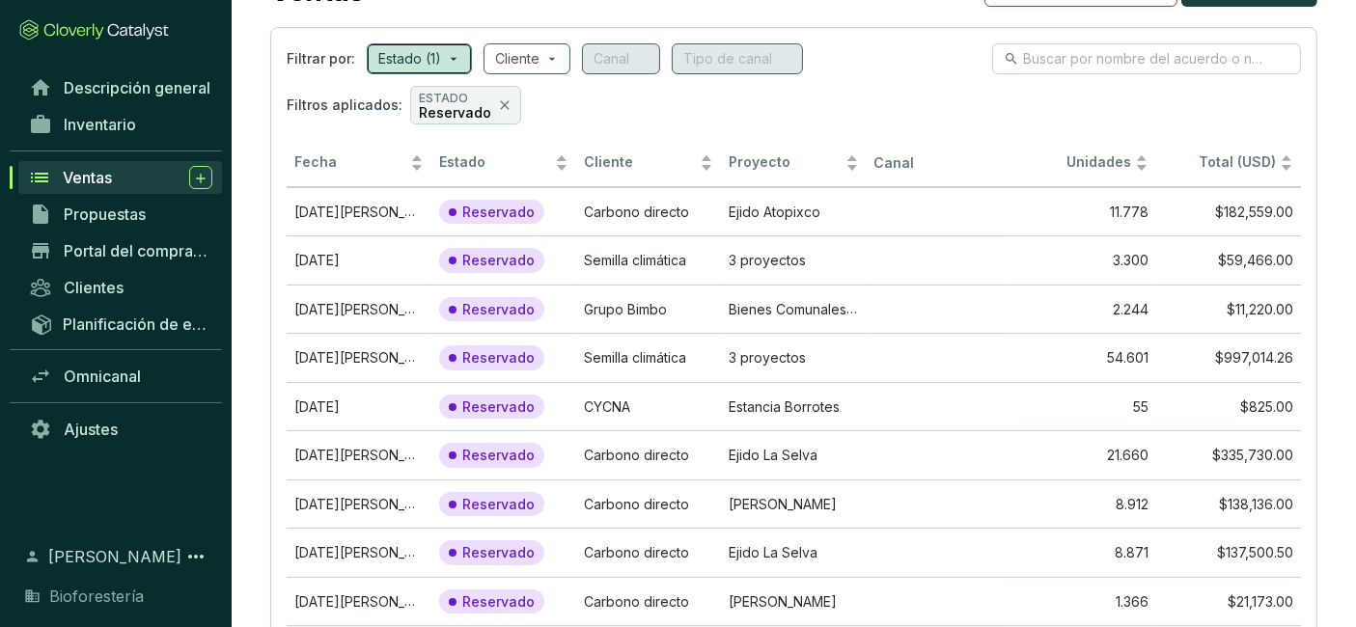
click at [444, 58] on span at bounding box center [419, 58] width 82 height 29
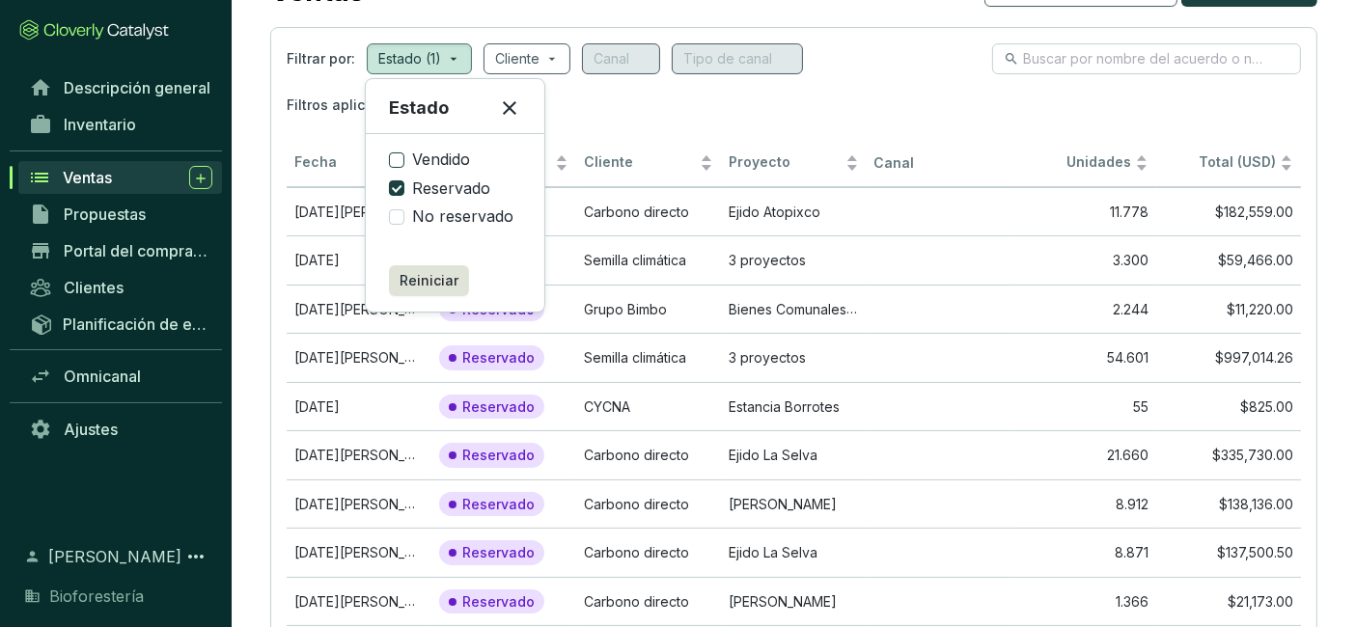
click at [428, 161] on font "Vendido" at bounding box center [441, 159] width 58 height 19
click at [404, 161] on input "Vendido" at bounding box center [396, 160] width 15 height 15
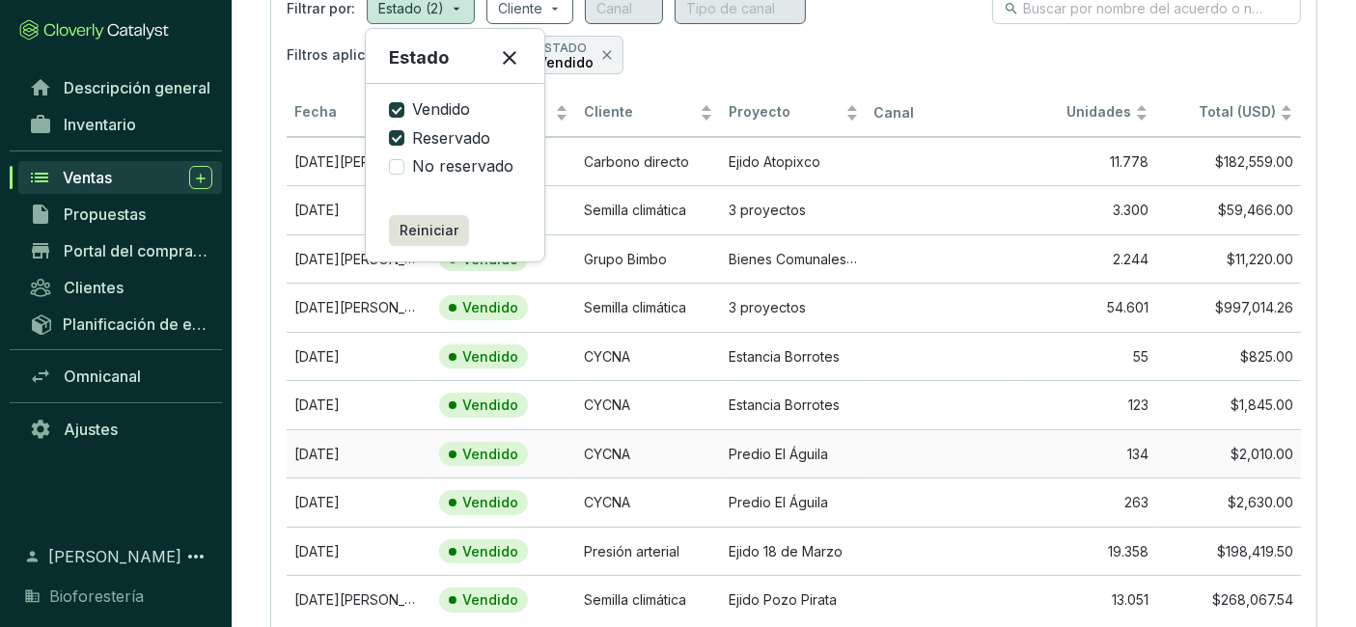
scroll to position [250, 0]
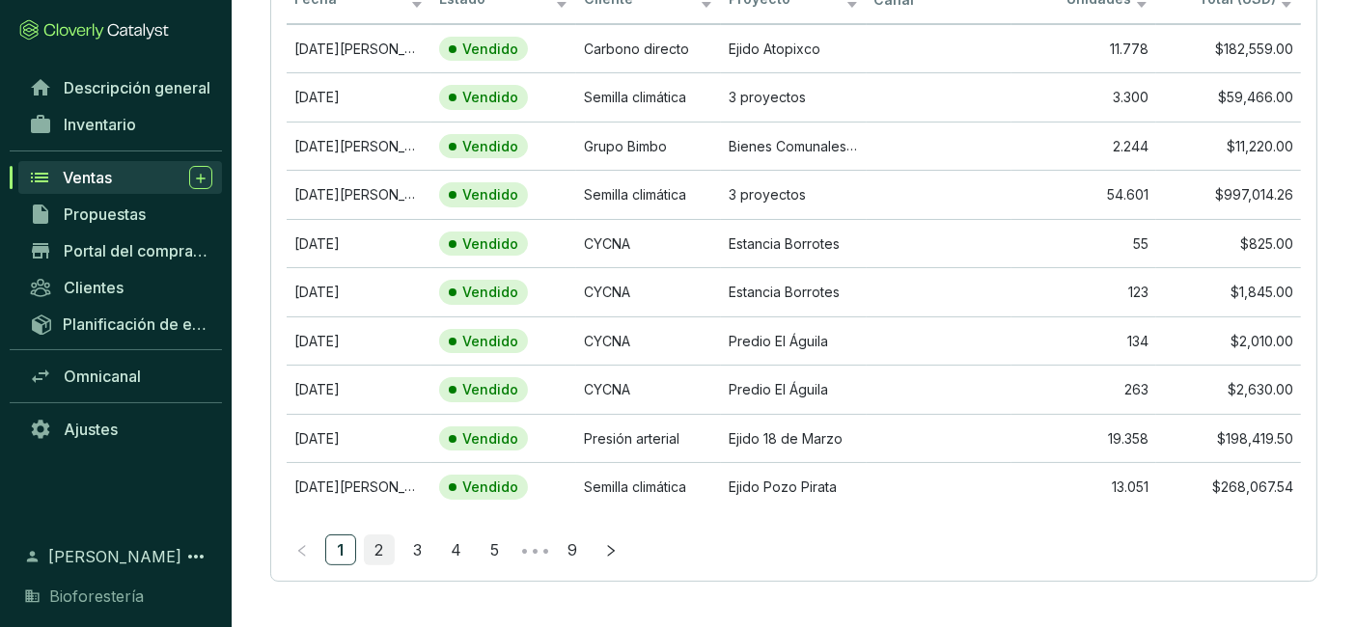
click at [372, 546] on link "2" at bounding box center [379, 550] width 29 height 29
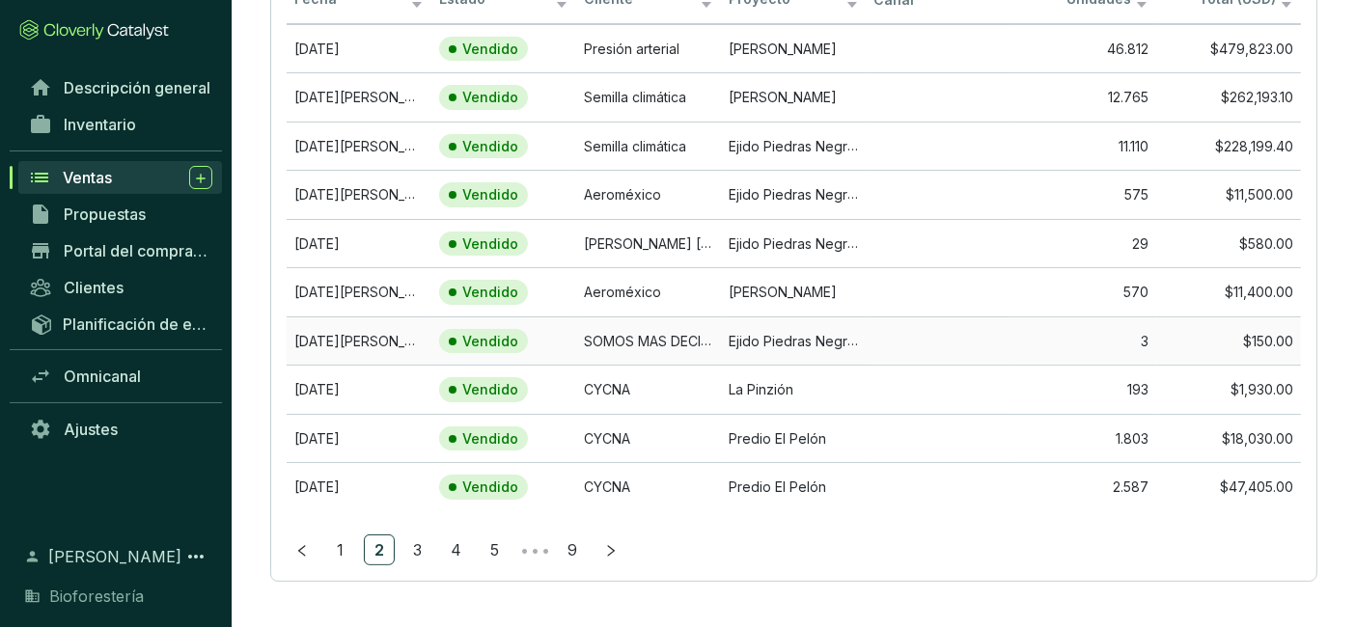
scroll to position [0, 0]
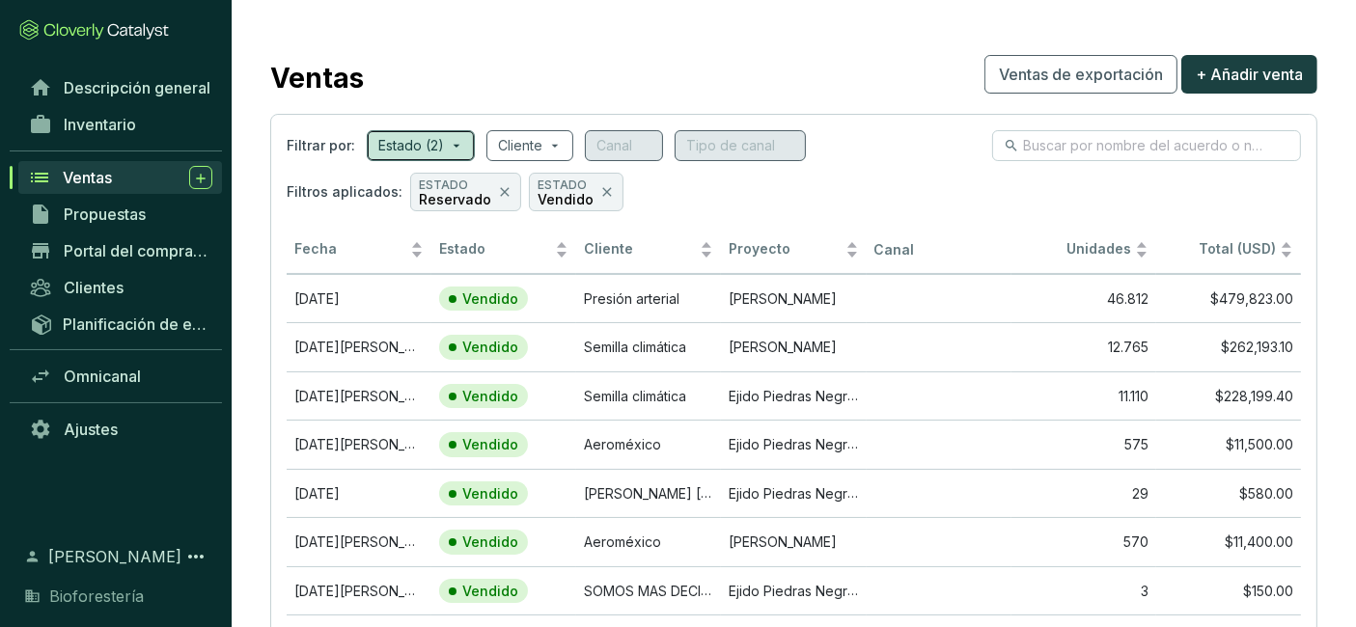
click at [442, 147] on span at bounding box center [420, 145] width 85 height 29
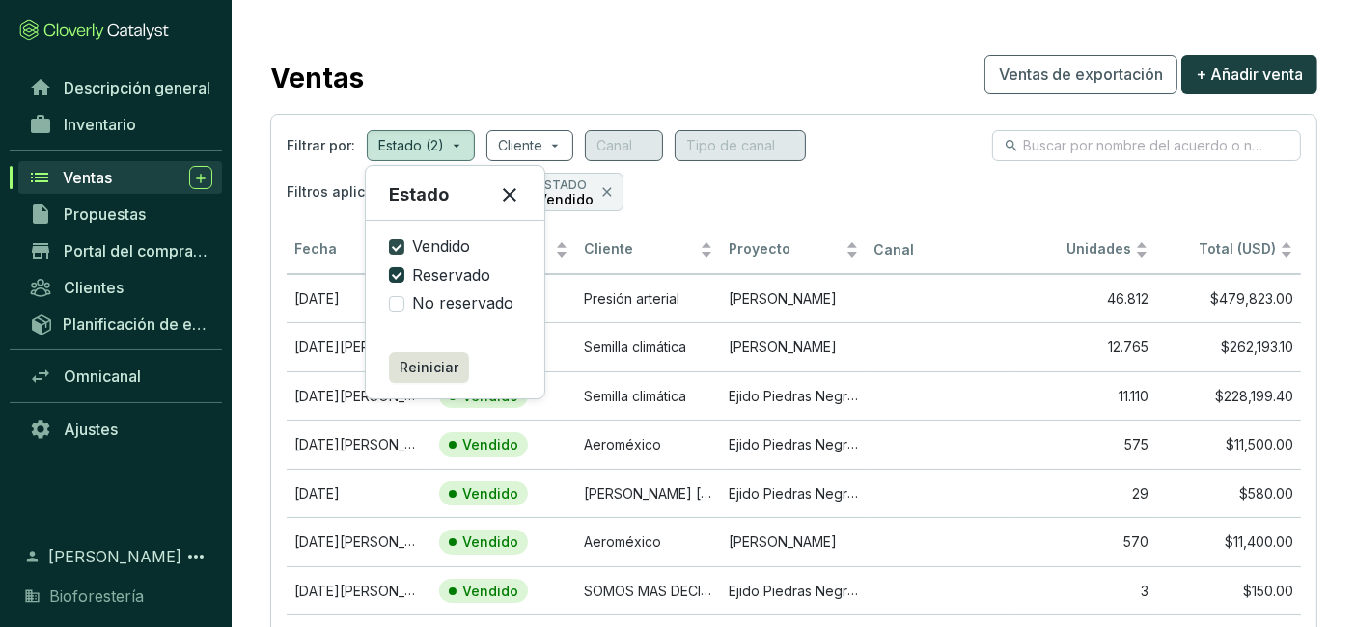
click at [433, 238] on font "Vendido" at bounding box center [441, 245] width 58 height 19
click at [404, 239] on input "Vendido" at bounding box center [396, 246] width 15 height 15
checkbox input "false"
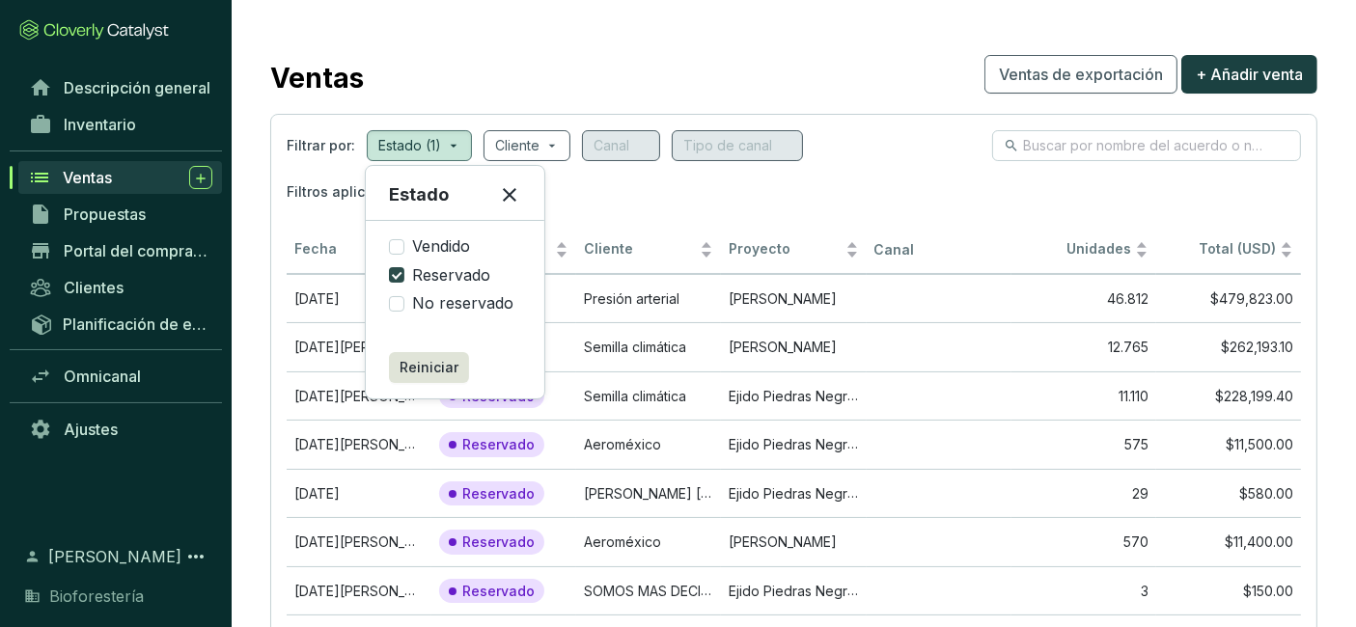
click at [471, 273] on font "Reservado" at bounding box center [451, 274] width 78 height 19
click at [404, 273] on input "Reservado" at bounding box center [396, 274] width 15 height 15
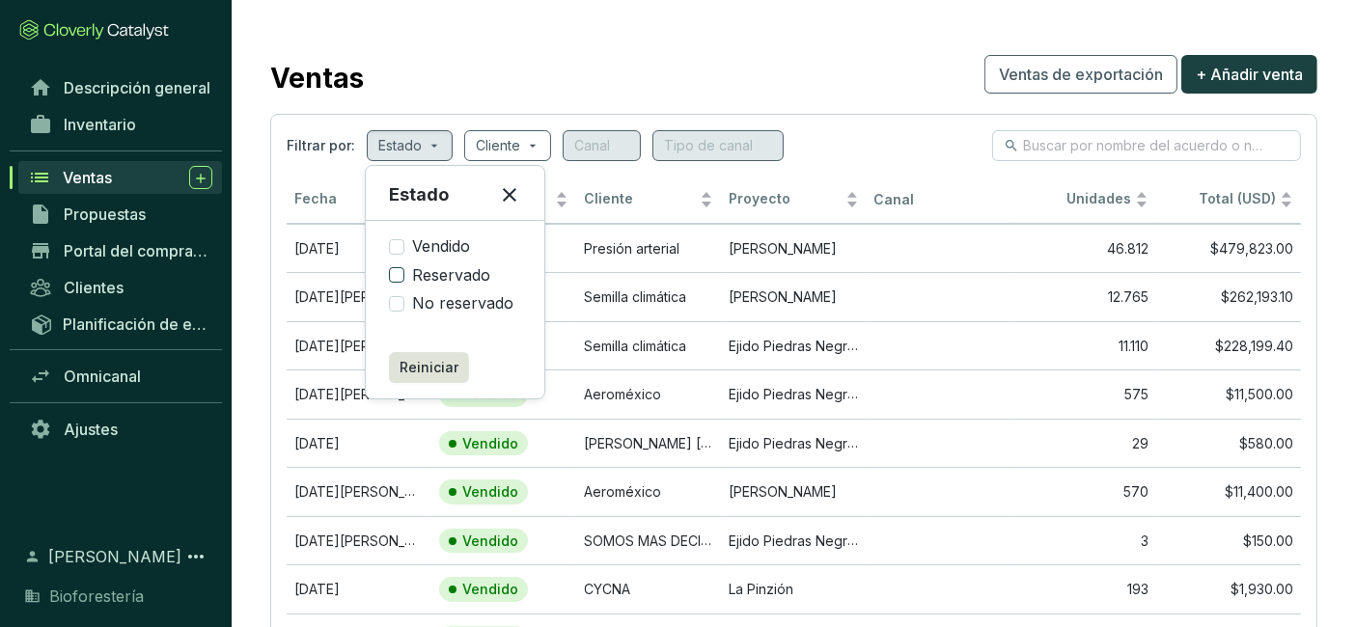
click at [399, 269] on input "Reservado" at bounding box center [396, 274] width 15 height 15
checkbox input "true"
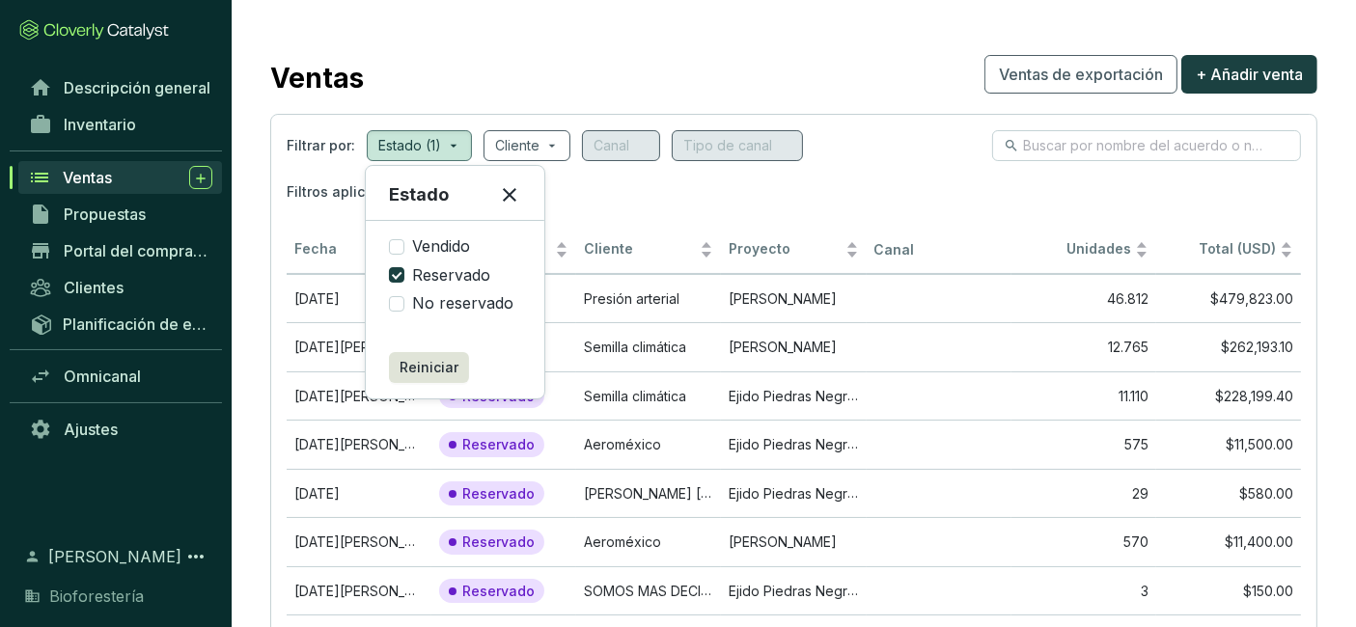
click at [955, 173] on div "Filtros aplicados: ESTADO Reservado" at bounding box center [794, 192] width 1015 height 39
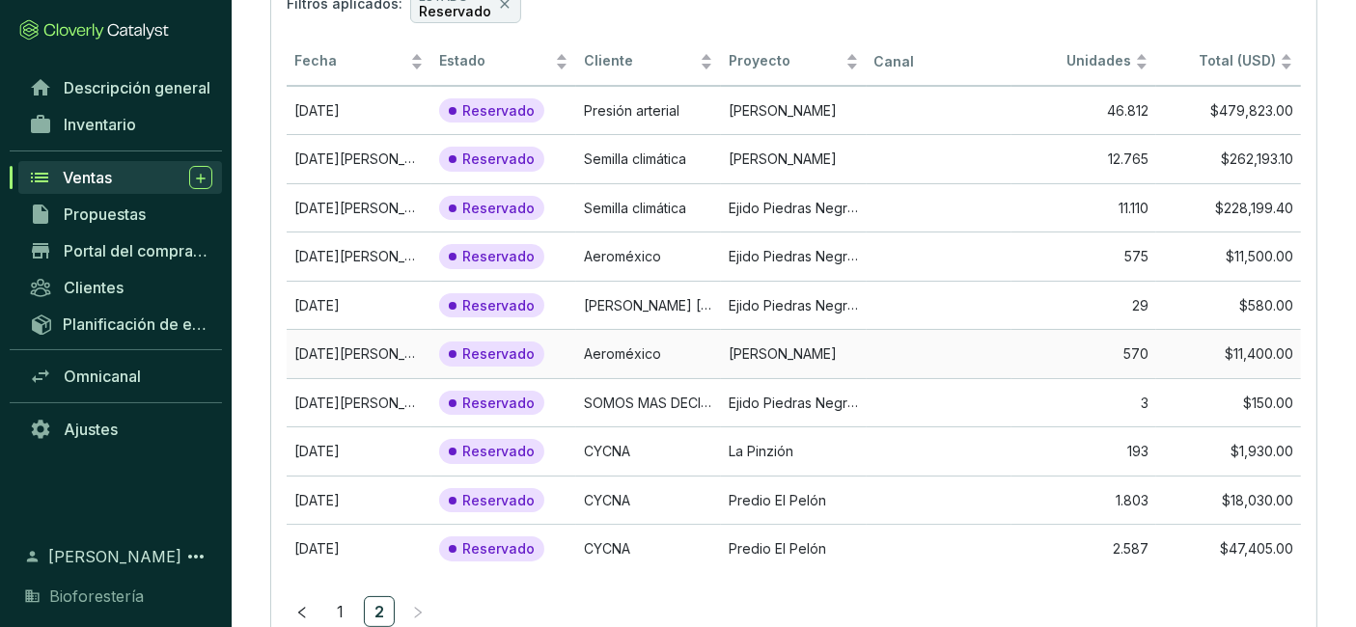
scroll to position [250, 0]
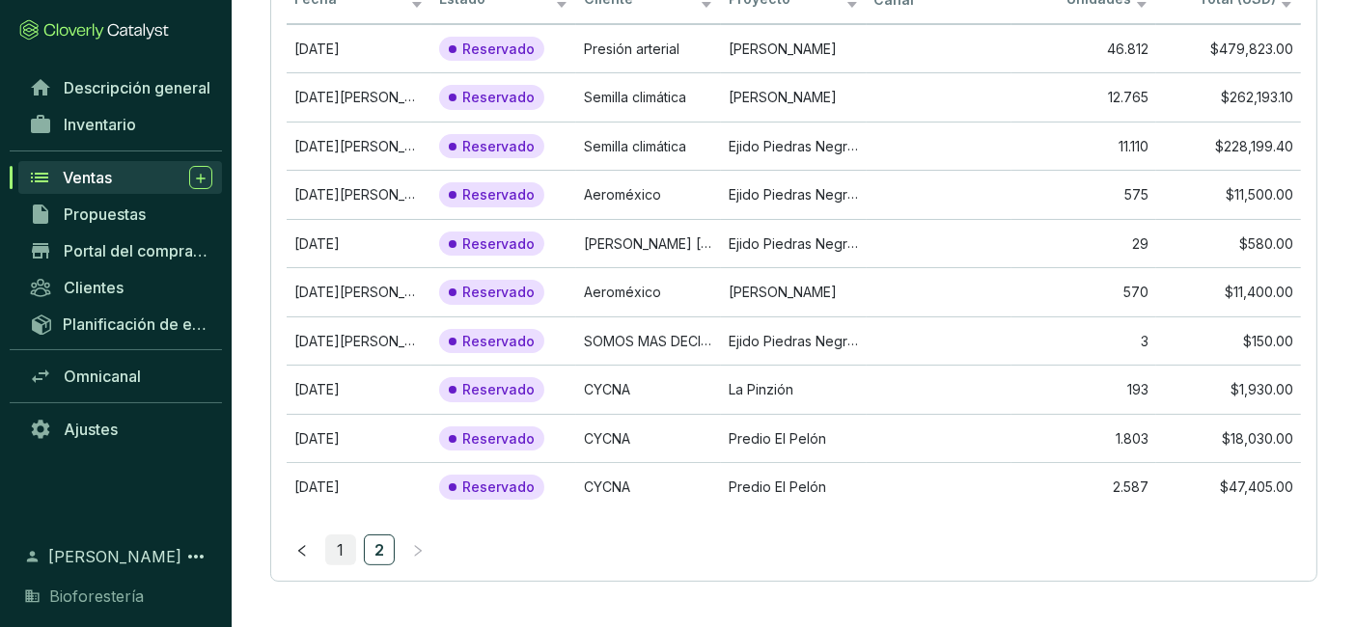
click at [339, 541] on font "1" at bounding box center [341, 550] width 7 height 19
click at [382, 547] on font "2" at bounding box center [379, 550] width 9 height 19
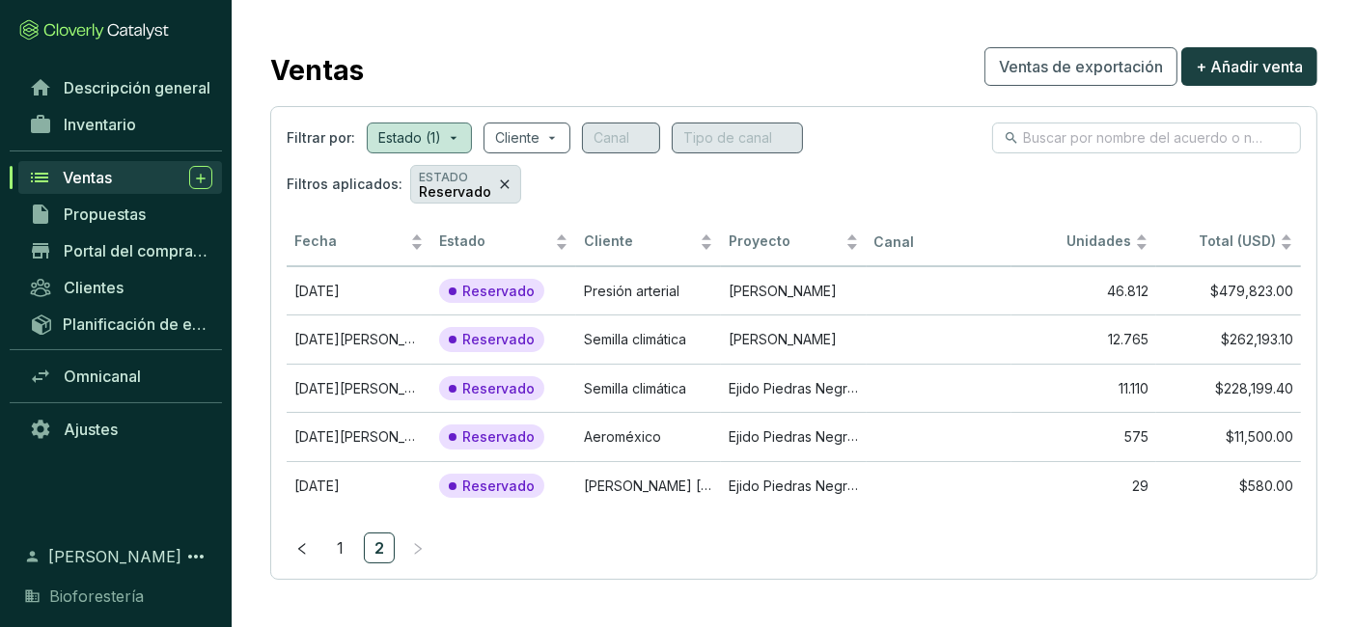
click at [499, 184] on icon at bounding box center [504, 184] width 15 height 23
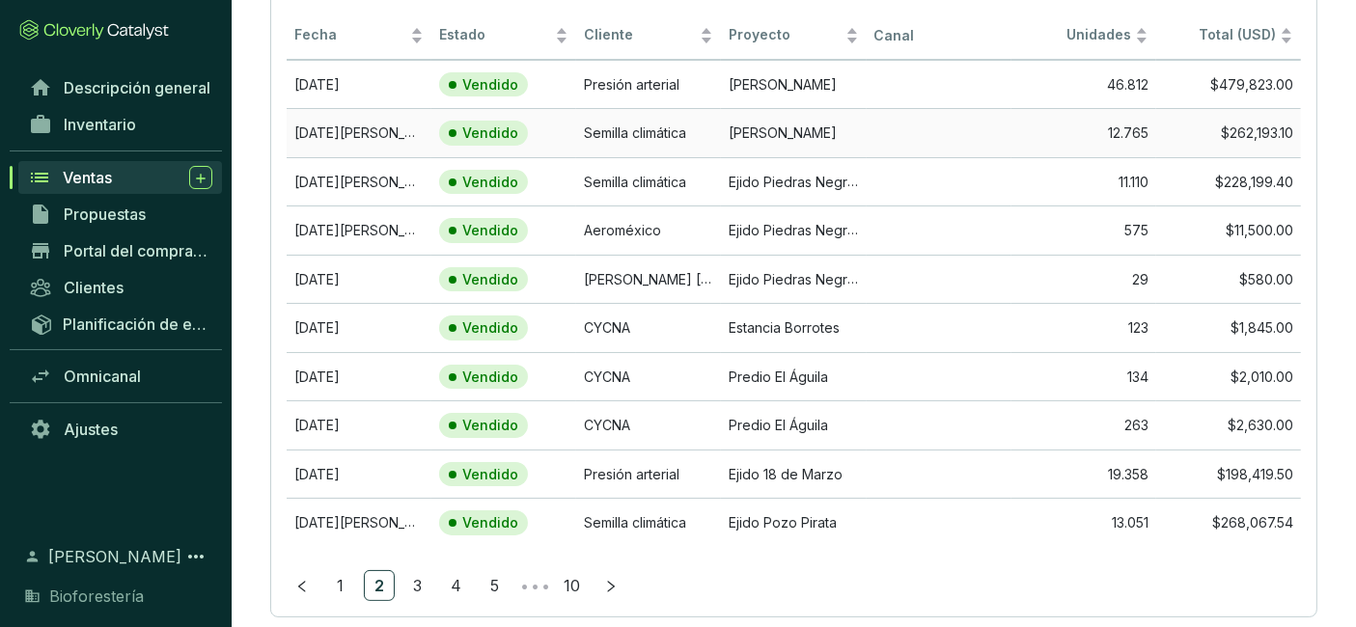
scroll to position [200, 0]
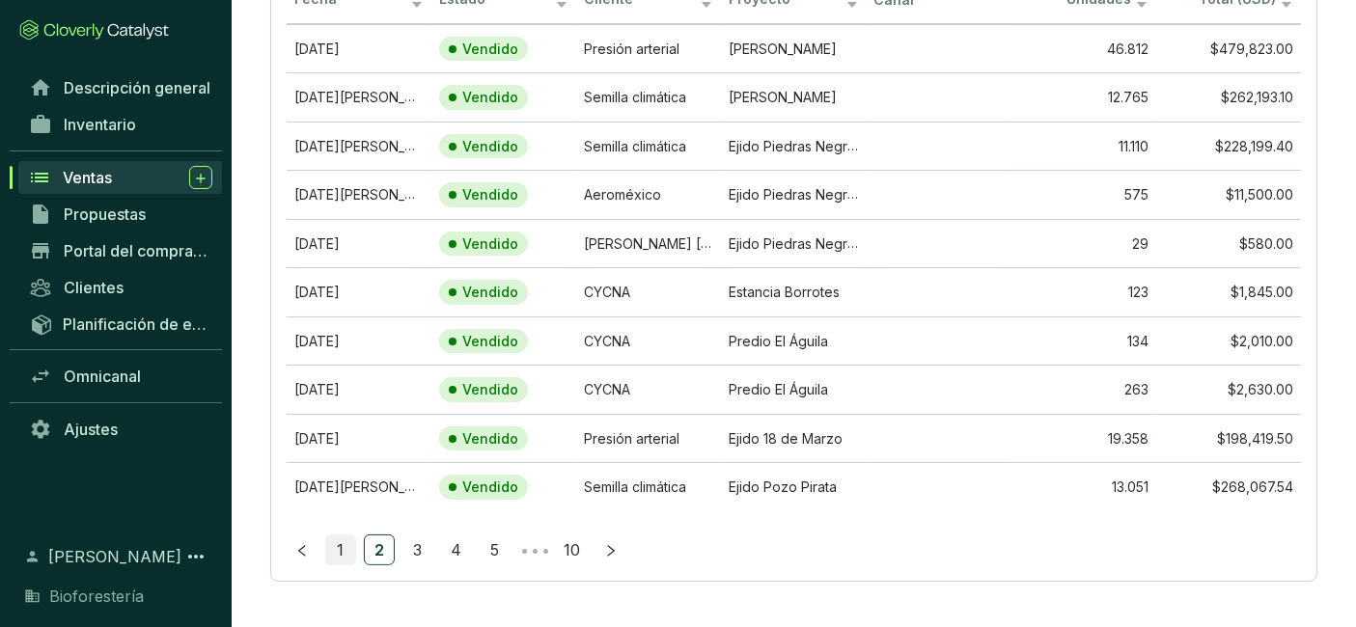
click at [343, 542] on font "1" at bounding box center [341, 550] width 7 height 19
click at [575, 550] on font "10" at bounding box center [573, 550] width 16 height 19
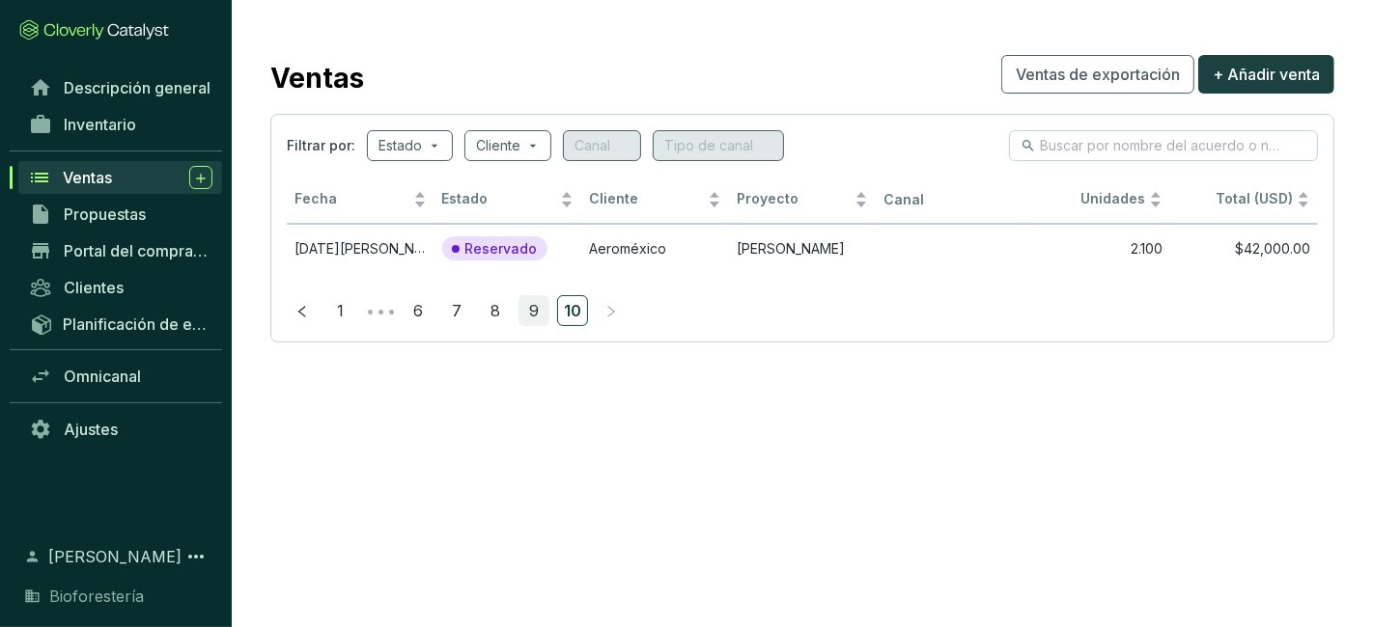
click at [521, 305] on link "9" at bounding box center [533, 310] width 29 height 29
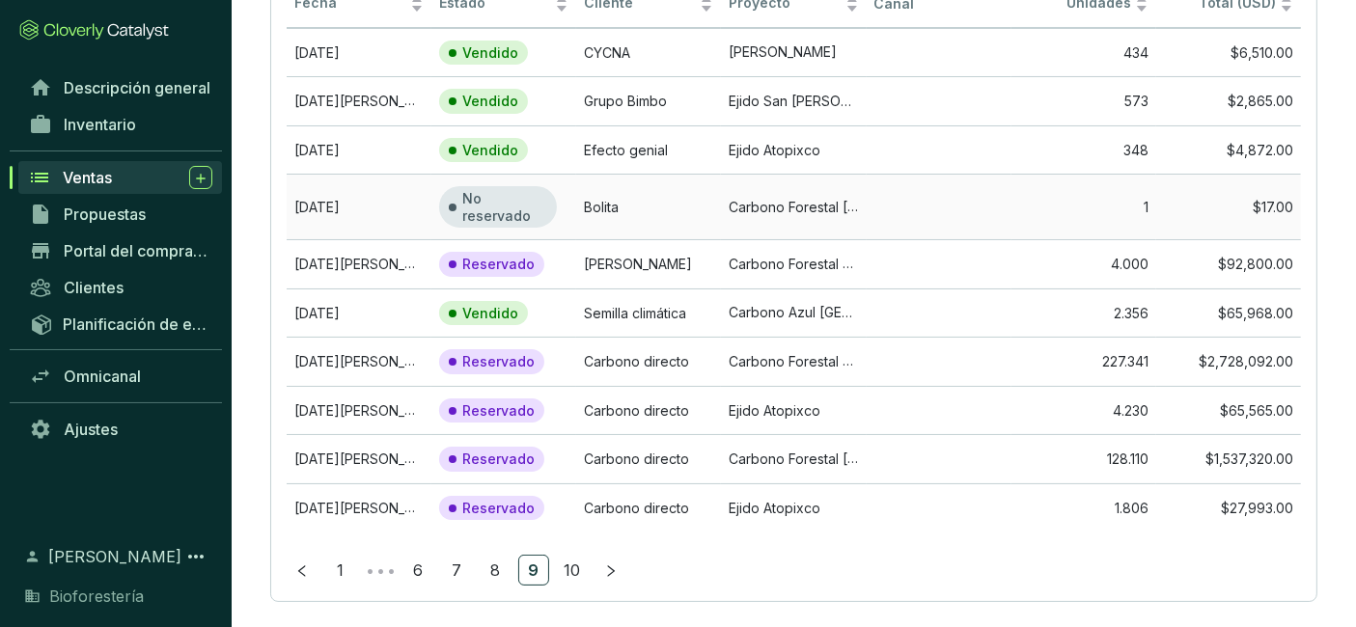
scroll to position [217, 0]
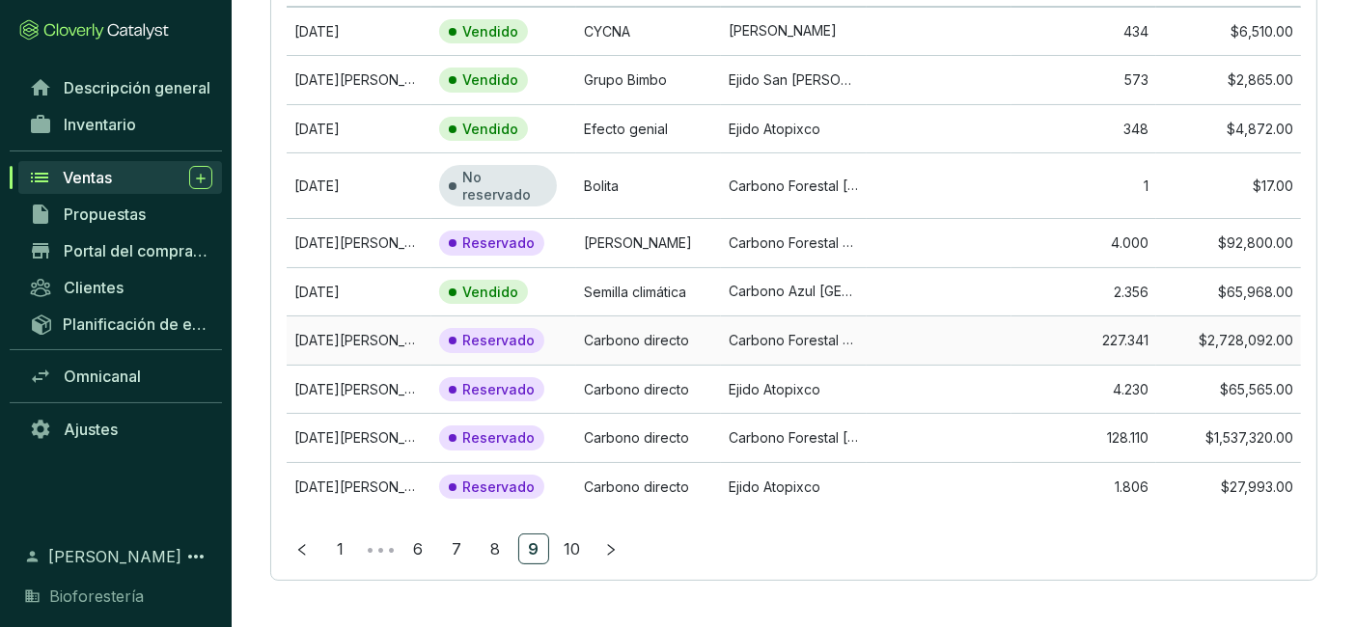
click at [805, 354] on td "Carbono Forestal Redondeados" at bounding box center [793, 340] width 145 height 49
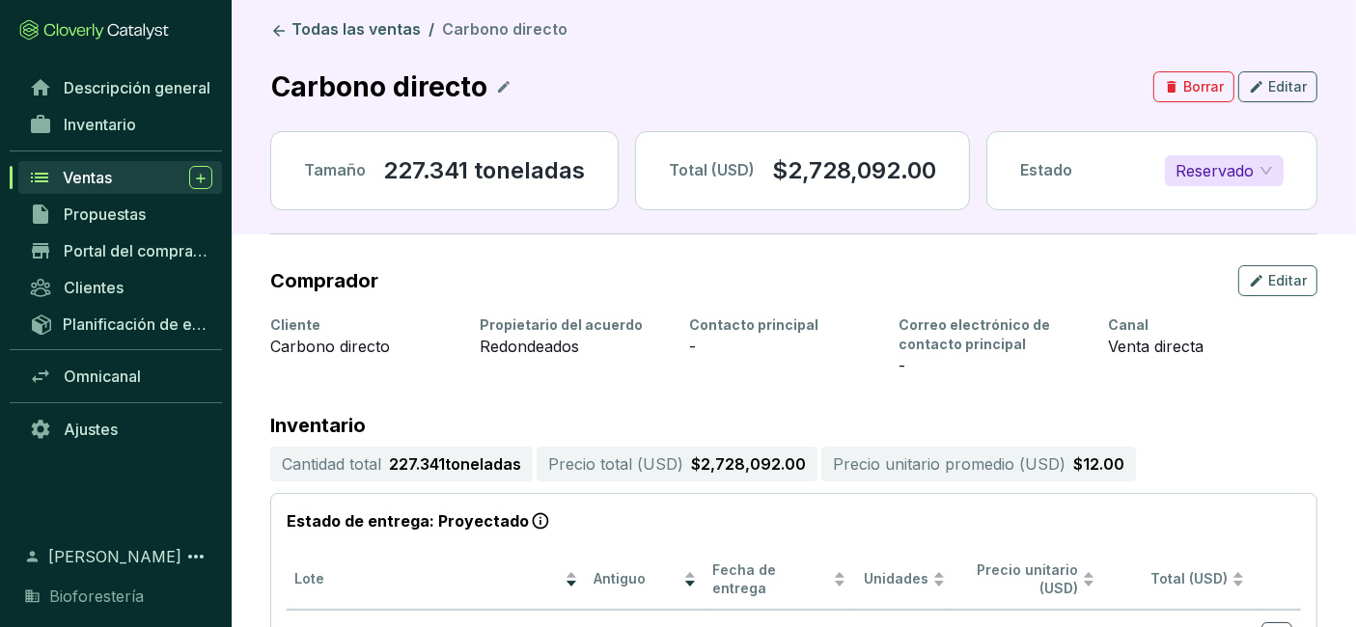
click at [1252, 179] on font "Reservado" at bounding box center [1215, 170] width 78 height 19
click at [1221, 213] on font "Vendido" at bounding box center [1211, 207] width 58 height 19
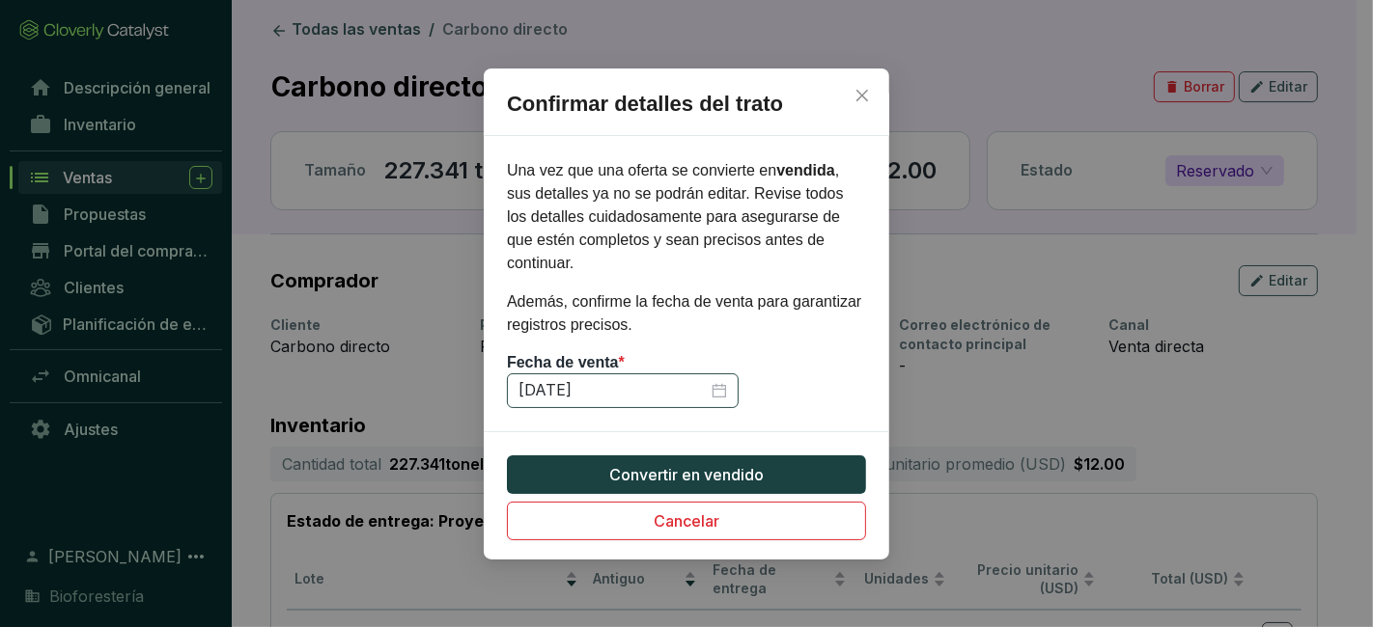
click at [719, 380] on div "[DATE]" at bounding box center [622, 390] width 209 height 21
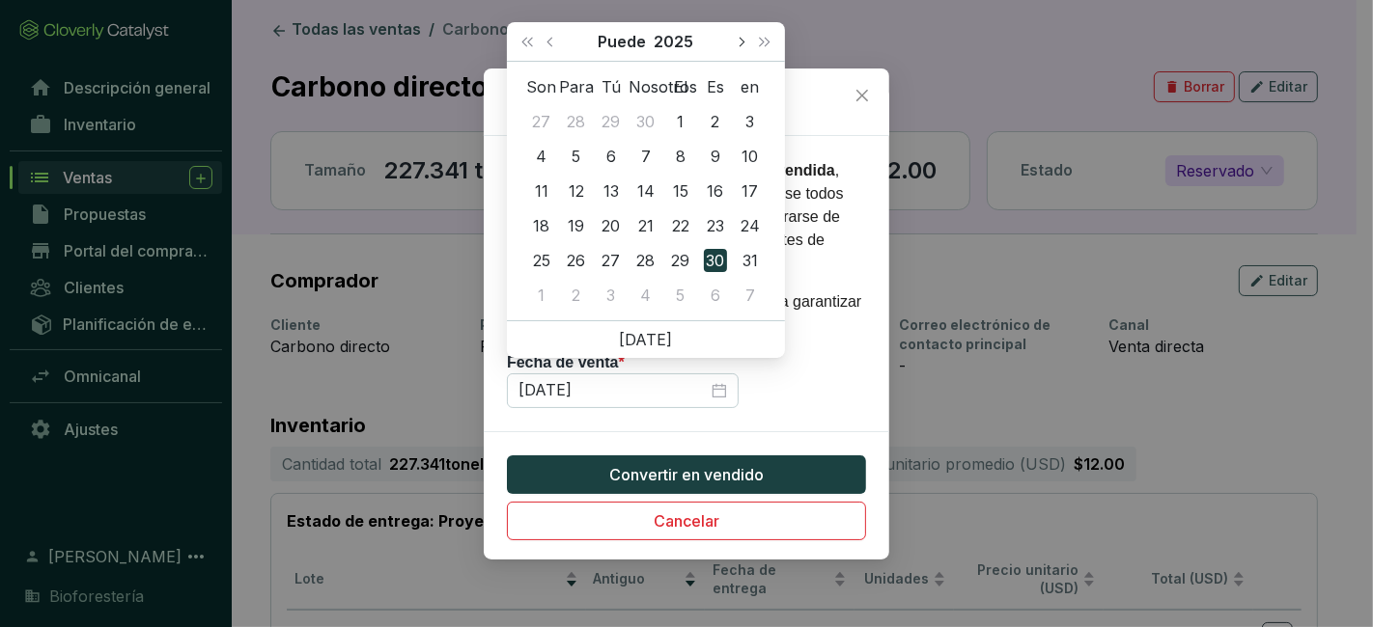
click at [738, 39] on span "El próximo mes (Página abajo)" at bounding box center [741, 42] width 10 height 10
type input "[DATE]"
click at [548, 222] on div "20" at bounding box center [541, 225] width 23 height 23
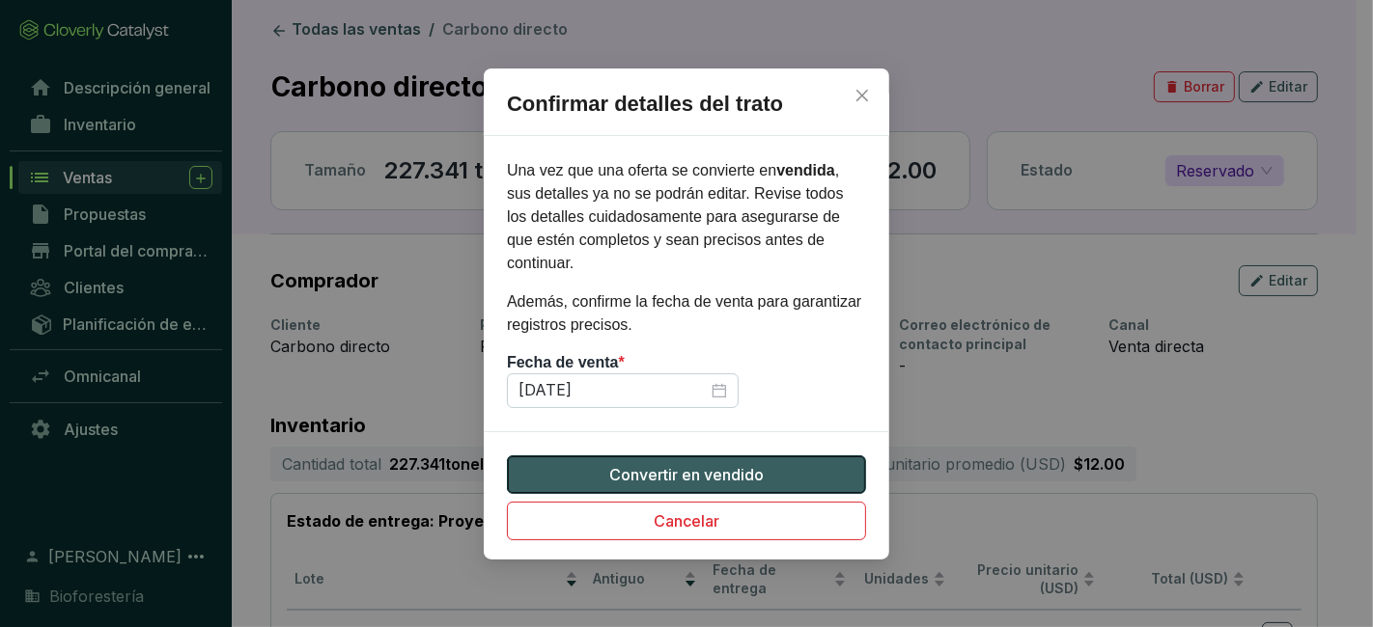
click at [753, 465] on font "Convertir en vendido" at bounding box center [686, 474] width 154 height 19
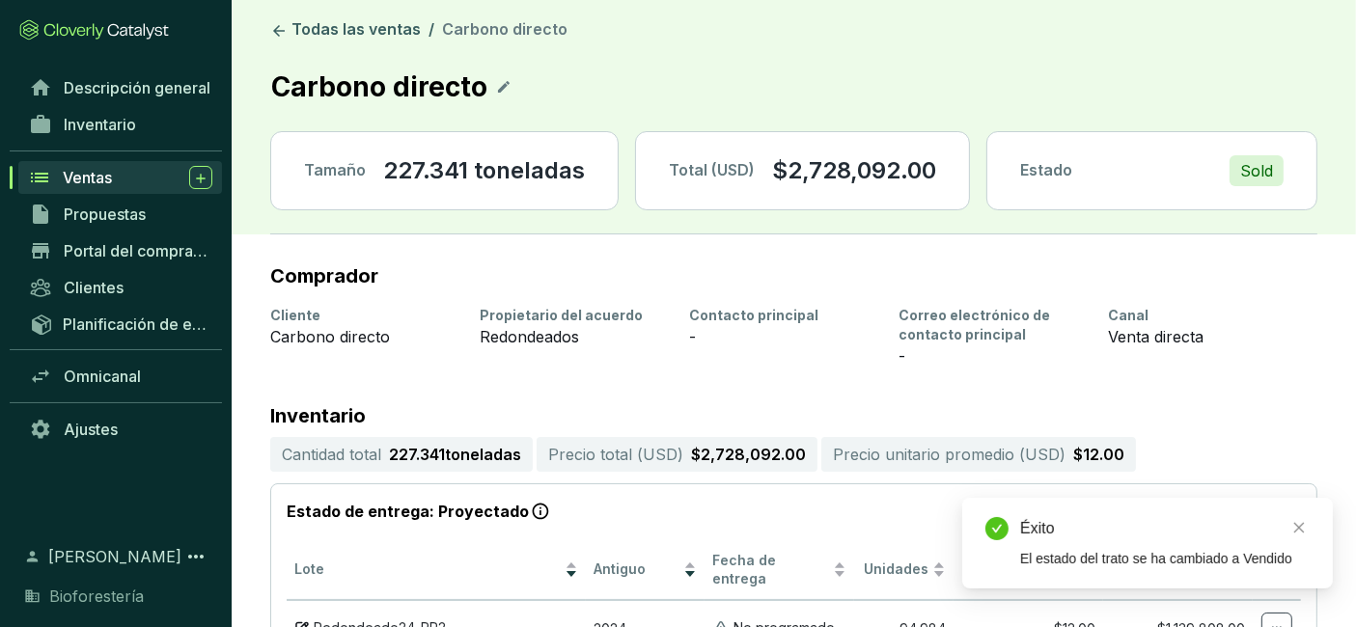
click at [133, 185] on div "Ventas" at bounding box center [138, 177] width 150 height 23
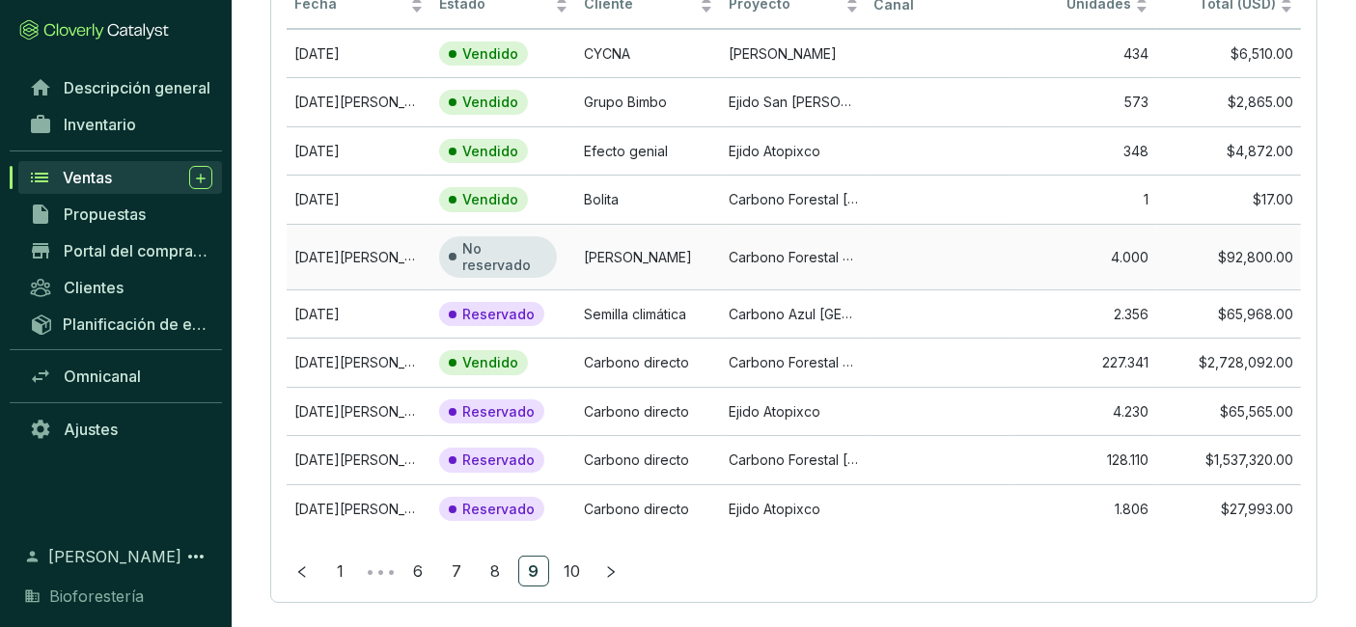
scroll to position [217, 0]
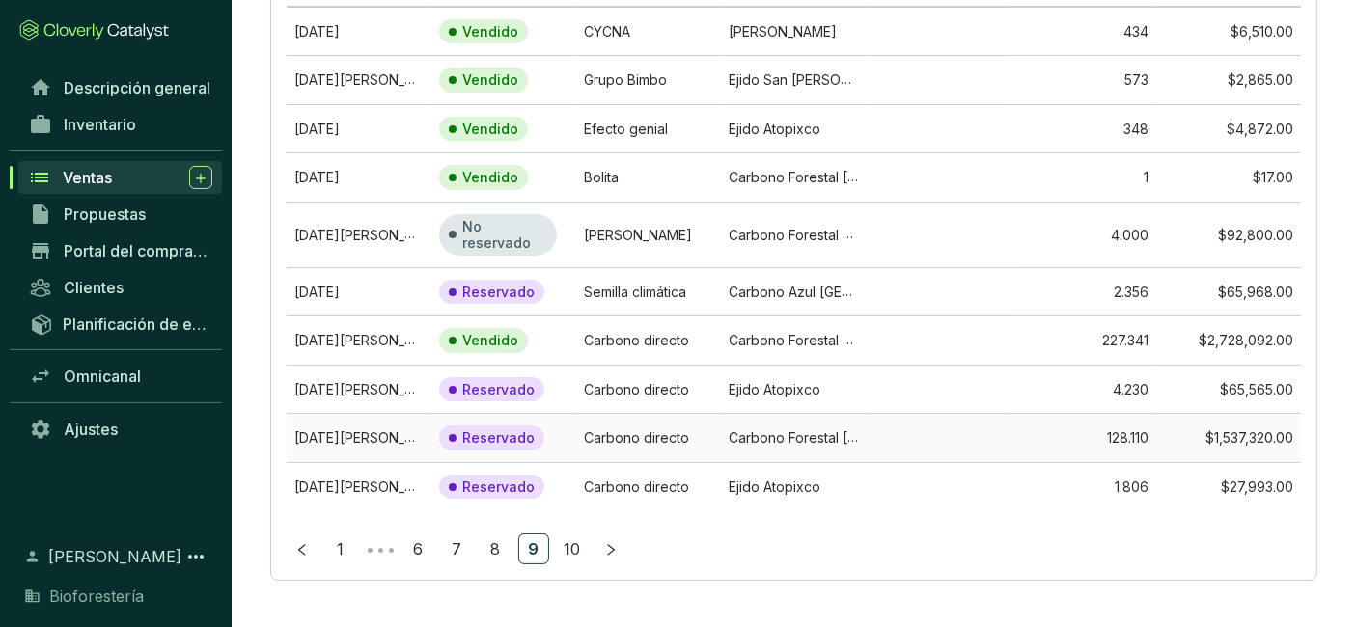
click at [789, 435] on font "Carbono Forestal [GEOGRAPHIC_DATA]" at bounding box center [854, 437] width 250 height 17
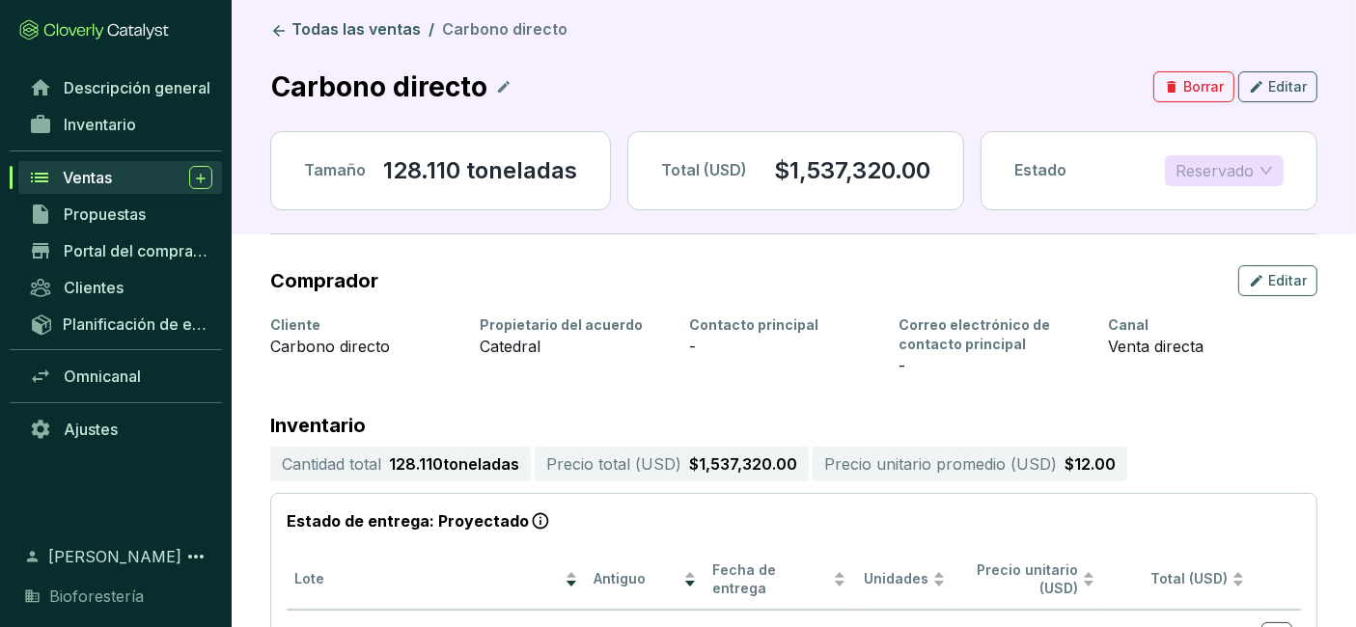
click at [1274, 166] on div "Reservado" at bounding box center [1224, 170] width 119 height 31
click at [1235, 210] on font "Vendido" at bounding box center [1211, 207] width 58 height 19
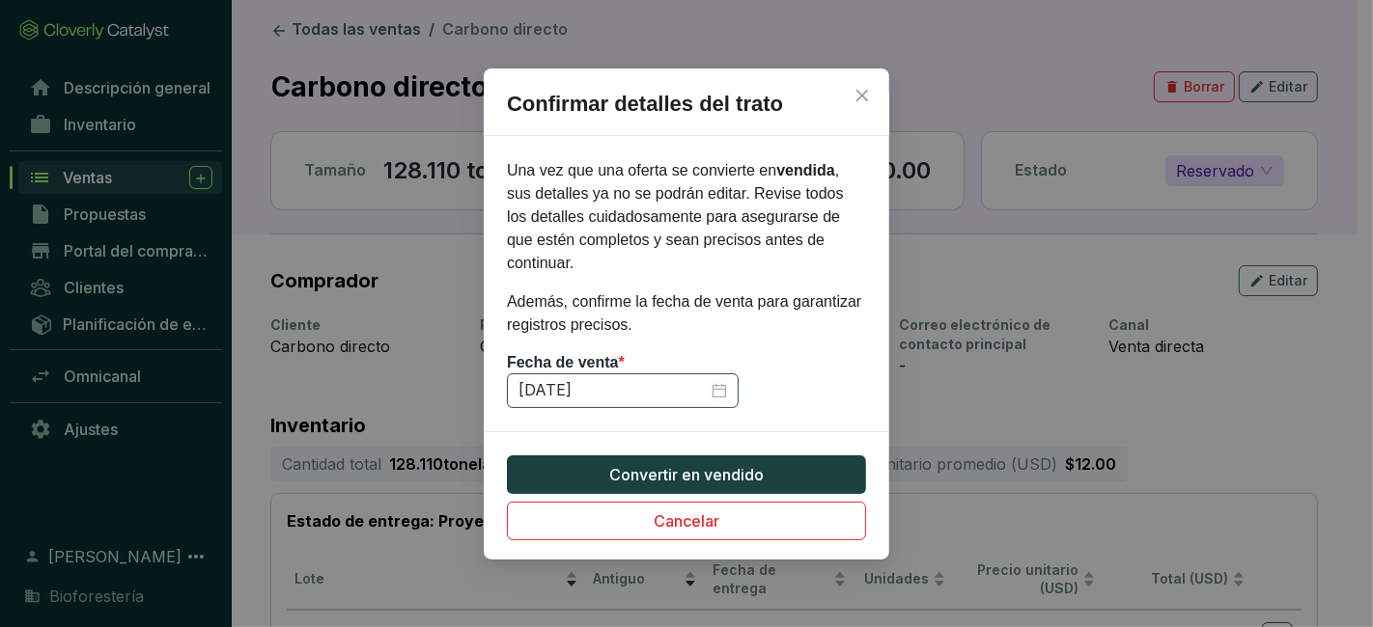
click at [722, 382] on div "[DATE]" at bounding box center [622, 390] width 209 height 21
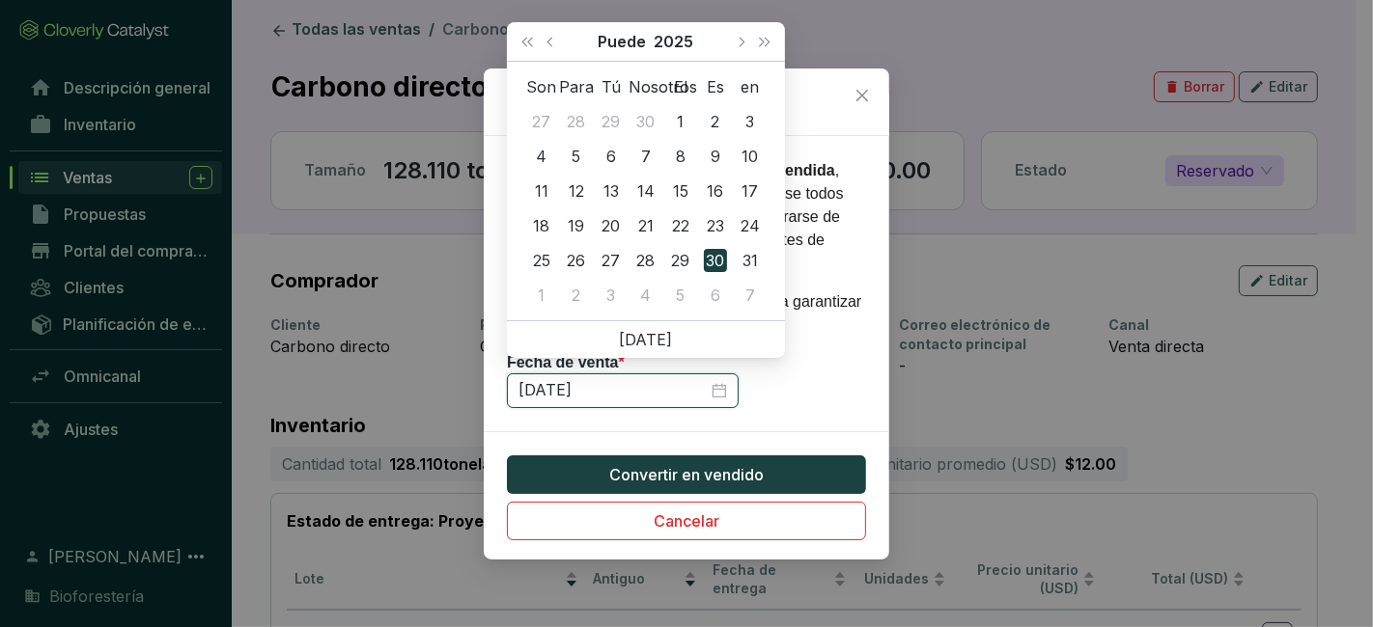
type input "[DATE]"
click at [1089, 400] on div "Confirmar detalles del trato Una vez que una oferta se convierte en vendida , s…" at bounding box center [686, 313] width 1373 height 627
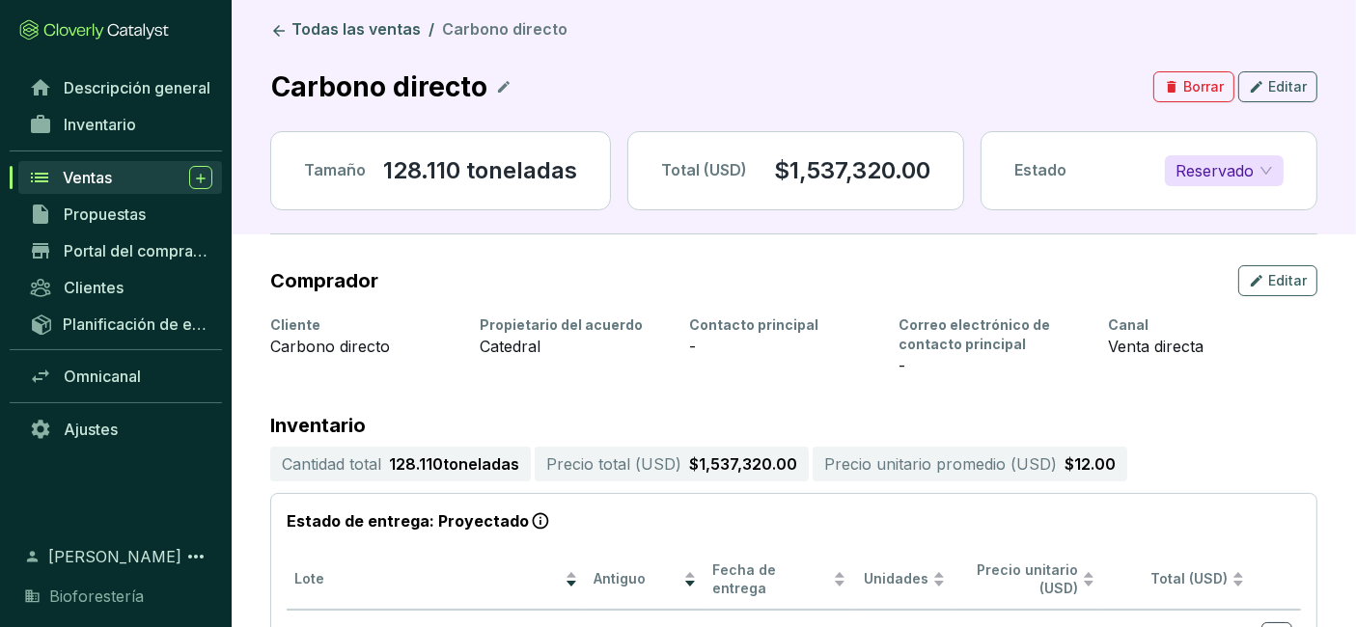
click at [1249, 156] on span "Reservado" at bounding box center [1224, 170] width 97 height 29
click at [1222, 203] on font "Vendido" at bounding box center [1211, 207] width 58 height 19
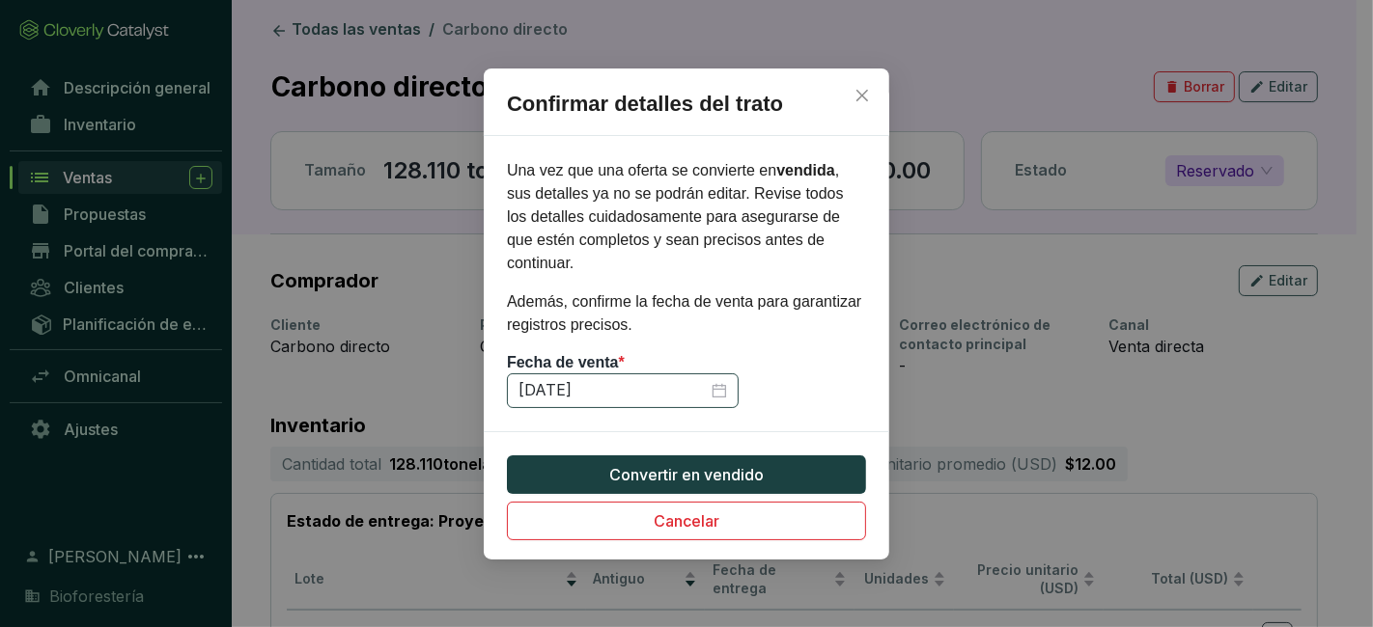
click at [713, 380] on div "[DATE]" at bounding box center [622, 390] width 209 height 21
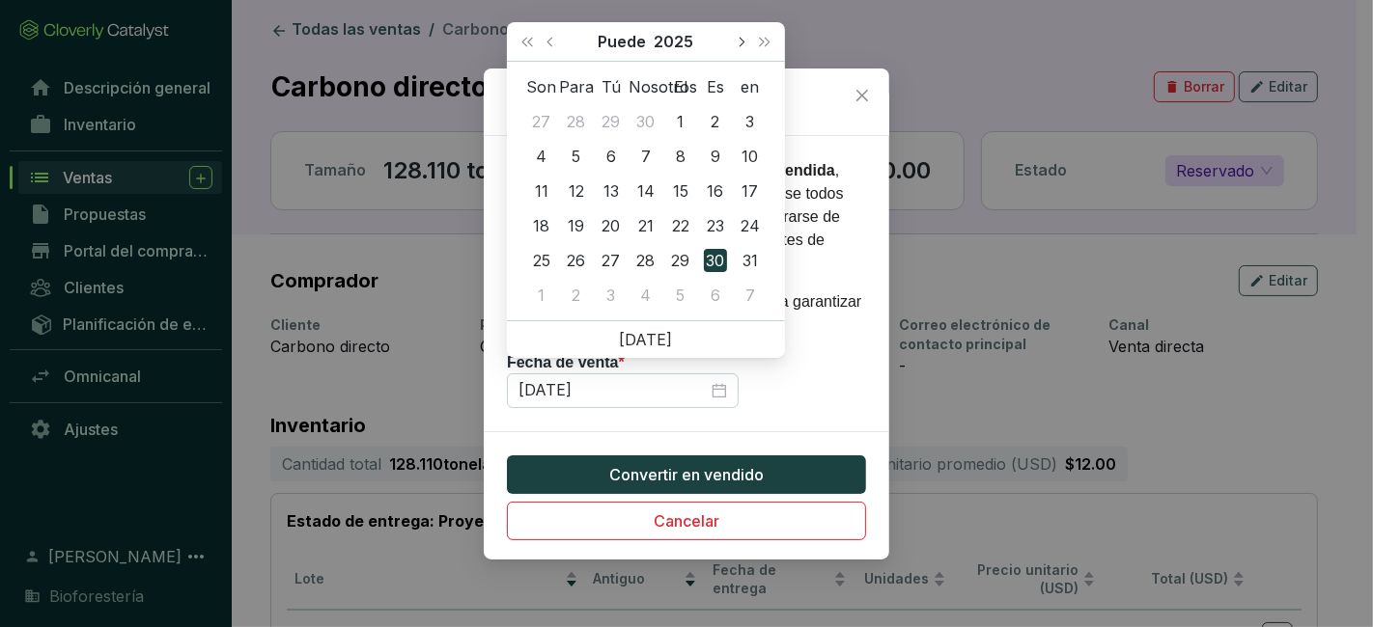
click at [738, 47] on button "El próximo mes (Página abajo)" at bounding box center [740, 41] width 25 height 39
type input "[DATE]"
click at [534, 220] on div "20" at bounding box center [541, 225] width 23 height 23
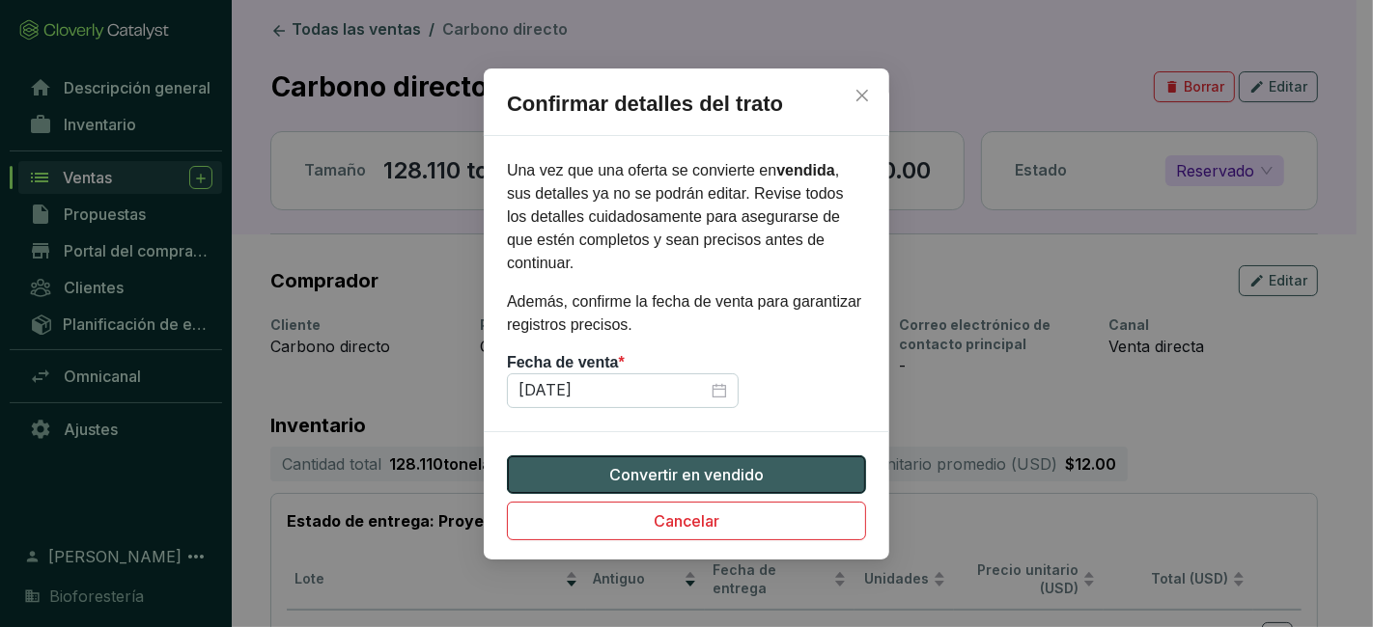
click at [685, 467] on font "Convertir en vendido" at bounding box center [686, 474] width 154 height 19
